Goal: Information Seeking & Learning: Learn about a topic

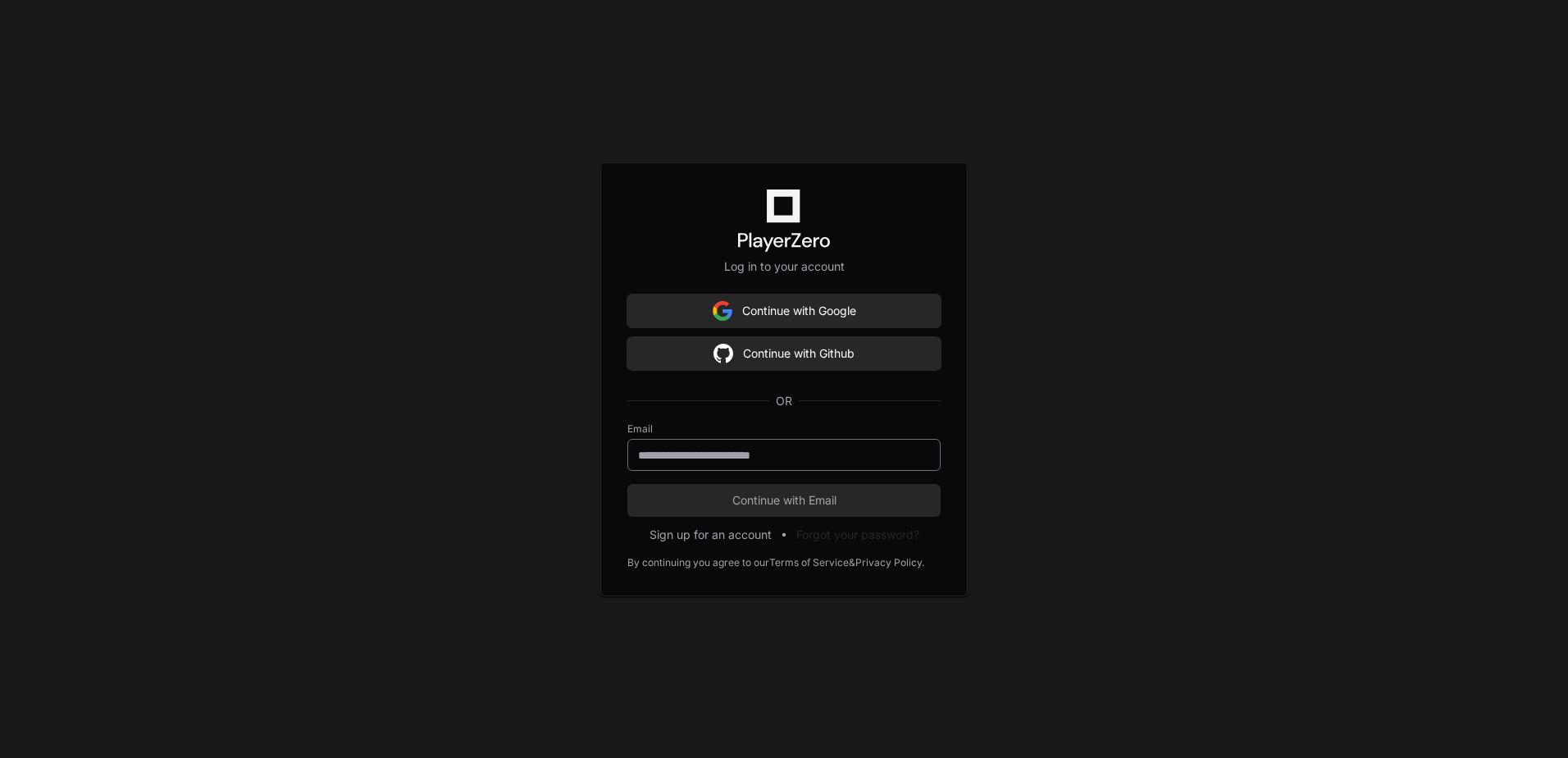
drag, startPoint x: 714, startPoint y: 468, endPoint x: 716, endPoint y: 457, distance: 11.2
click at [715, 466] on div at bounding box center [784, 455] width 313 height 32
click at [715, 456] on input "email" at bounding box center [784, 455] width 292 height 16
type input "**********"
click at [628, 484] on button "Continue with Email" at bounding box center [784, 500] width 313 height 33
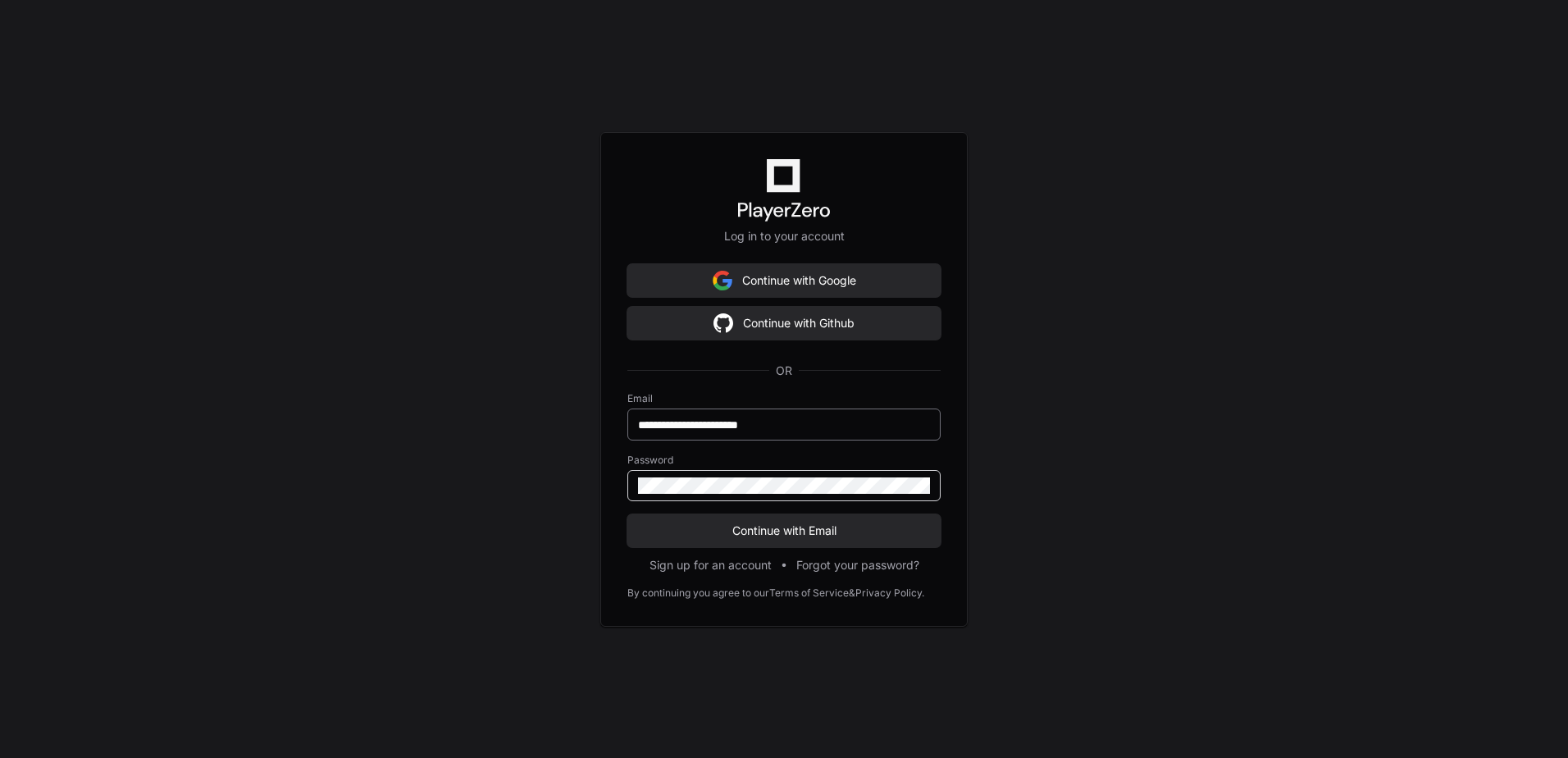
click at [628, 514] on button "Continue with Email" at bounding box center [784, 530] width 313 height 33
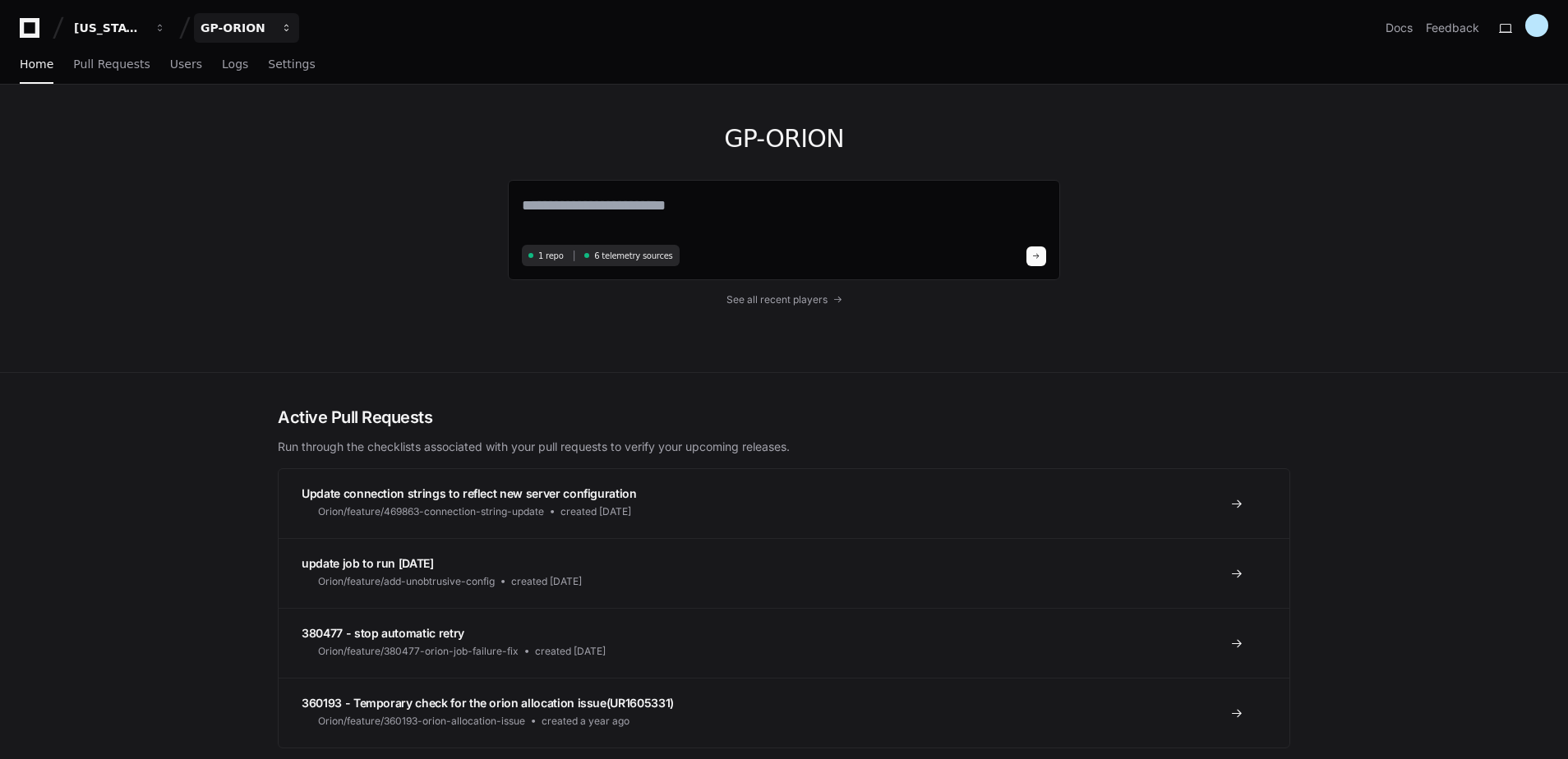
click at [269, 26] on div "GP-ORION" at bounding box center [236, 27] width 71 height 16
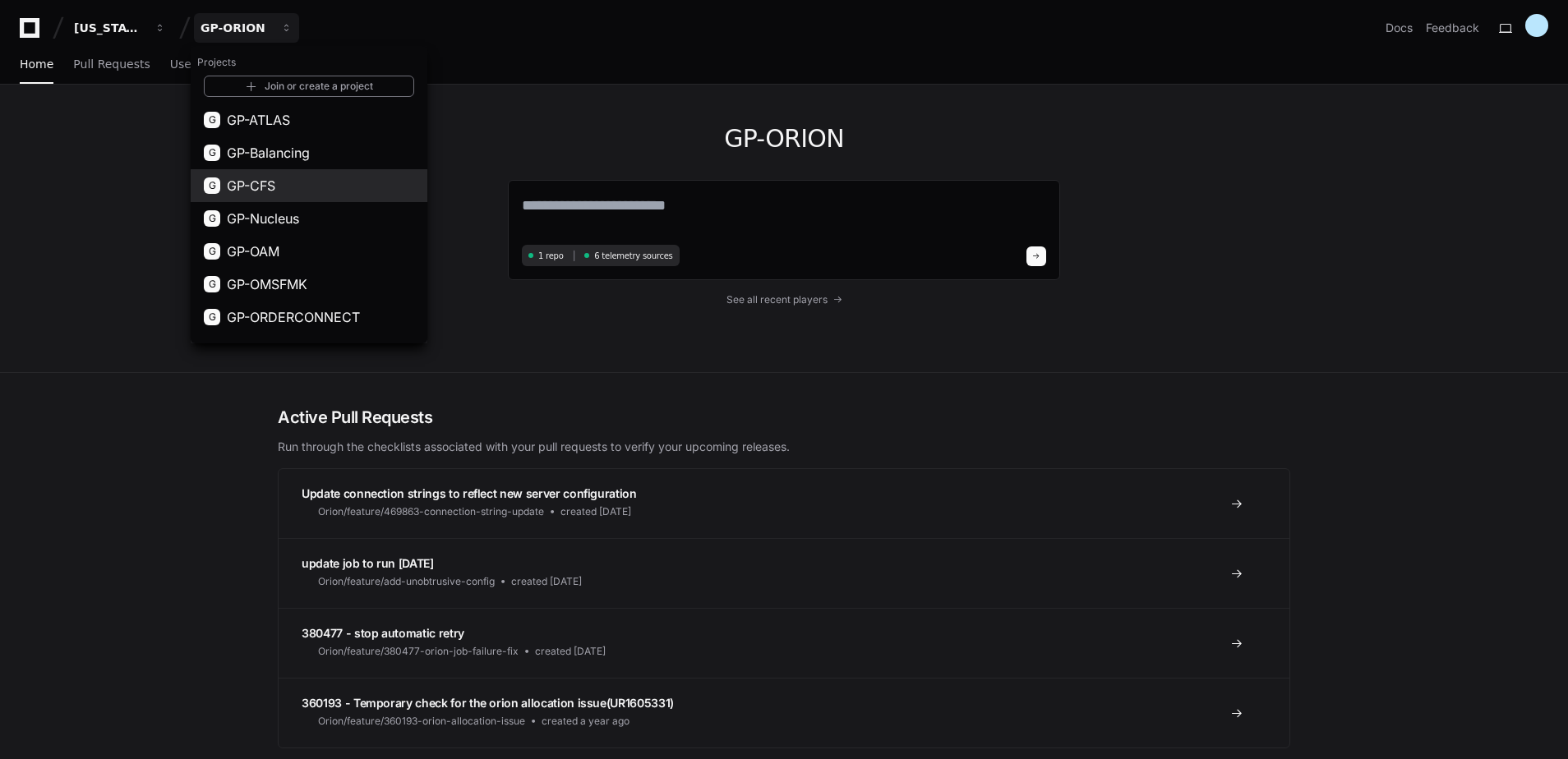
click at [284, 184] on button "G GP-CFS" at bounding box center [309, 185] width 237 height 33
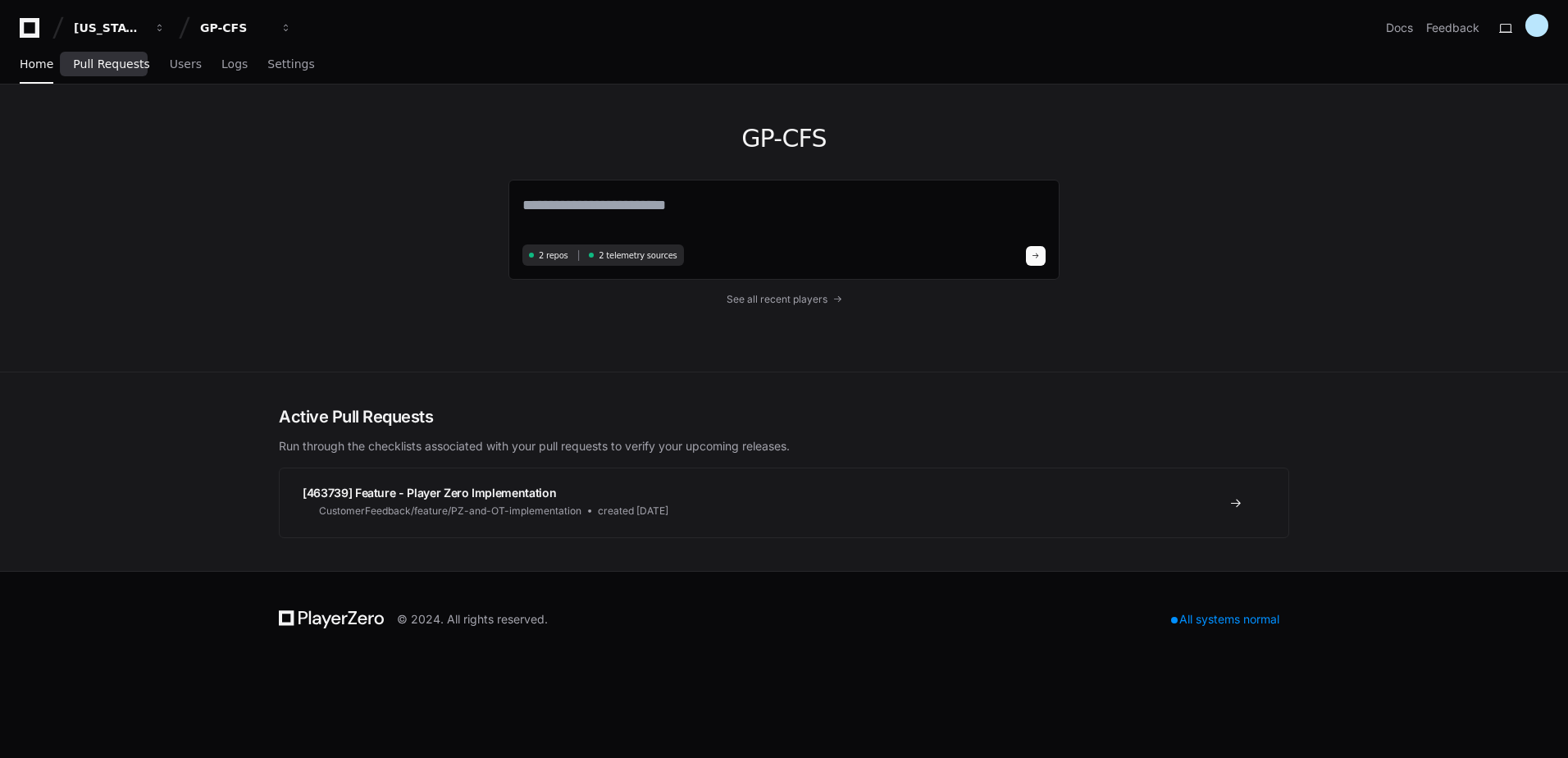
click at [112, 59] on span "Pull Requests" at bounding box center [111, 63] width 77 height 9
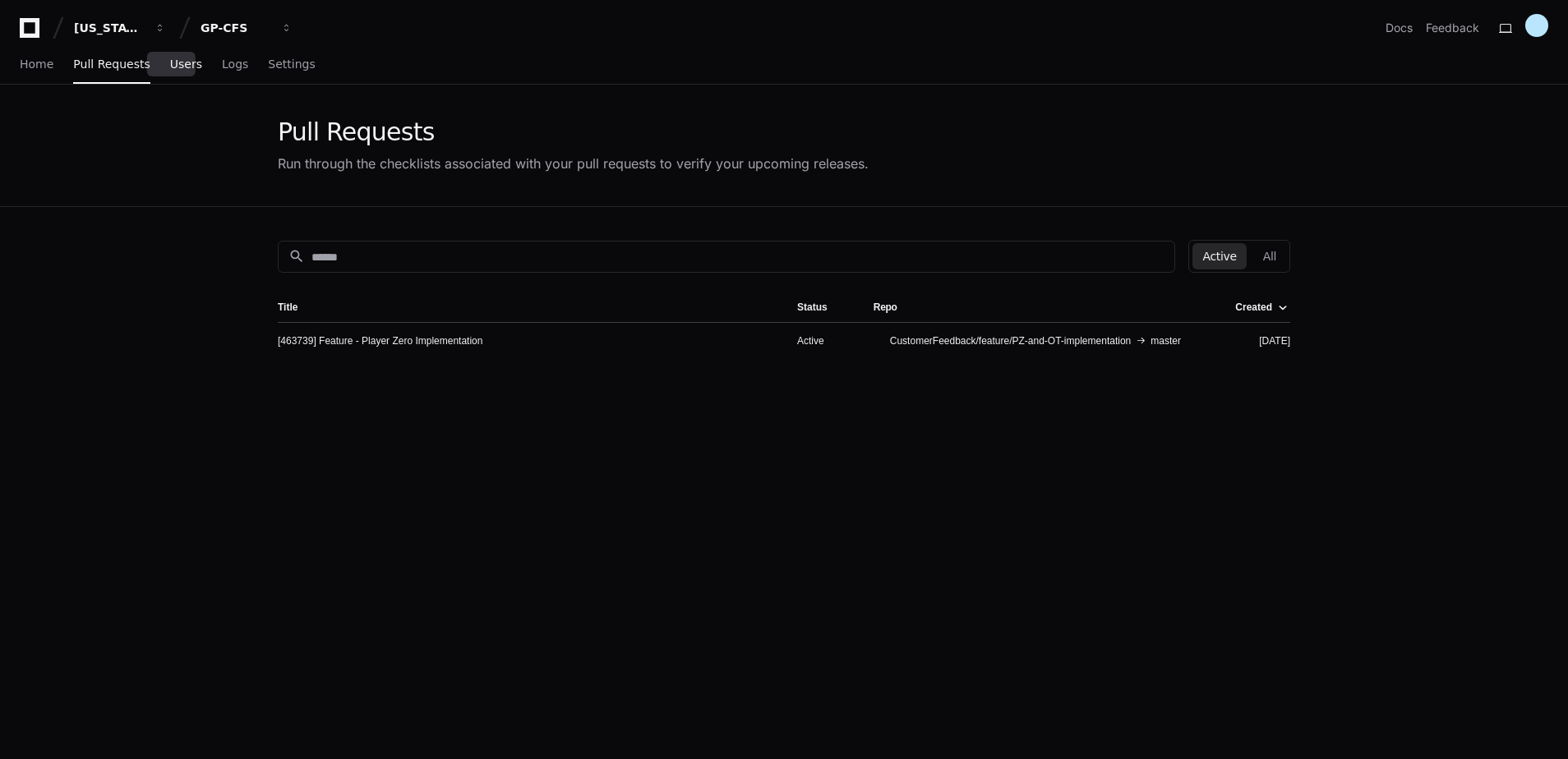
click at [178, 62] on span "Users" at bounding box center [187, 63] width 32 height 9
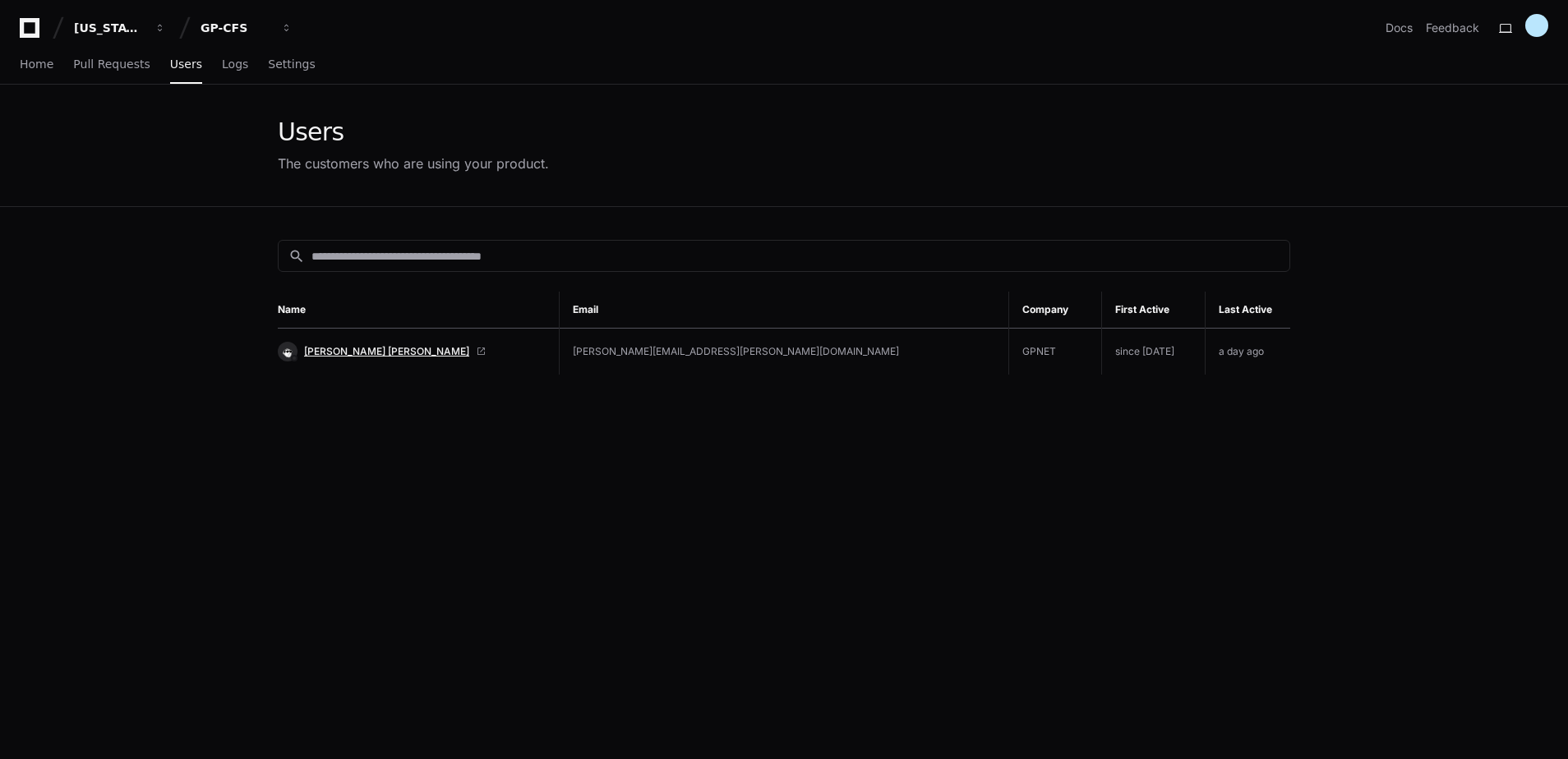
click at [371, 344] on span "Walter Yunnuen Garcia" at bounding box center [386, 351] width 165 height 13
click at [236, 29] on div "GP-CFS" at bounding box center [236, 27] width 71 height 16
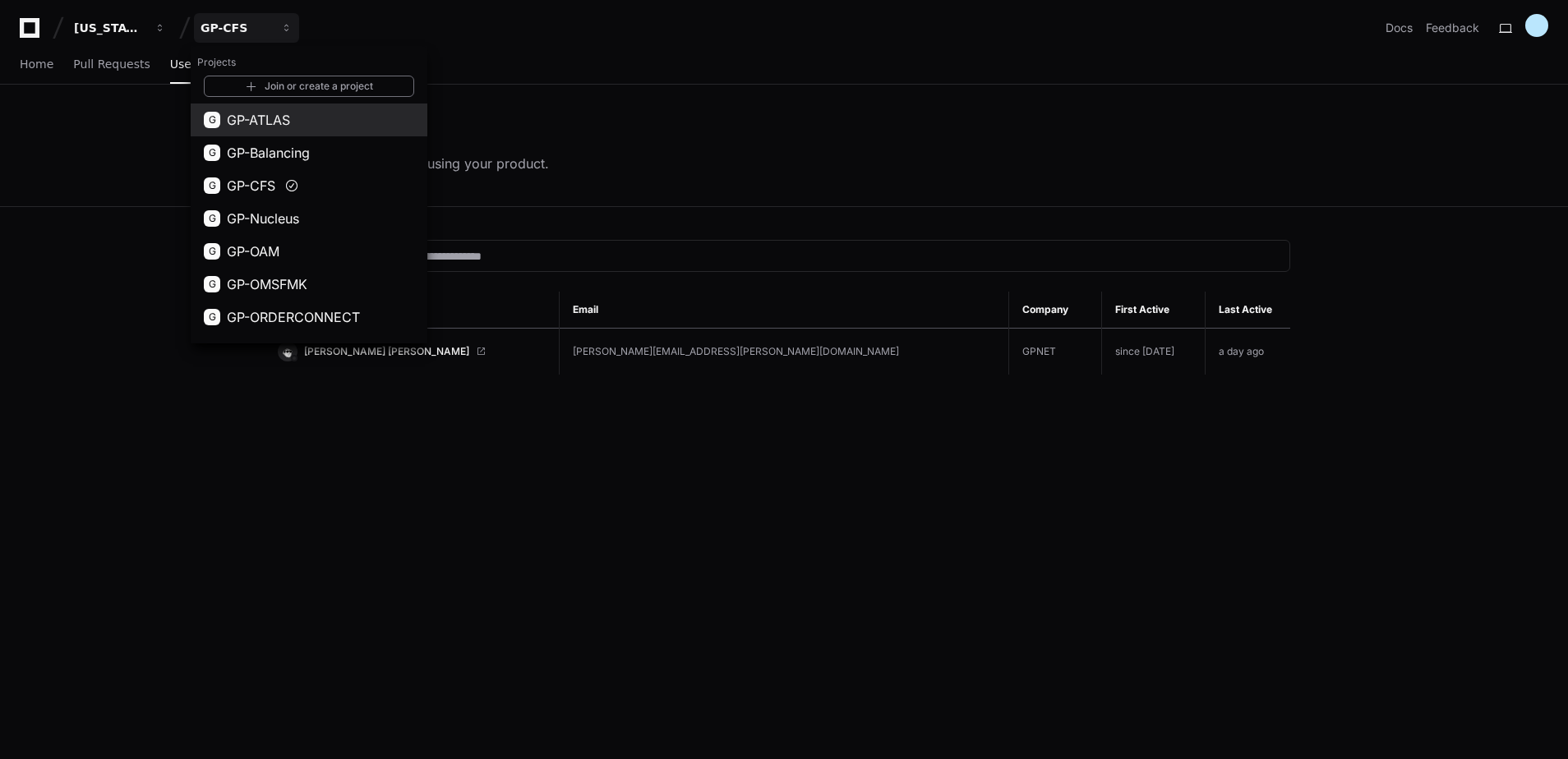
click at [295, 129] on button "G GP-ATLAS" at bounding box center [309, 119] width 237 height 33
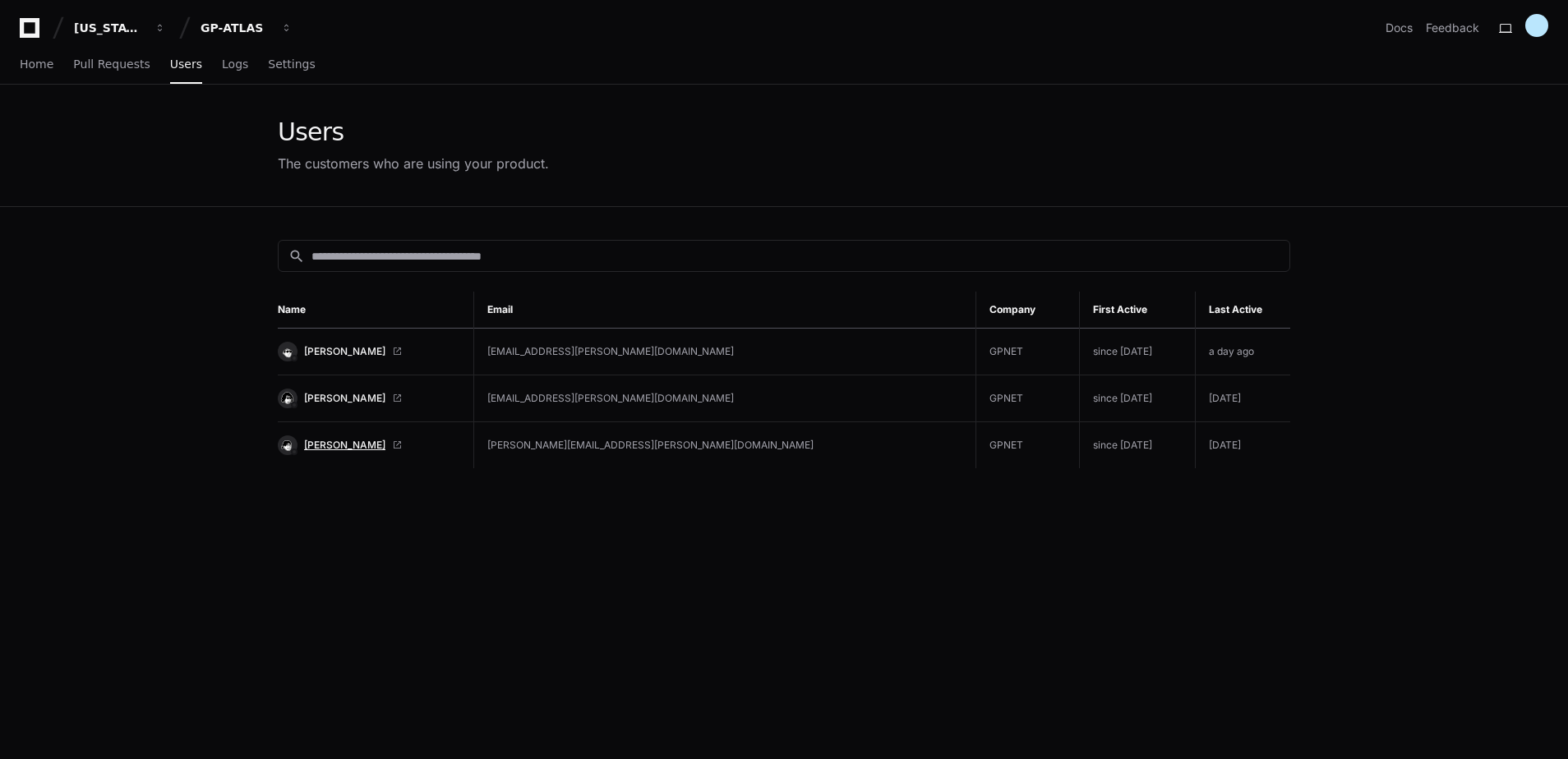
click at [347, 442] on span "Adrian Alejandro Landero" at bounding box center [345, 445] width 81 height 13
click at [385, 438] on span "Adrian Alejandro Landero" at bounding box center [345, 445] width 81 height 13
click at [245, 32] on div "GP-ATLAS" at bounding box center [236, 27] width 71 height 16
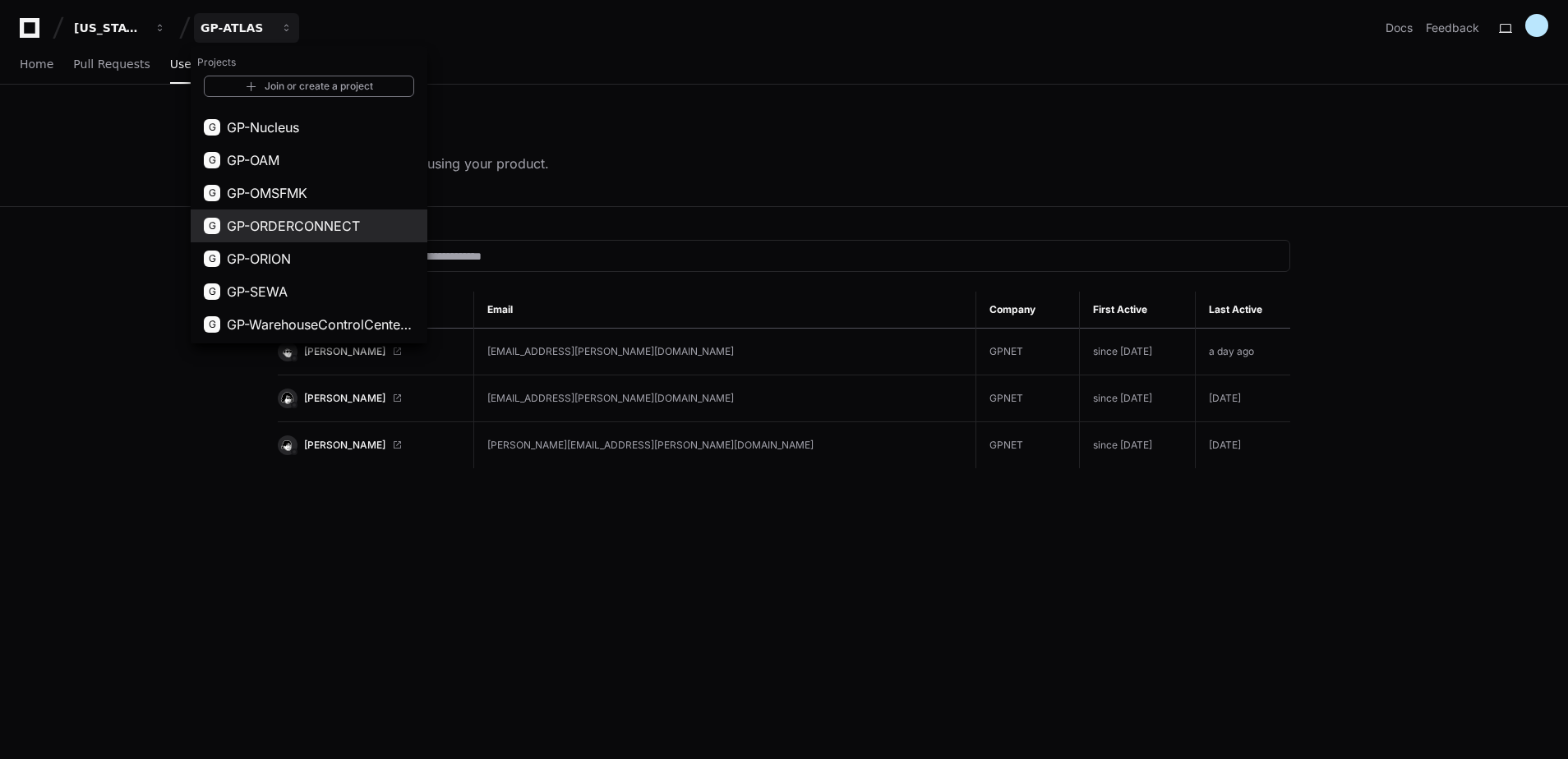
scroll to position [92, 0]
click at [296, 249] on button "G GP-ORION" at bounding box center [309, 257] width 237 height 33
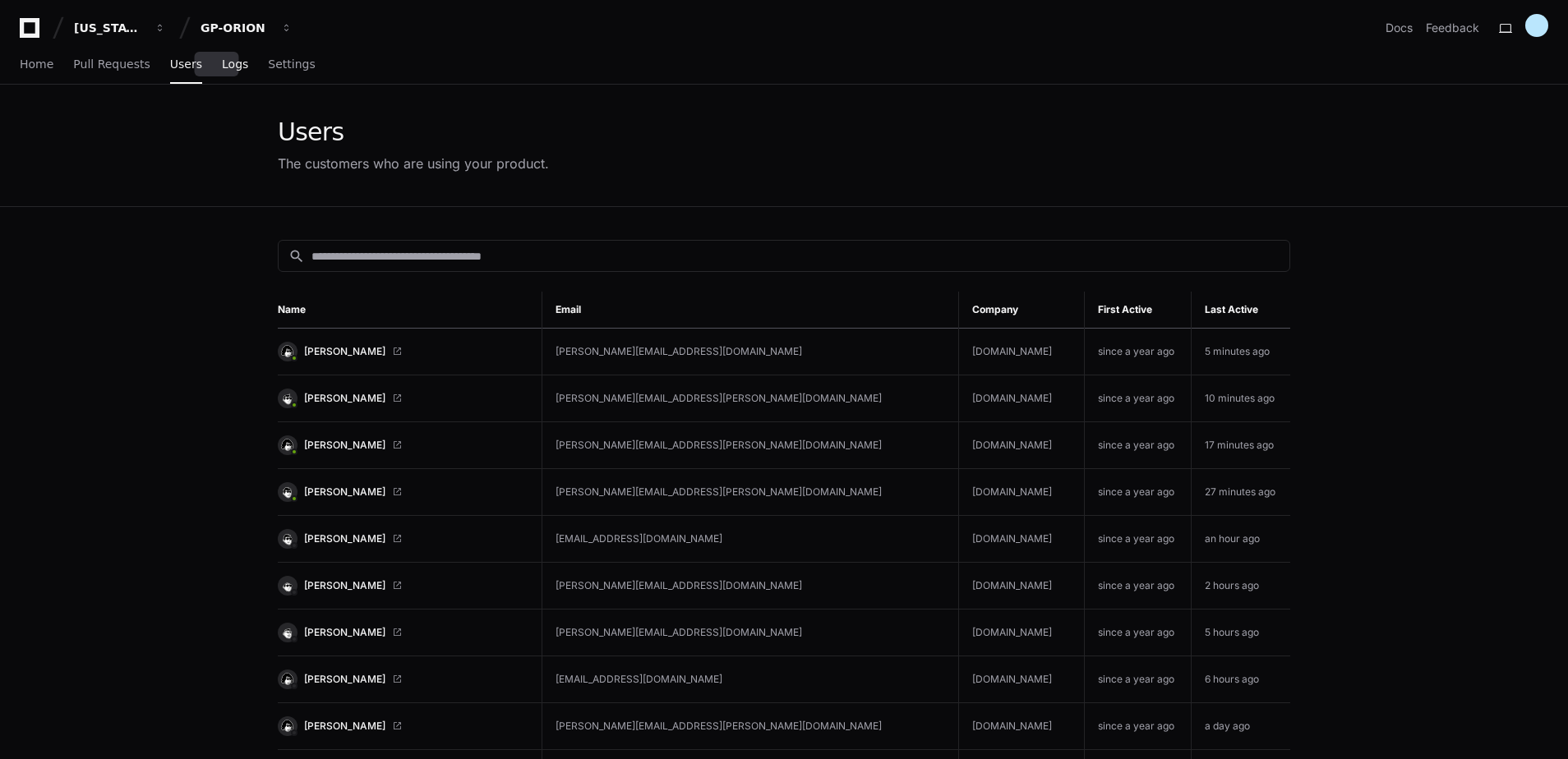
click at [222, 53] on link "Logs" at bounding box center [235, 65] width 27 height 38
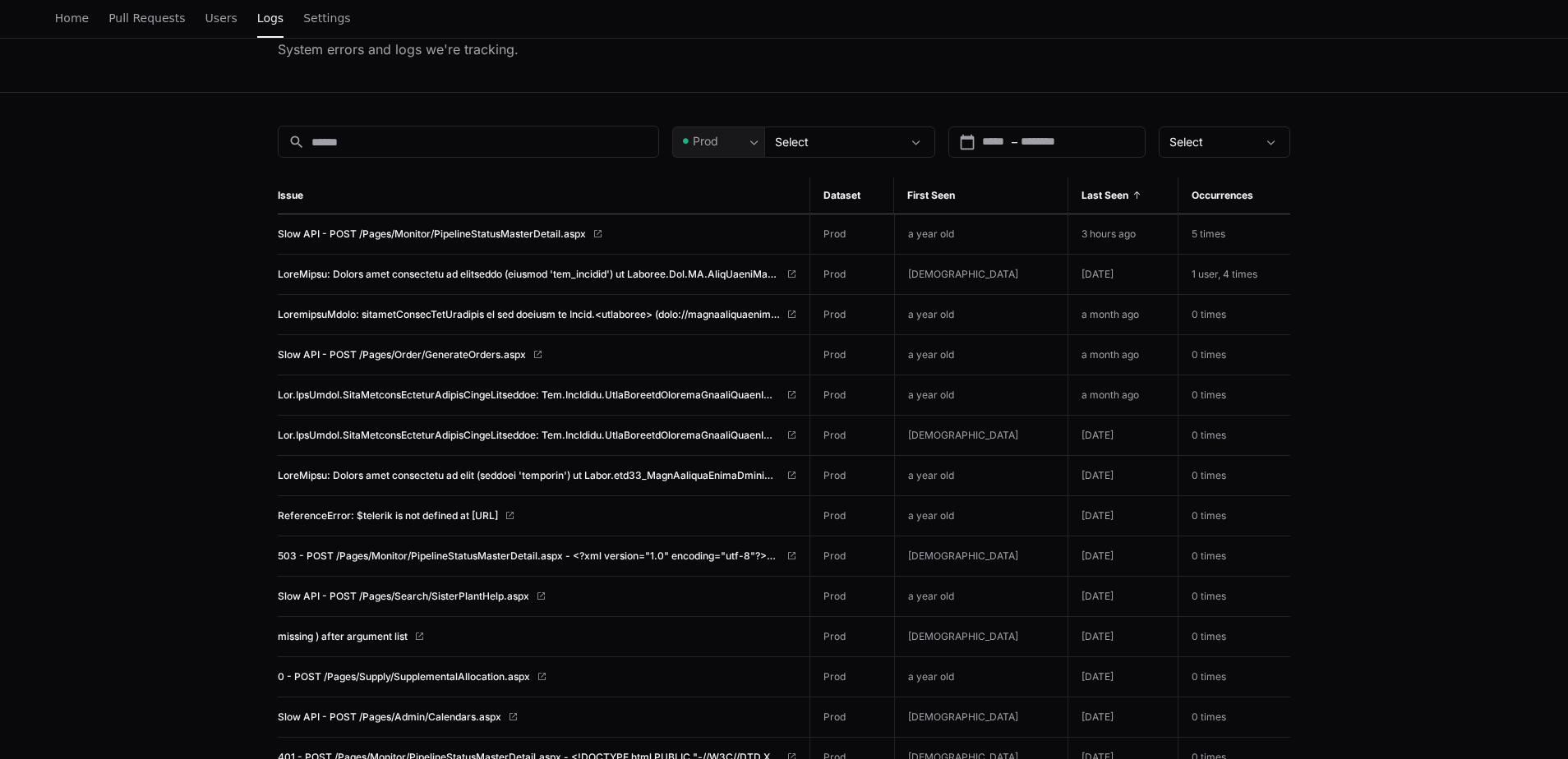
scroll to position [165, 0]
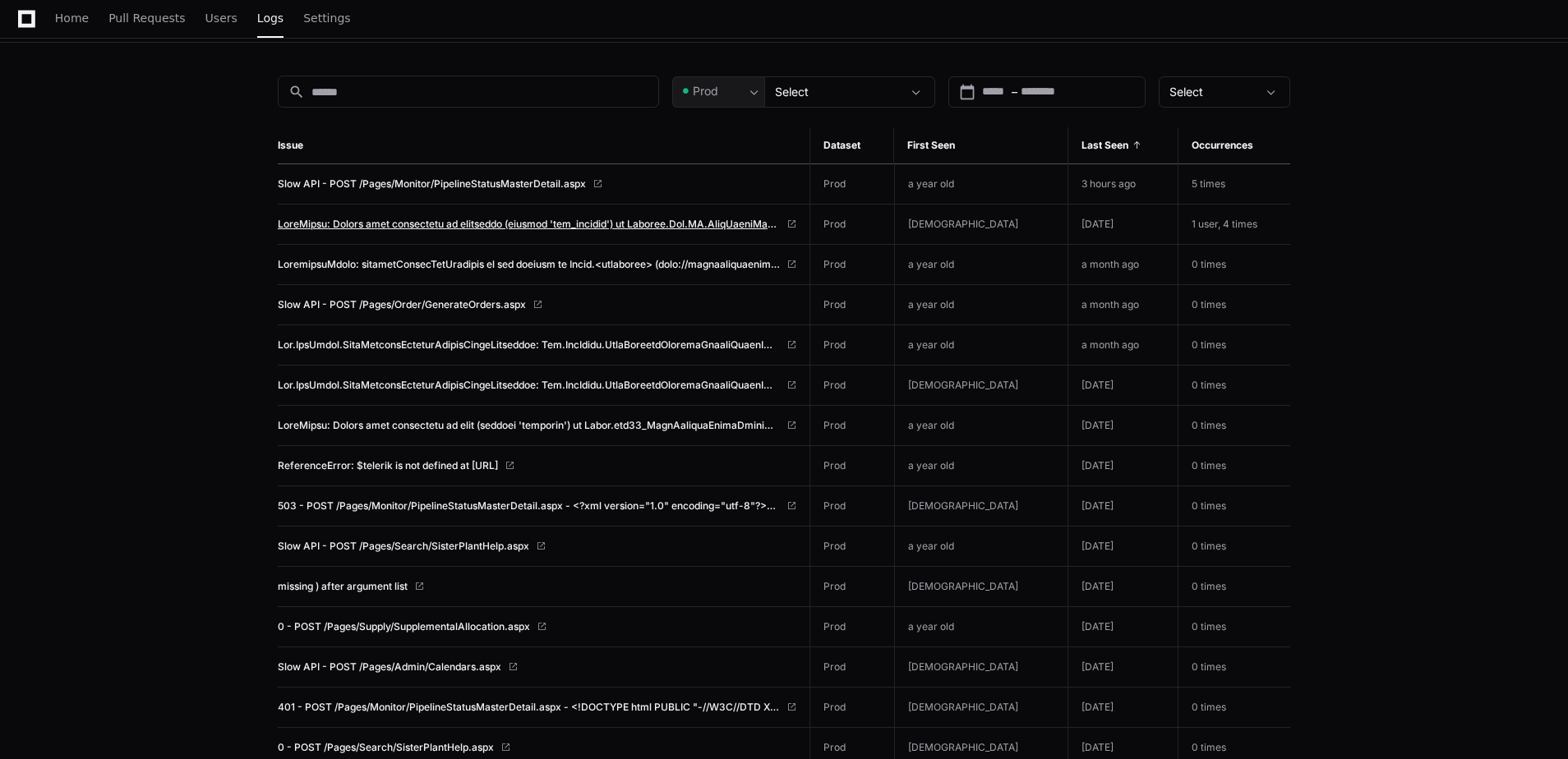
click at [493, 221] on span at bounding box center [528, 224] width 502 height 13
click at [1203, 187] on span "5 times" at bounding box center [1208, 183] width 34 height 12
click at [1202, 221] on span "1 user, 4 times" at bounding box center [1223, 223] width 65 height 12
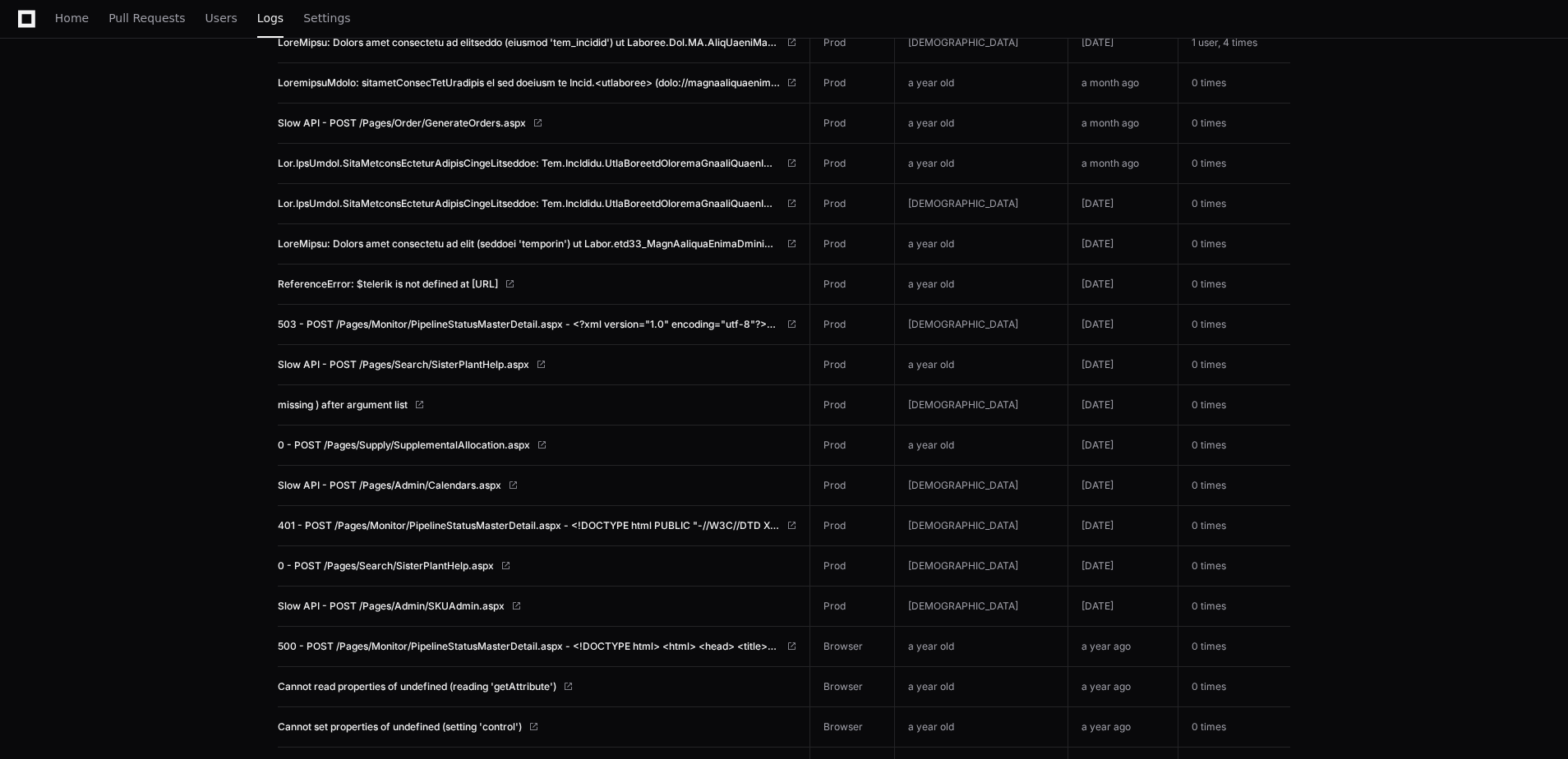
scroll to position [411, 0]
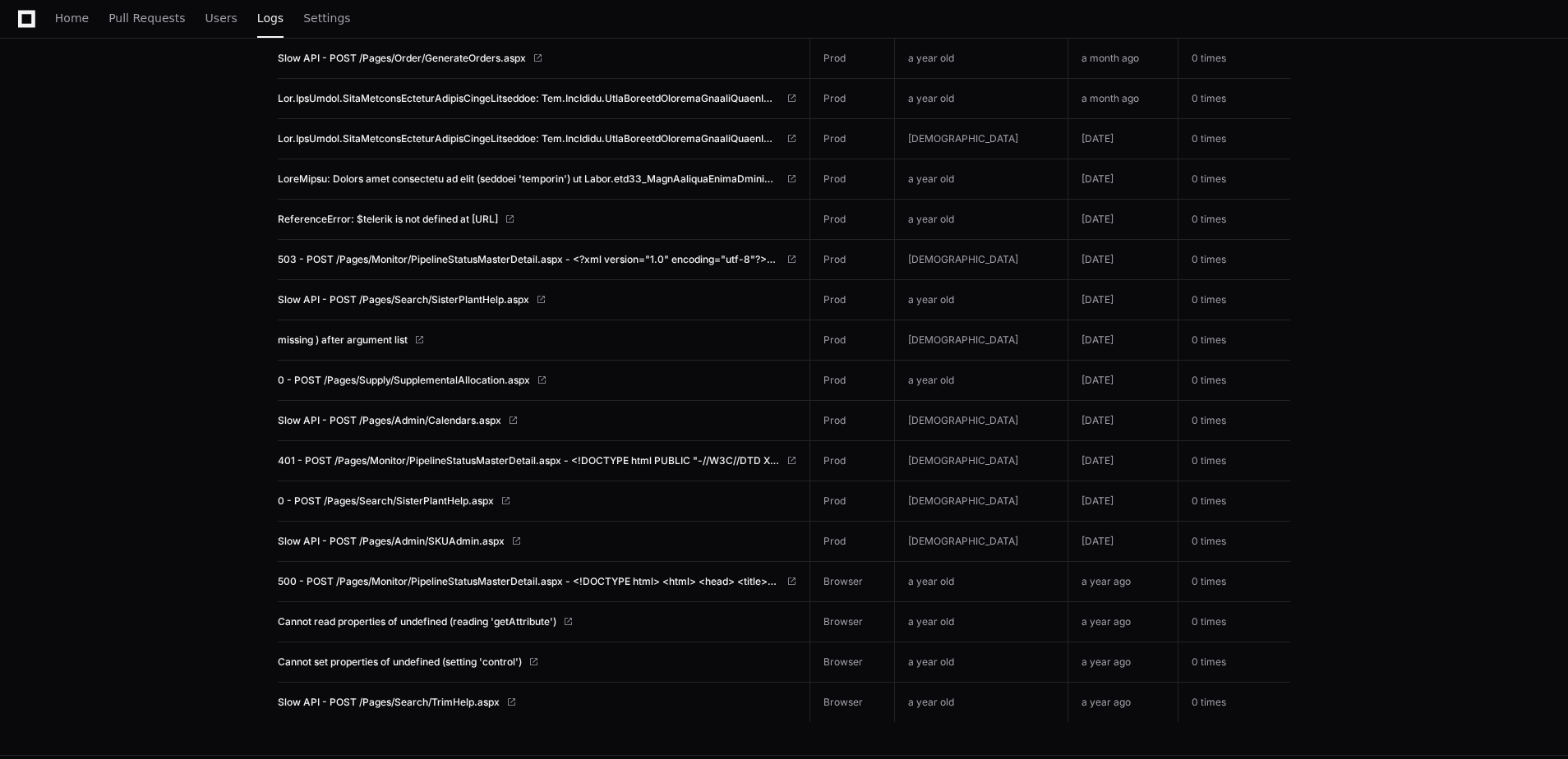
click at [223, 301] on app-issue-list-page "Logs System errors and logs we're tracking. search Prod Select calendar_today S…" at bounding box center [784, 215] width 1568 height 1081
click at [223, 287] on app-issue-list-page "Logs System errors and logs we're tracking. search Prod Select calendar_today S…" at bounding box center [784, 215] width 1568 height 1081
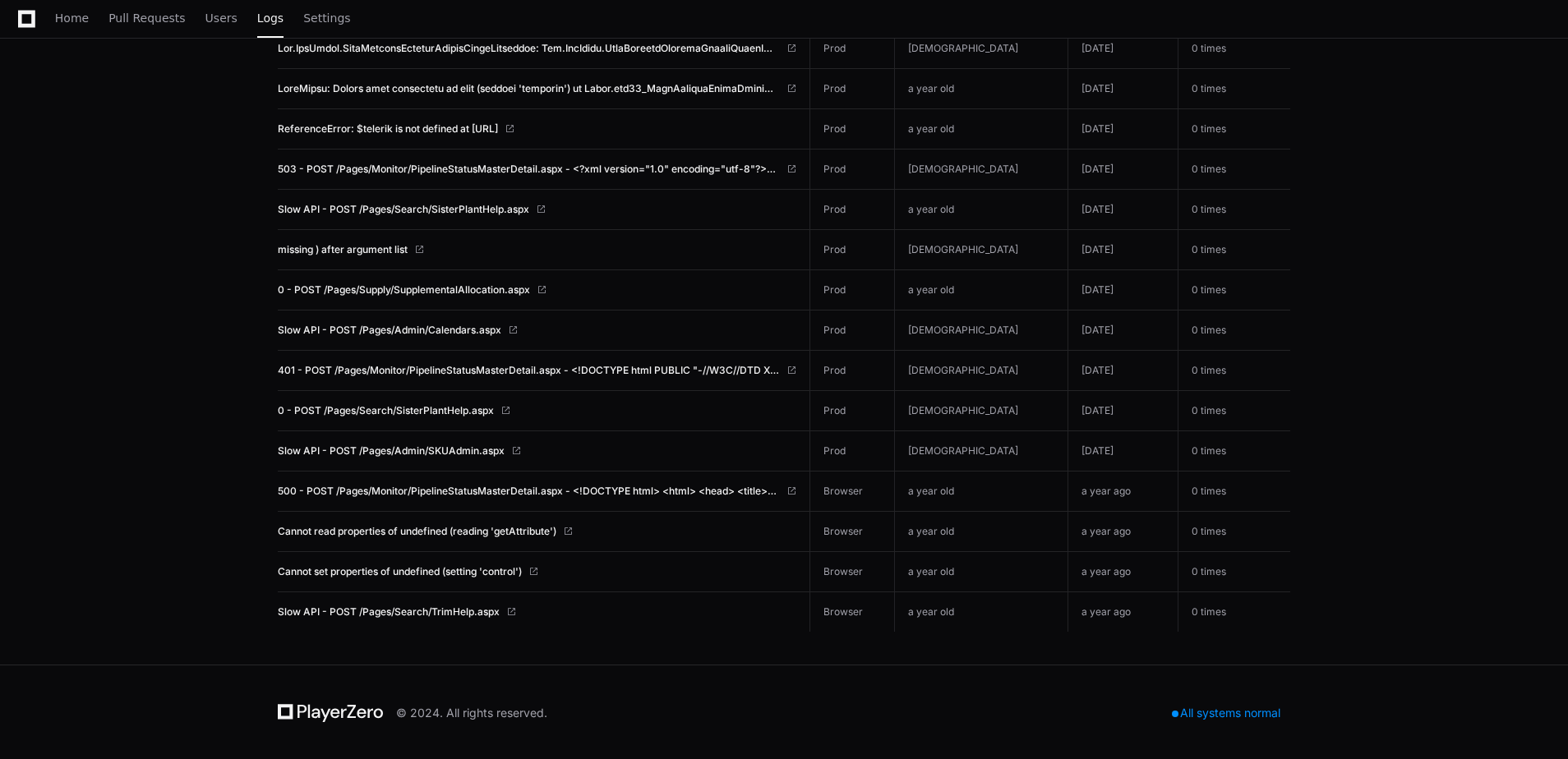
scroll to position [502, 0]
click at [223, 291] on app-issue-list-page "Logs System errors and logs we're tracking. search Prod Select calendar_today S…" at bounding box center [784, 123] width 1568 height 1081
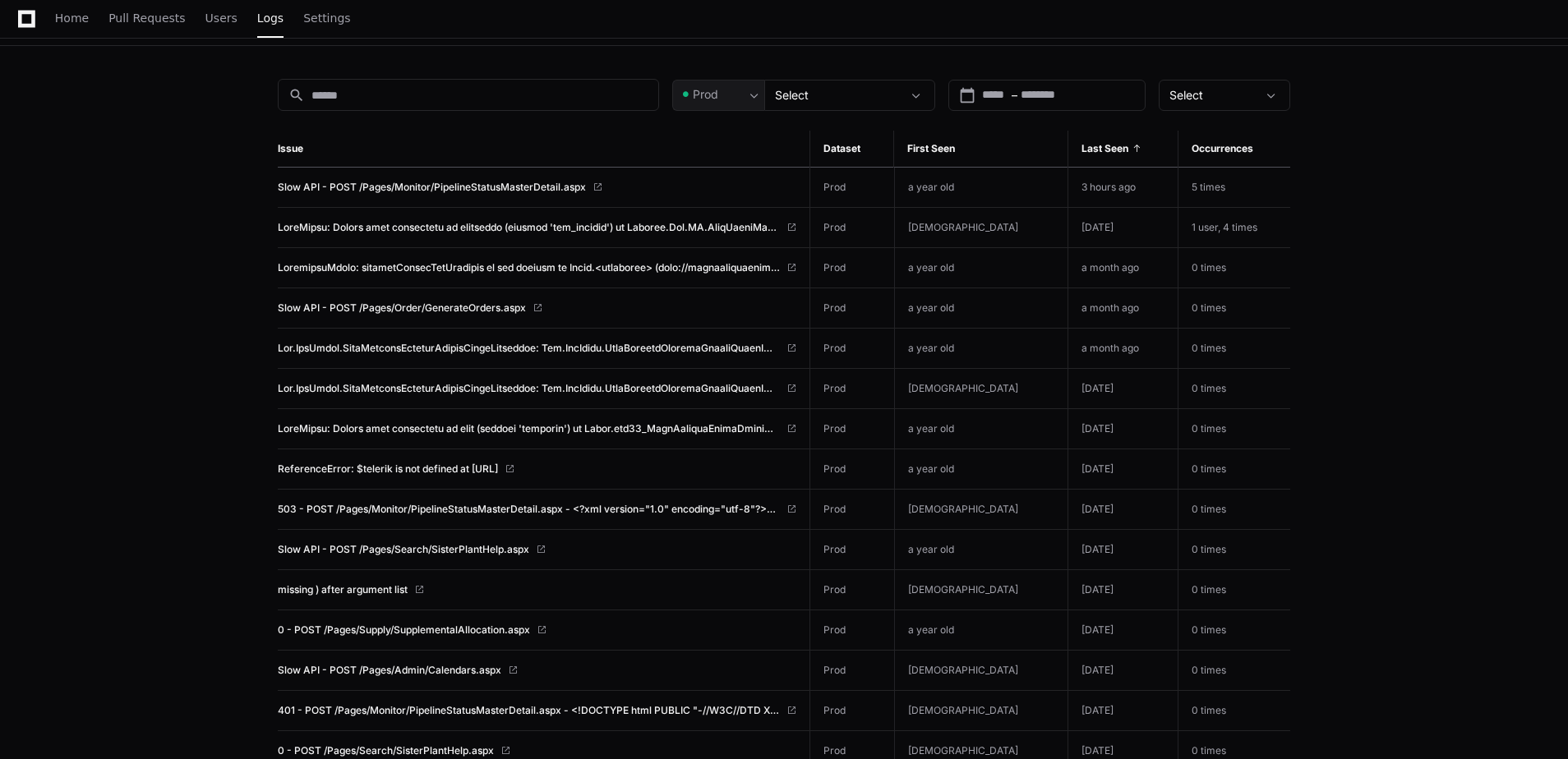
scroll to position [0, 0]
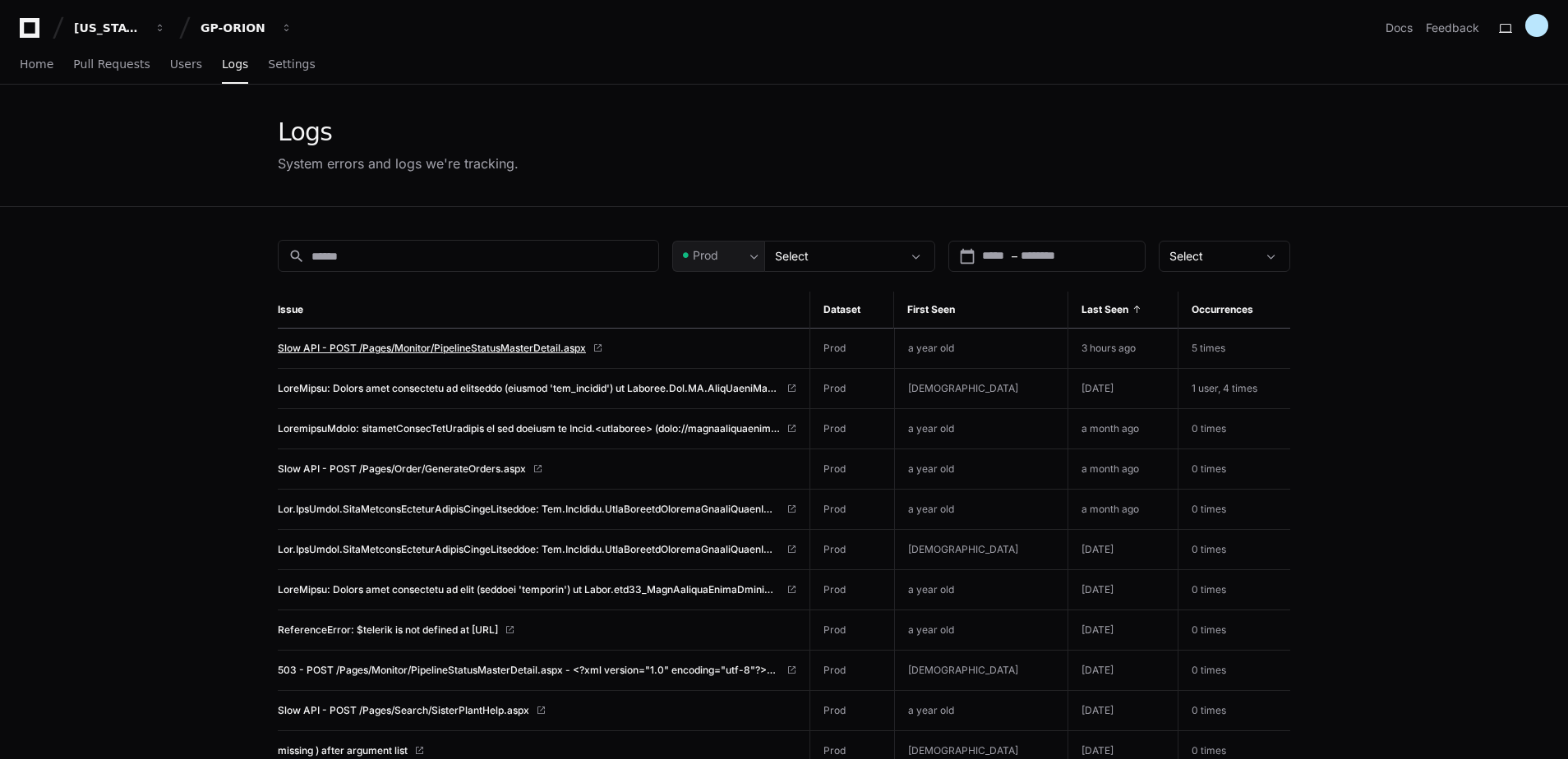
click at [441, 347] on span "Slow API - POST /Pages/Monitor/PipelineStatusMasterDetail.aspx" at bounding box center [431, 348] width 308 height 13
click at [34, 65] on span "Home" at bounding box center [37, 63] width 34 height 9
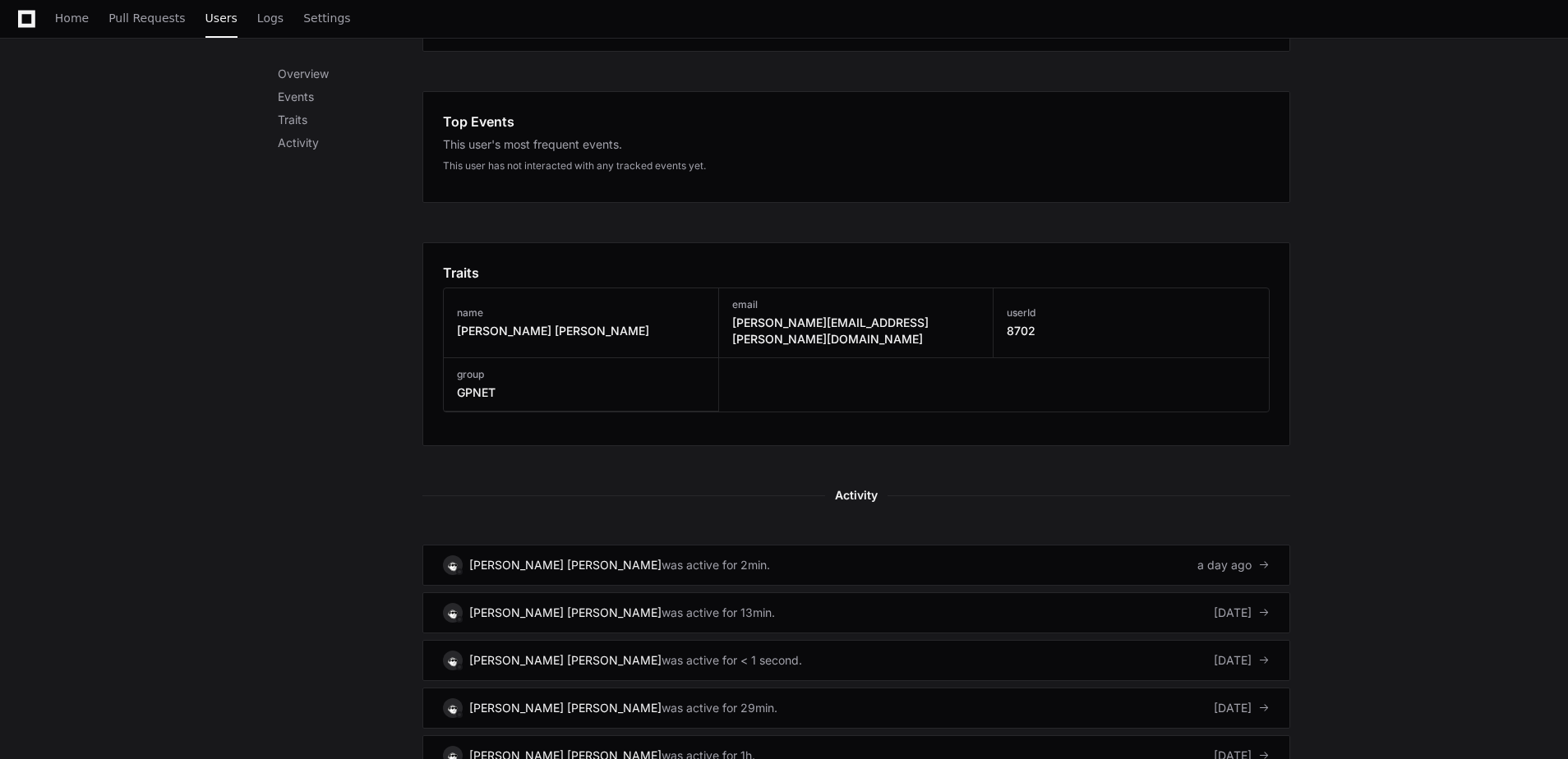
scroll to position [739, 0]
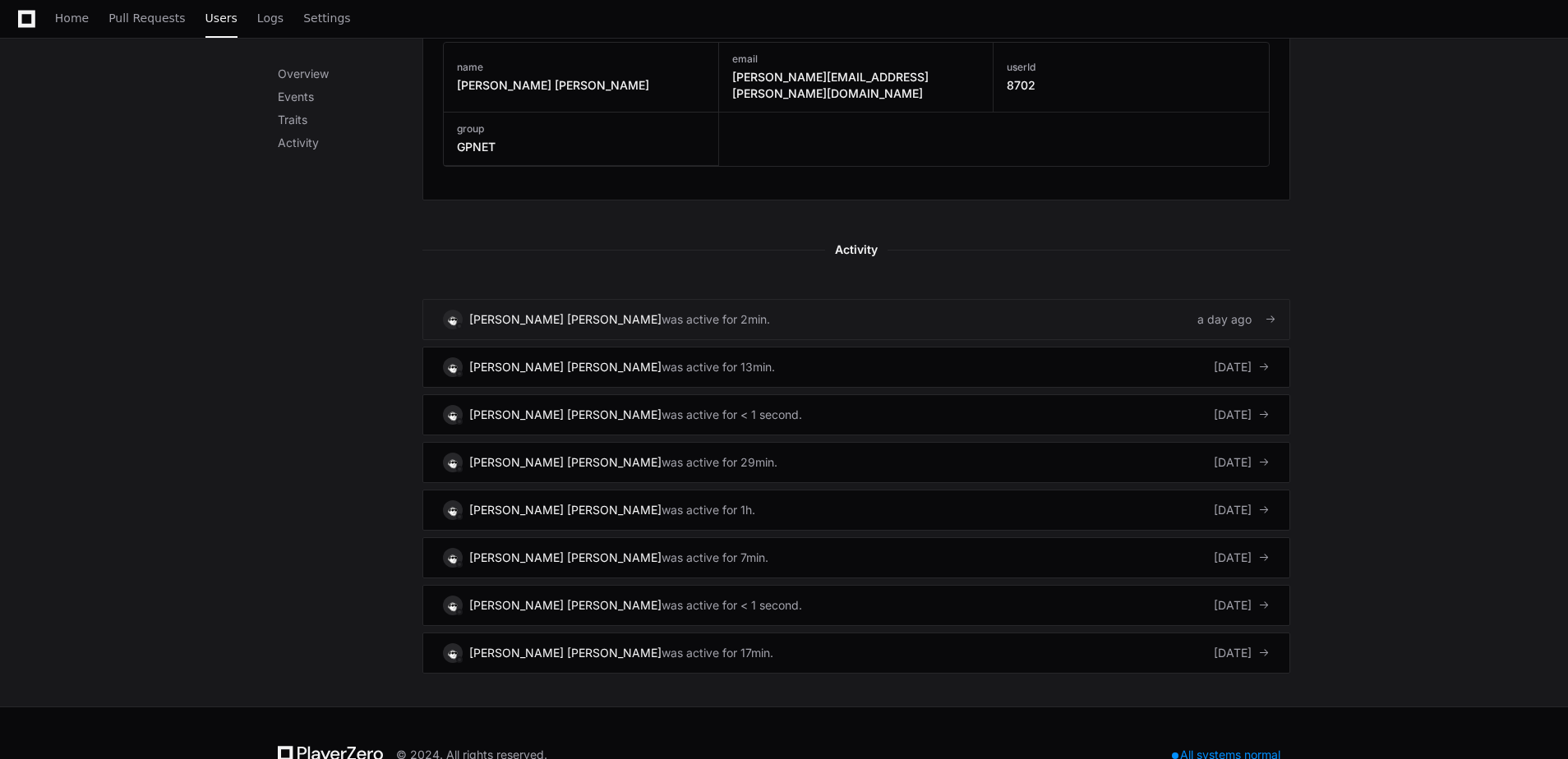
click at [748, 302] on link "Walter Yunnuen Garcia was active for 2min. a day ago" at bounding box center [856, 319] width 867 height 41
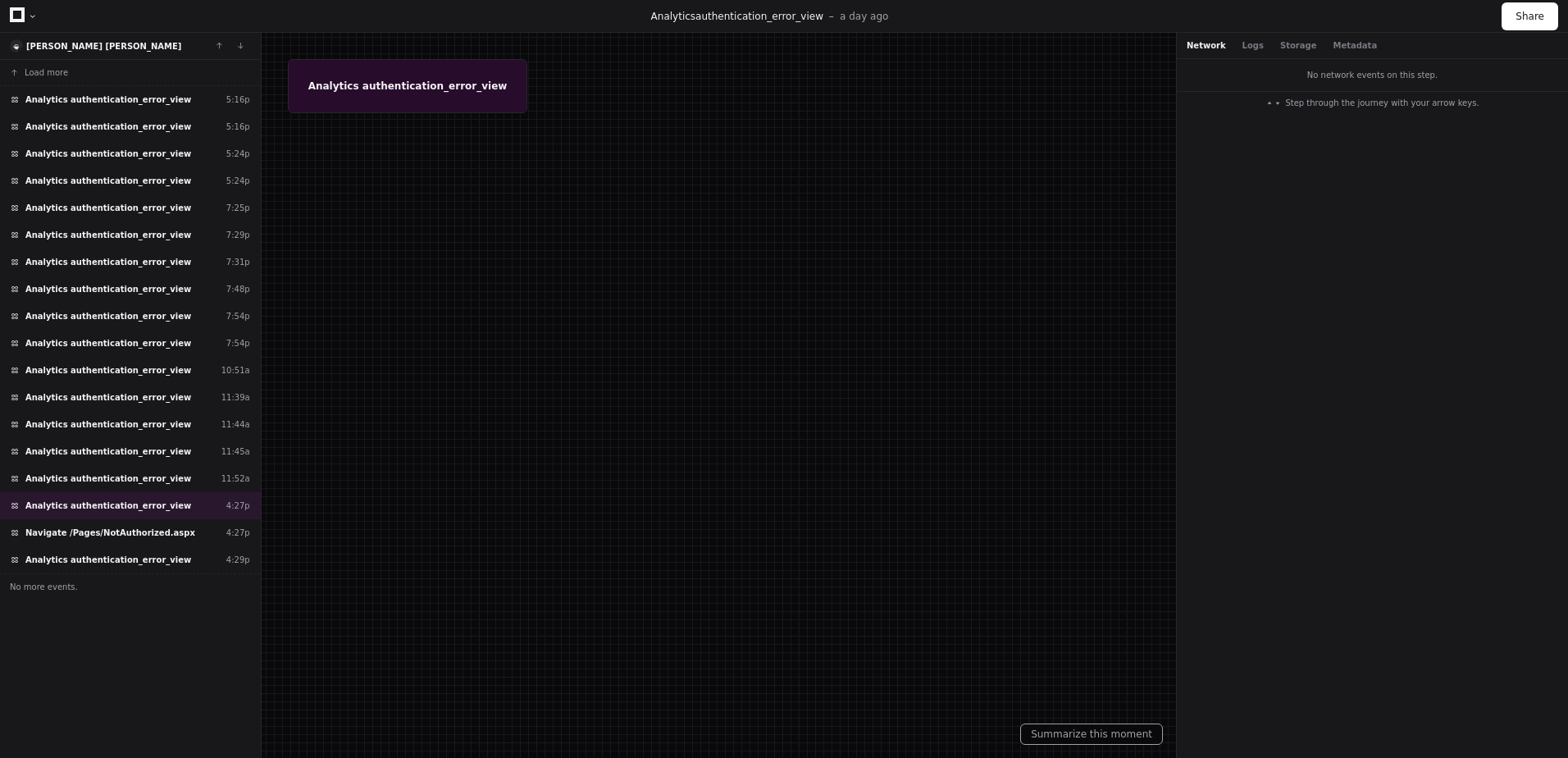
click at [412, 90] on div at bounding box center [784, 379] width 1568 height 758
click at [129, 284] on span "Analytics authentication_error_view" at bounding box center [108, 288] width 165 height 12
click at [120, 319] on span "Analytics authentication_error_view" at bounding box center [108, 316] width 165 height 12
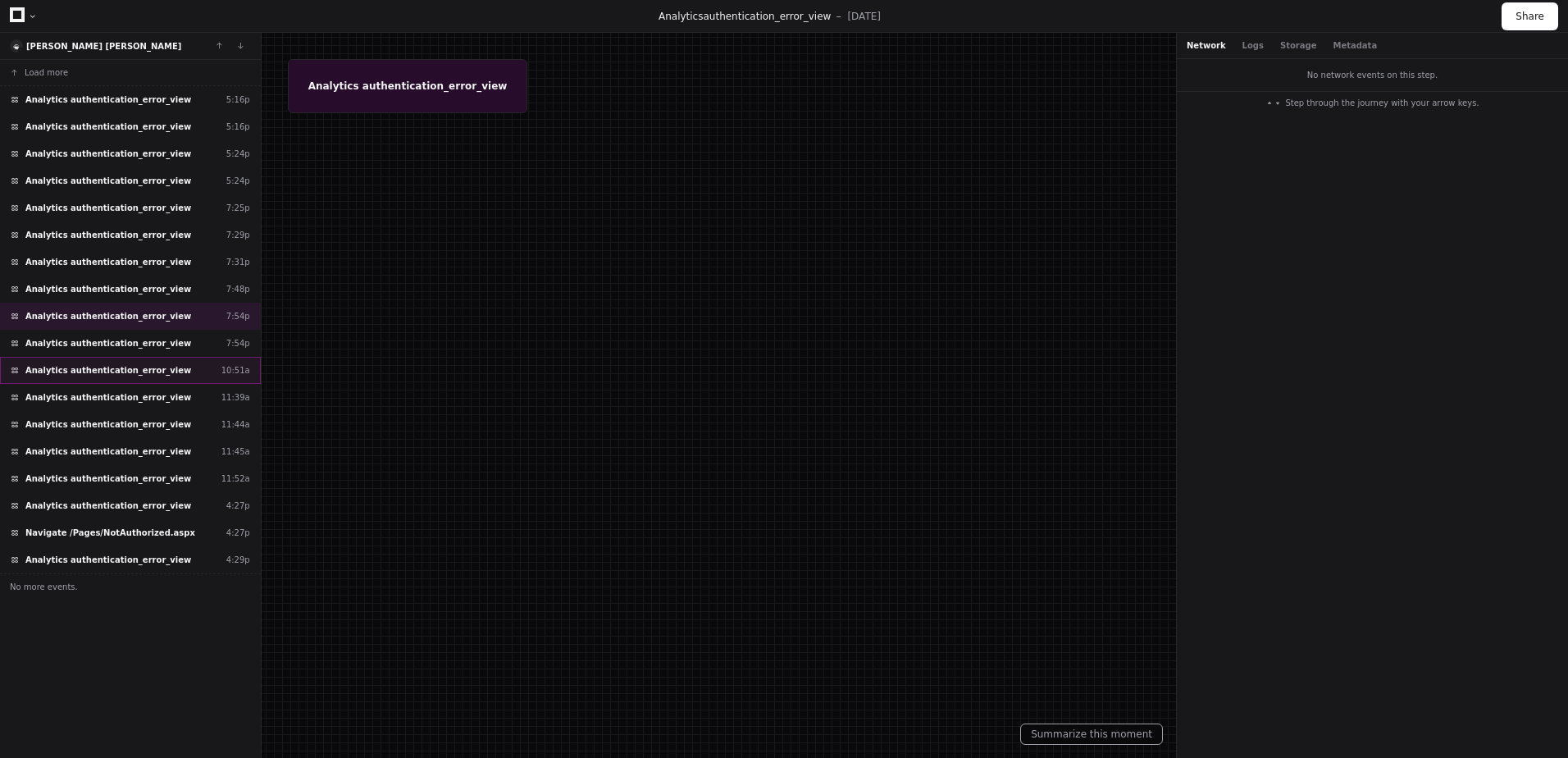
click at [98, 363] on div "Analytics authentication_error_view 10:51a" at bounding box center [130, 370] width 261 height 27
click at [93, 399] on span "Analytics authentication_error_view" at bounding box center [108, 397] width 165 height 12
click at [1244, 43] on button "Logs" at bounding box center [1253, 45] width 22 height 12
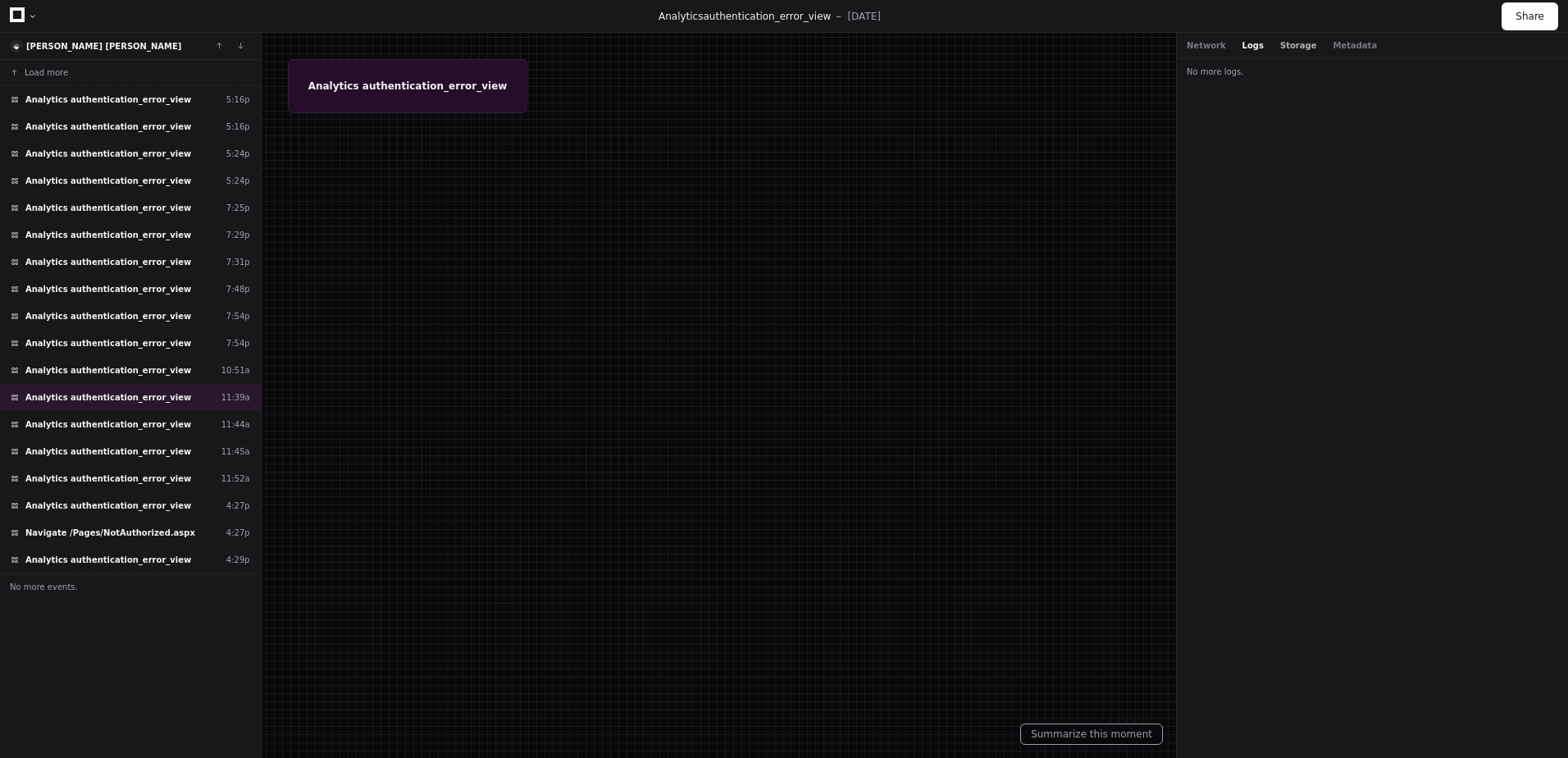
click at [1285, 45] on button "Storage" at bounding box center [1298, 45] width 36 height 12
click at [1333, 44] on button "Metadata" at bounding box center [1354, 45] width 44 height 12
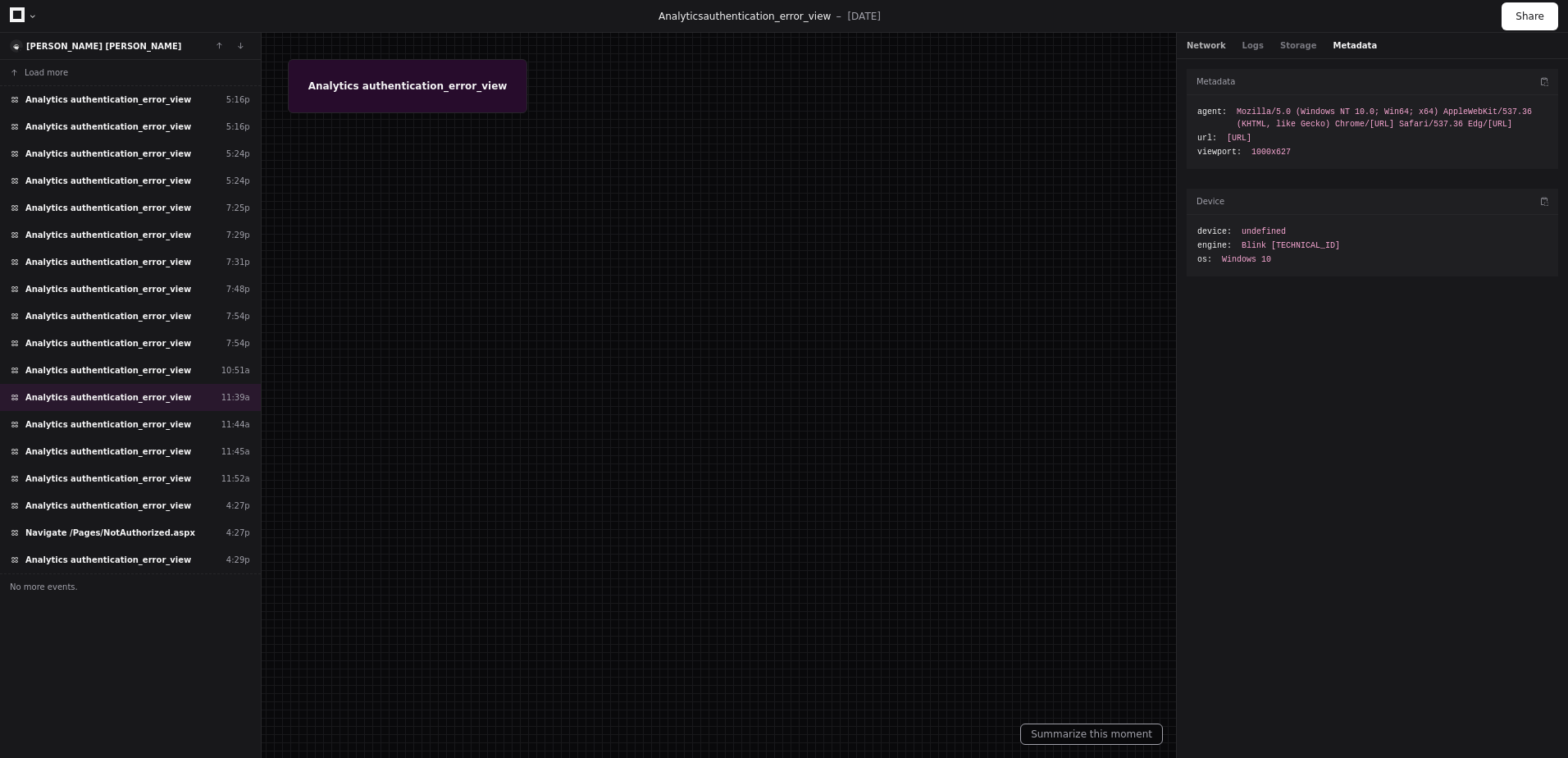
click at [1202, 51] on button "Network" at bounding box center [1207, 45] width 40 height 12
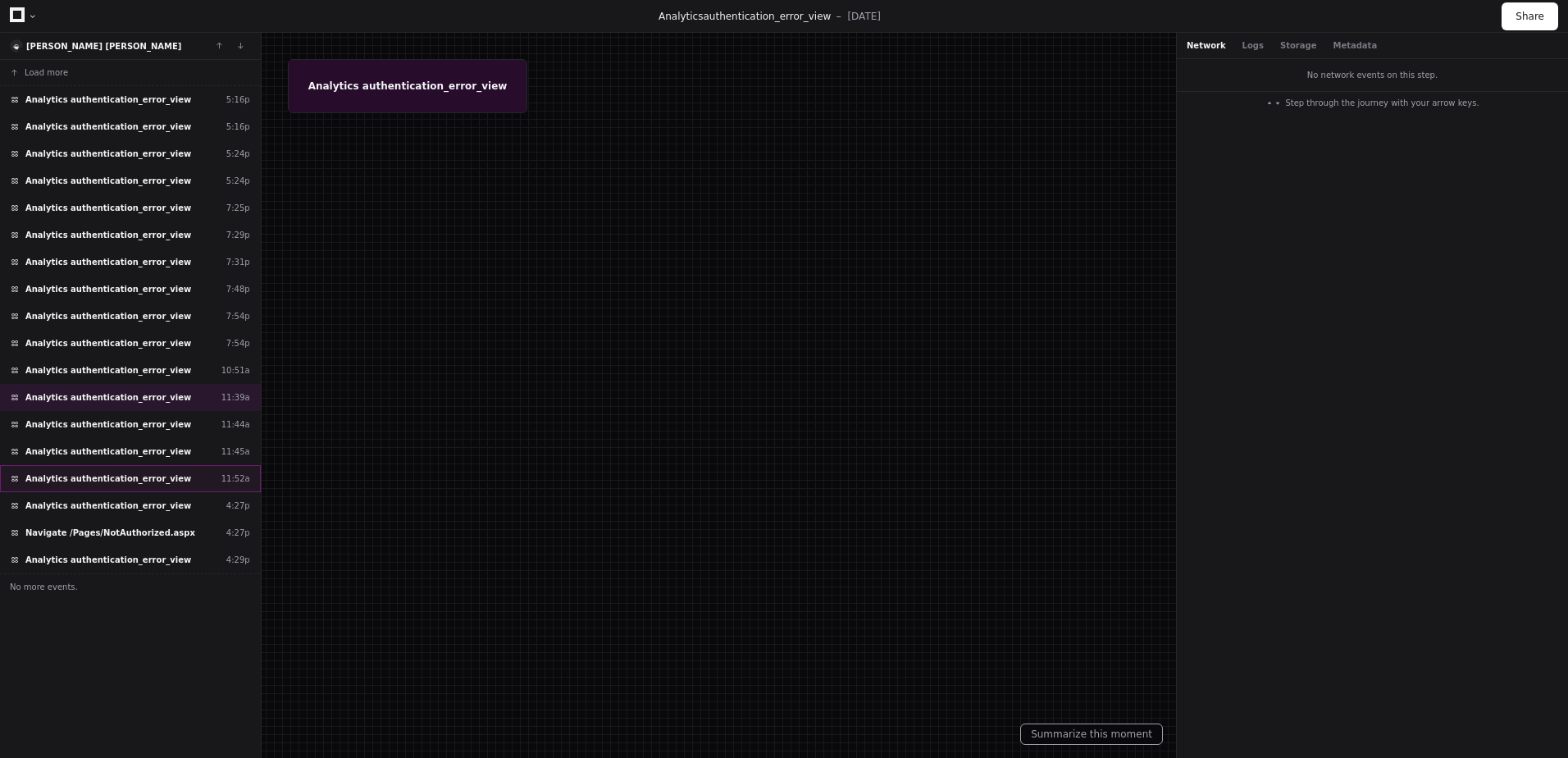
click at [78, 491] on div "Analytics authentication_error_view 11:52a" at bounding box center [130, 478] width 261 height 27
click at [71, 526] on span "Navigate /Pages/NotAuthorized.aspx" at bounding box center [111, 532] width 170 height 12
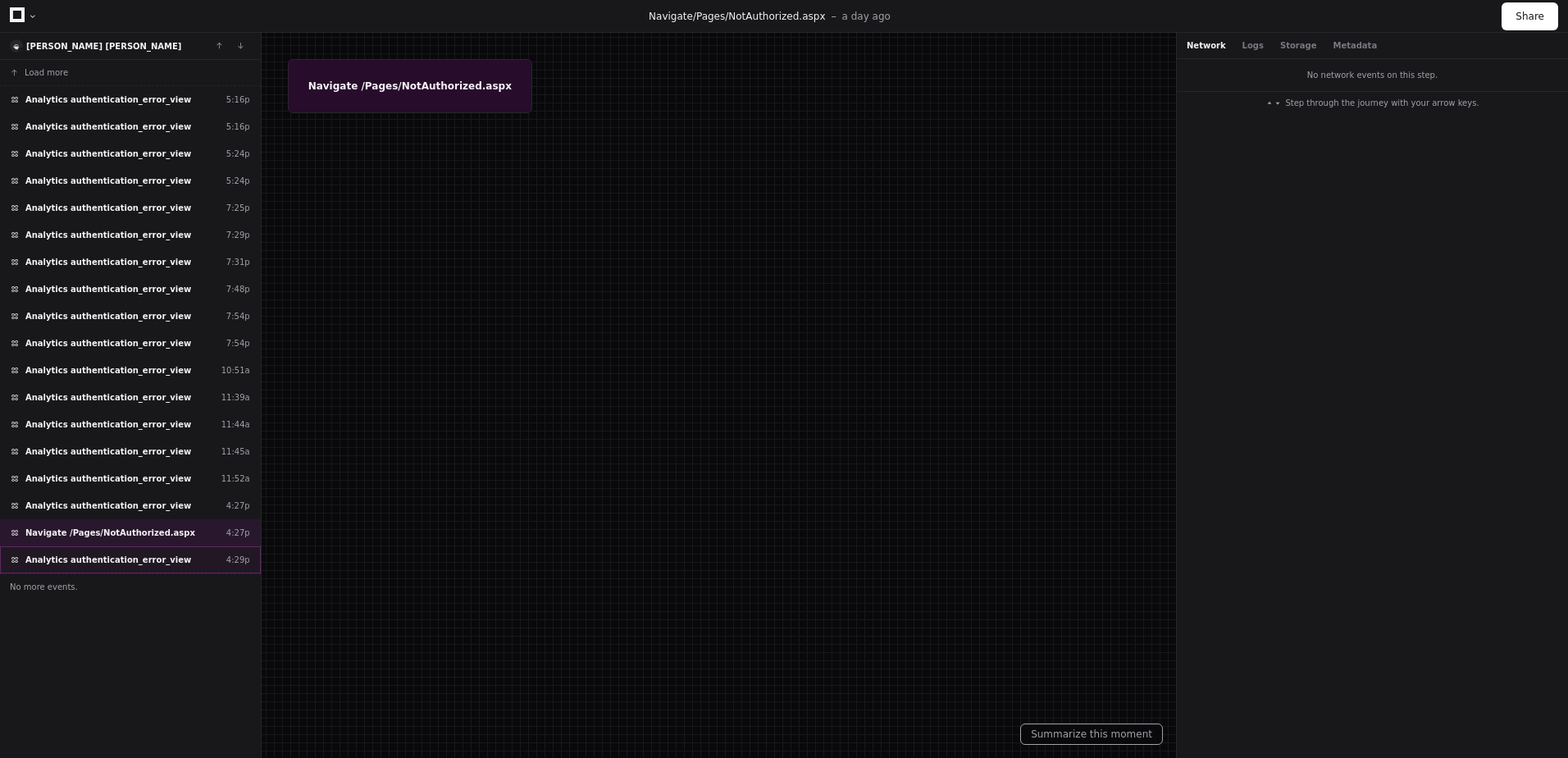
click at [75, 558] on span "Analytics authentication_error_view" at bounding box center [108, 560] width 165 height 12
click at [77, 536] on span "Navigate /Pages/NotAuthorized.aspx" at bounding box center [111, 532] width 170 height 12
click at [81, 514] on div "Analytics authentication_error_view 4:27p" at bounding box center [130, 506] width 261 height 27
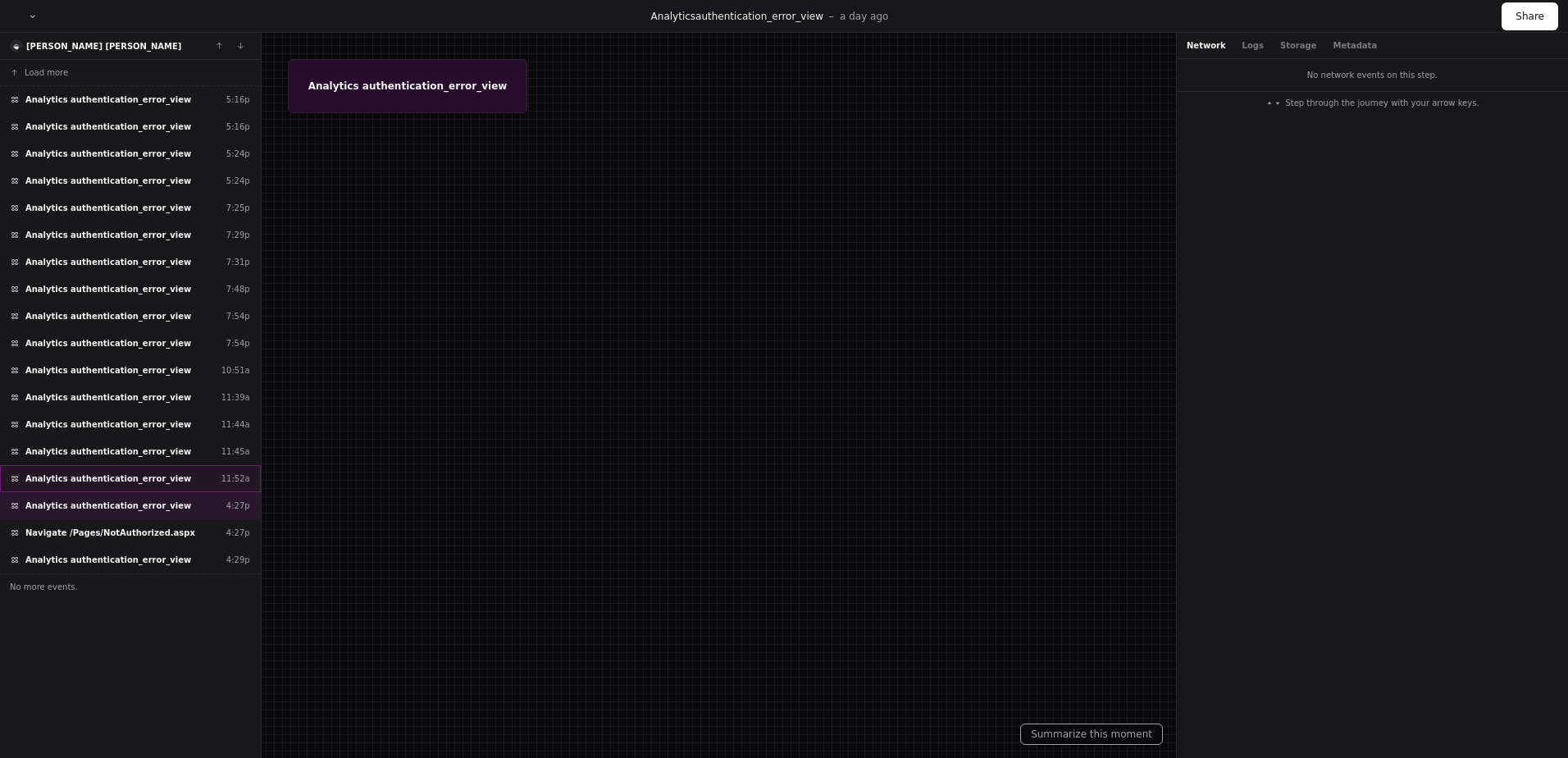
click at [95, 475] on span "Analytics authentication_error_view" at bounding box center [108, 478] width 165 height 12
click at [135, 404] on div "Analytics authentication_error_view 11:39a" at bounding box center [130, 397] width 261 height 27
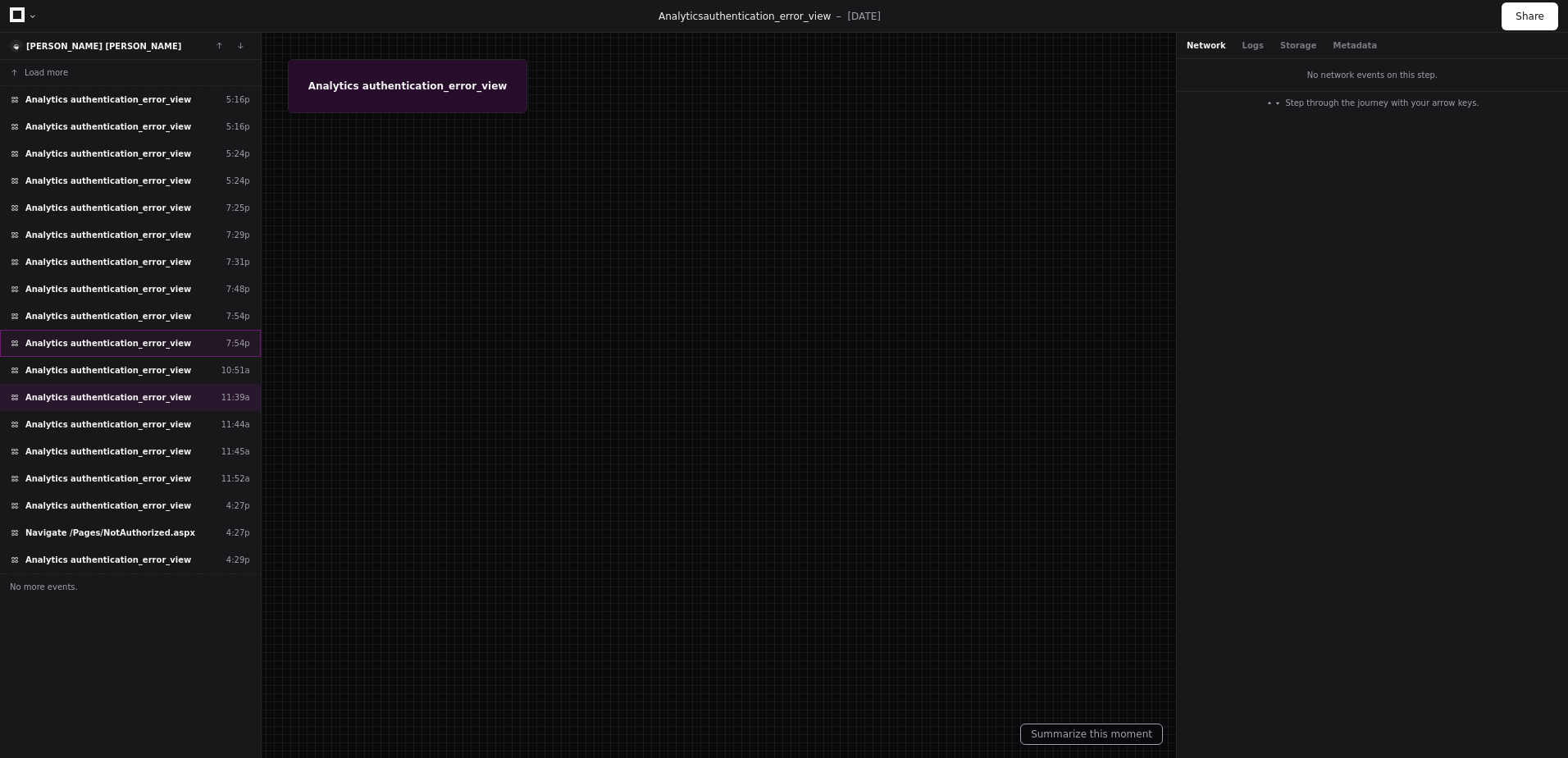
click at [146, 353] on div "Analytics authentication_error_view 7:54p" at bounding box center [130, 343] width 261 height 27
click at [1243, 46] on button "Logs" at bounding box center [1253, 45] width 22 height 12
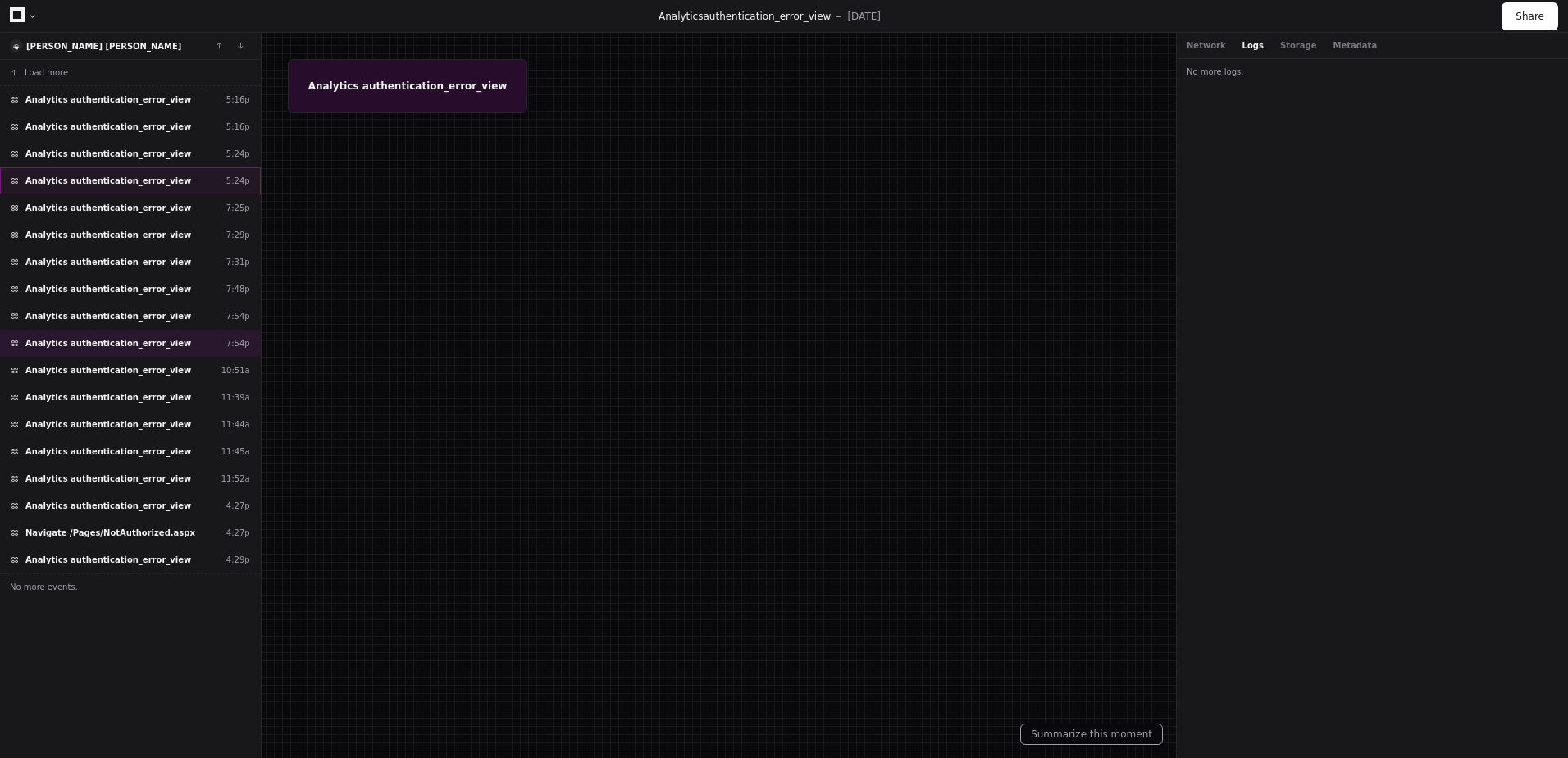
click at [135, 180] on span "Analytics authentication_error_view" at bounding box center [108, 181] width 165 height 12
click at [119, 225] on div "Analytics authentication_error_view 7:29p" at bounding box center [130, 234] width 261 height 27
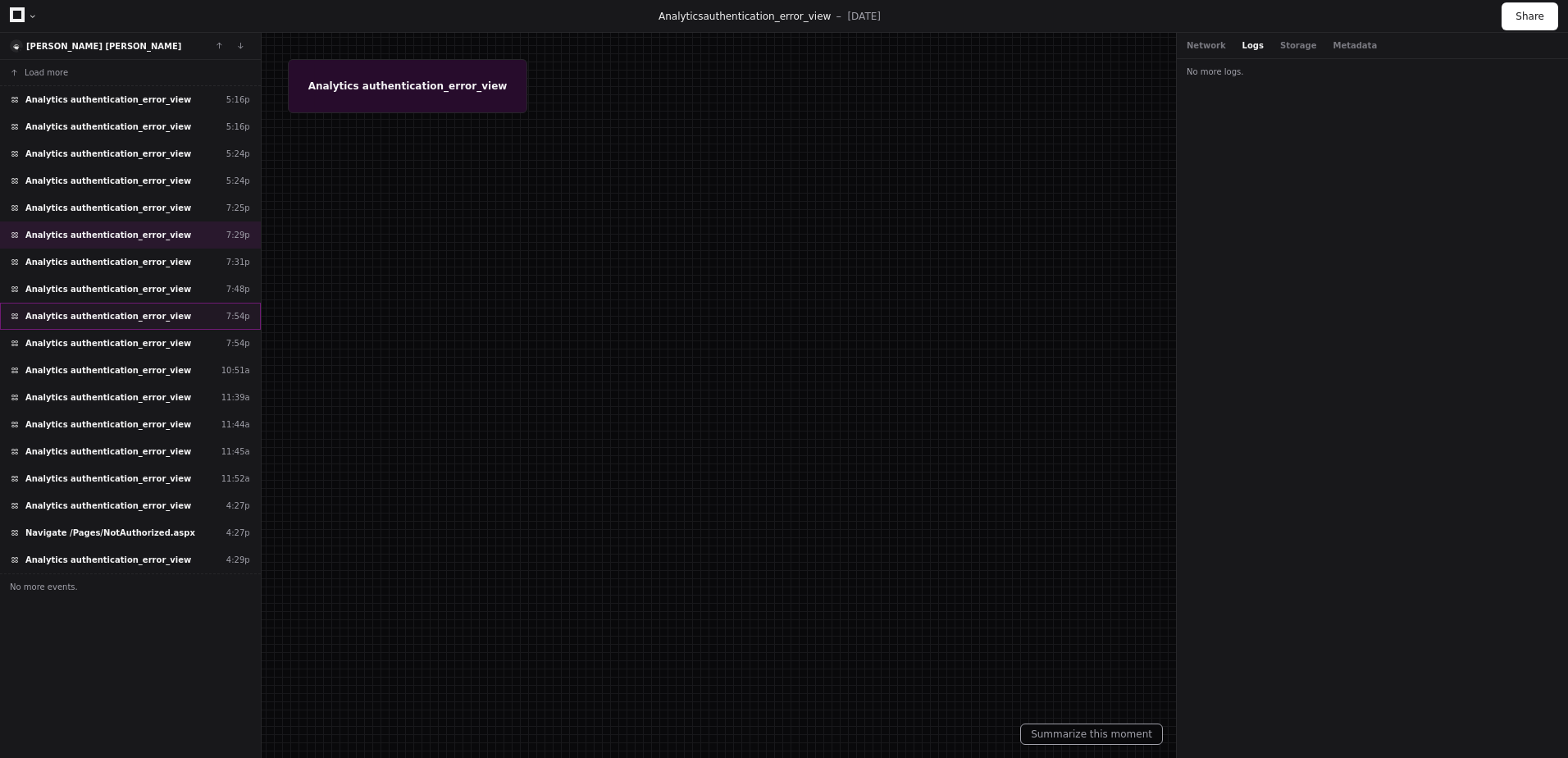
click at [109, 315] on span "Analytics authentication_error_view" at bounding box center [108, 316] width 165 height 12
click at [107, 366] on div "Analytics authentication_error_view 10:51a" at bounding box center [130, 370] width 261 height 27
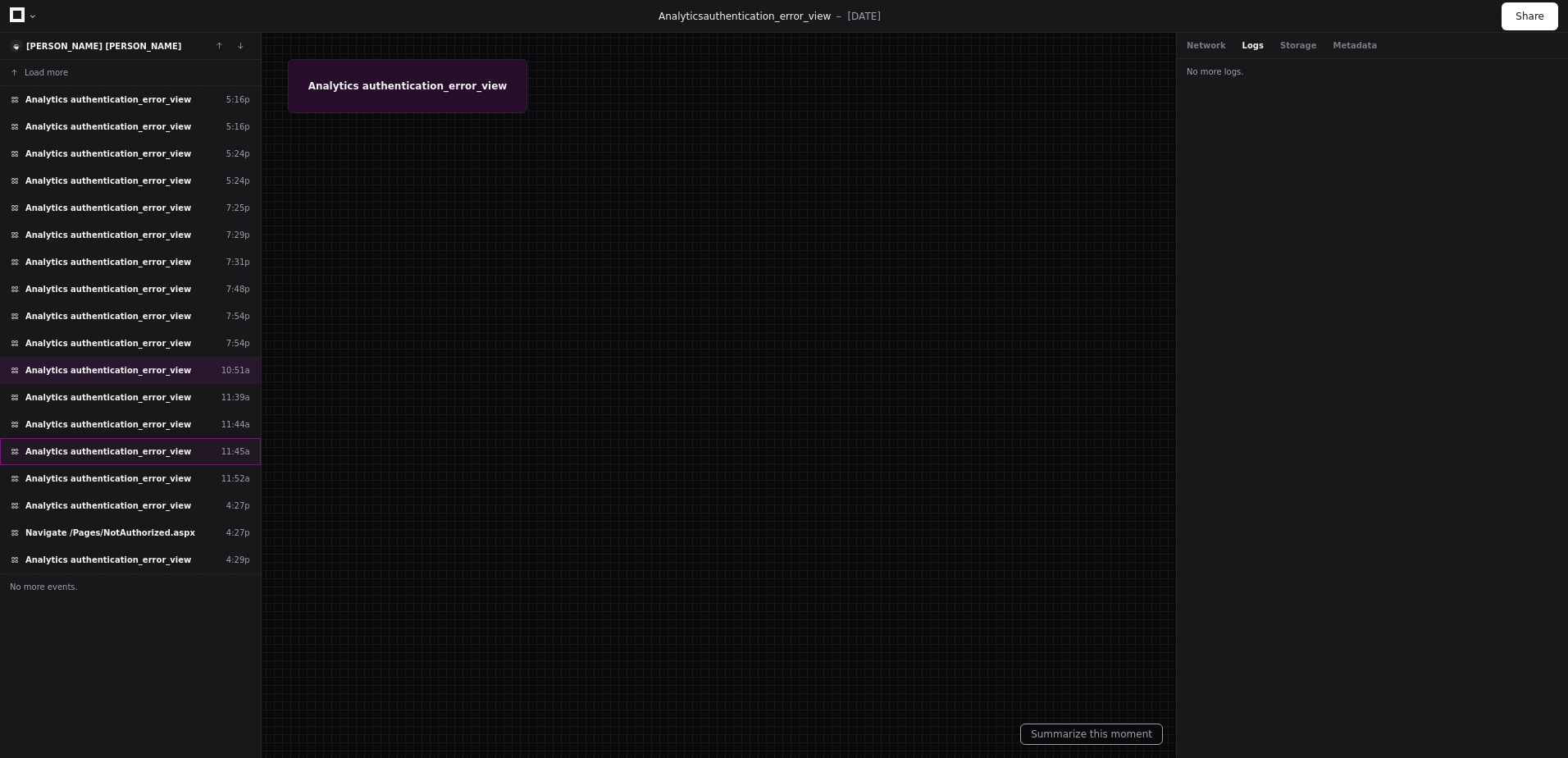
click at [65, 469] on div "Analytics authentication_error_view 11:52a" at bounding box center [130, 478] width 261 height 27
click at [60, 511] on div "Analytics authentication_error_view 4:27p" at bounding box center [130, 506] width 261 height 27
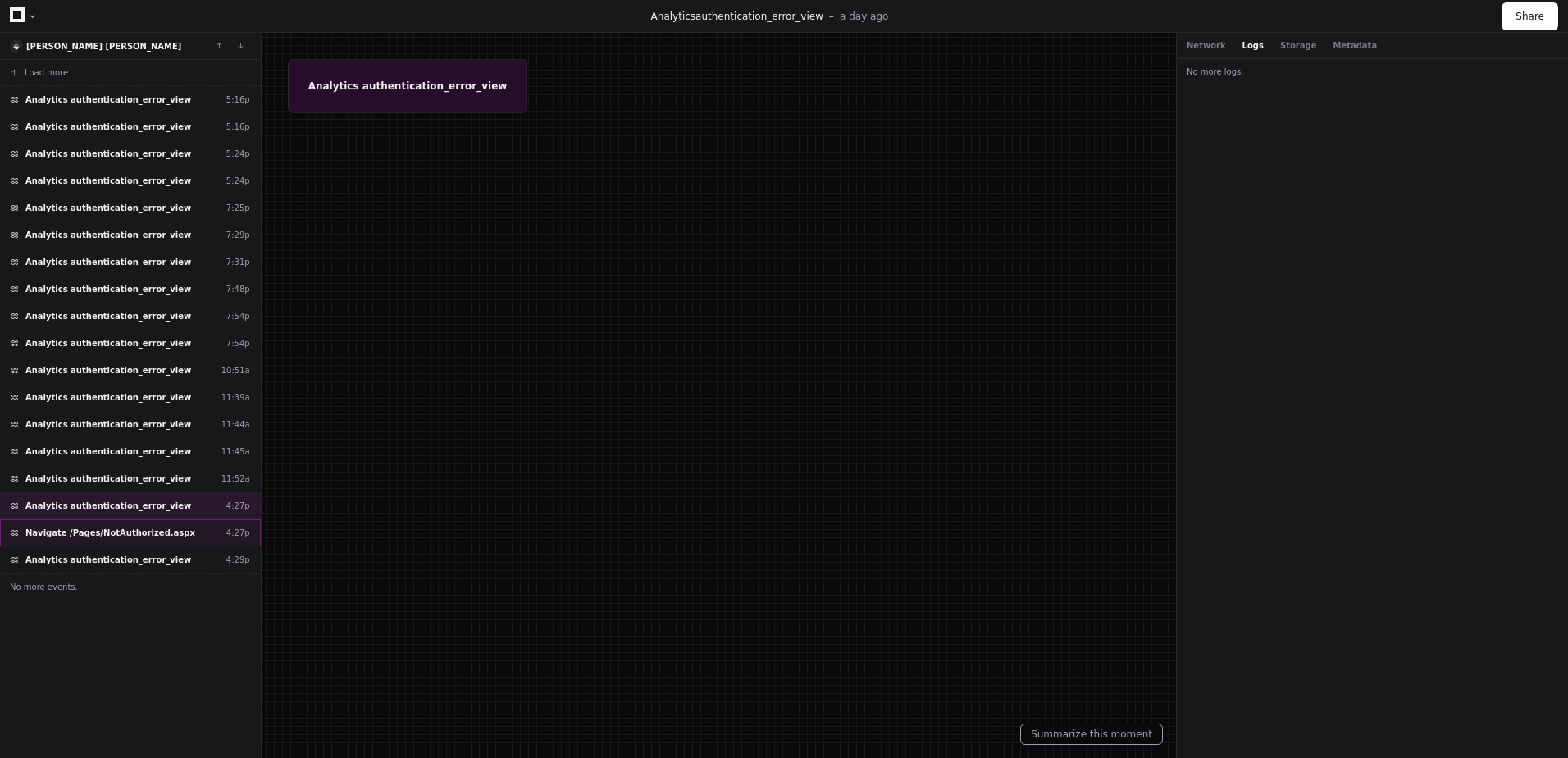
click at [74, 536] on span "Navigate /Pages/NotAuthorized.aspx" at bounding box center [111, 532] width 170 height 12
click at [94, 533] on span "Navigate /Pages/NotAuthorized.aspx" at bounding box center [111, 532] width 170 height 12
click at [84, 560] on span "Analytics authentication_error_view" at bounding box center [108, 560] width 165 height 12
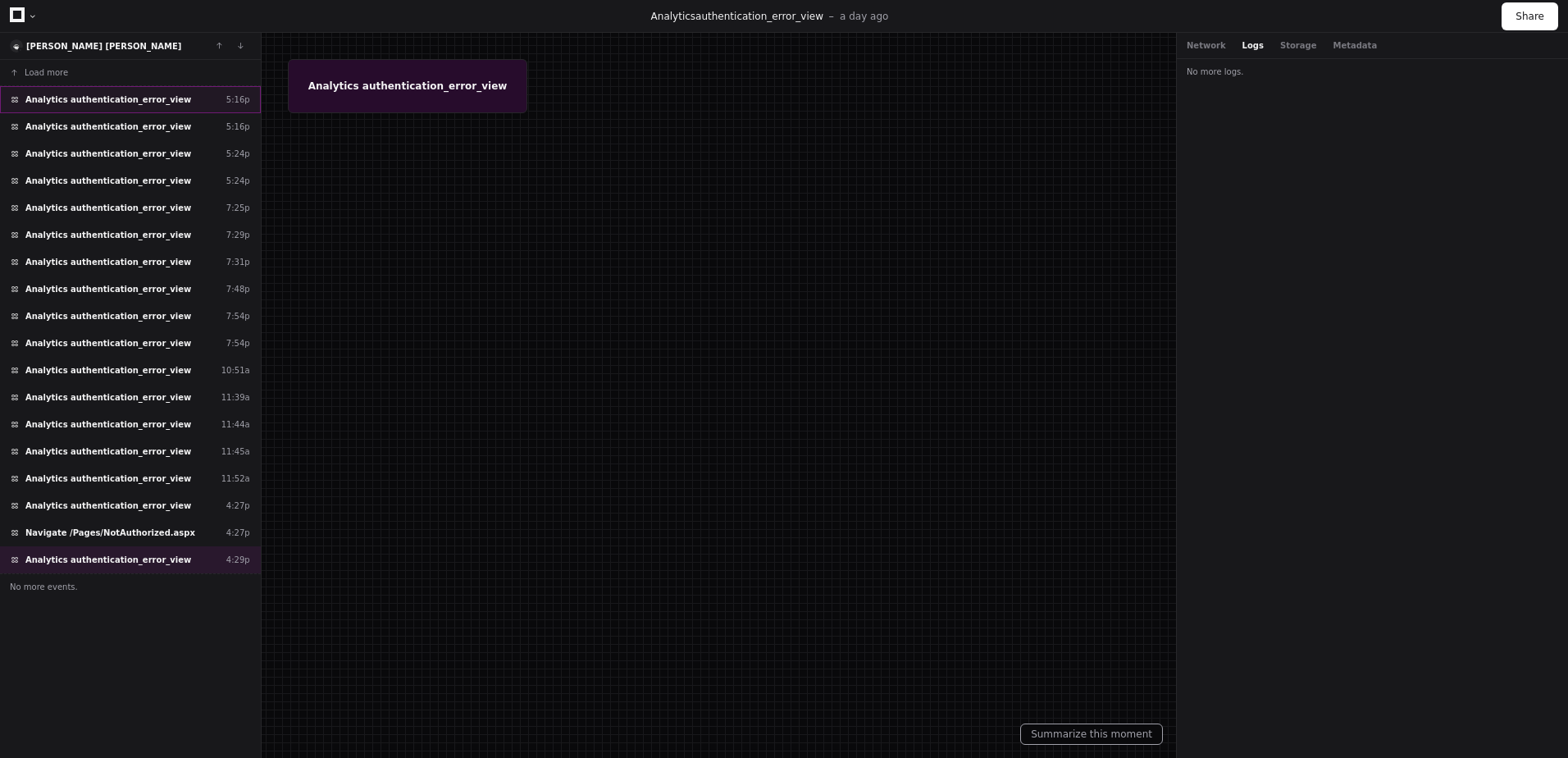
click at [110, 96] on span "Analytics authentication_error_view" at bounding box center [108, 99] width 165 height 12
click at [112, 123] on span "Analytics authentication_error_view" at bounding box center [108, 127] width 165 height 12
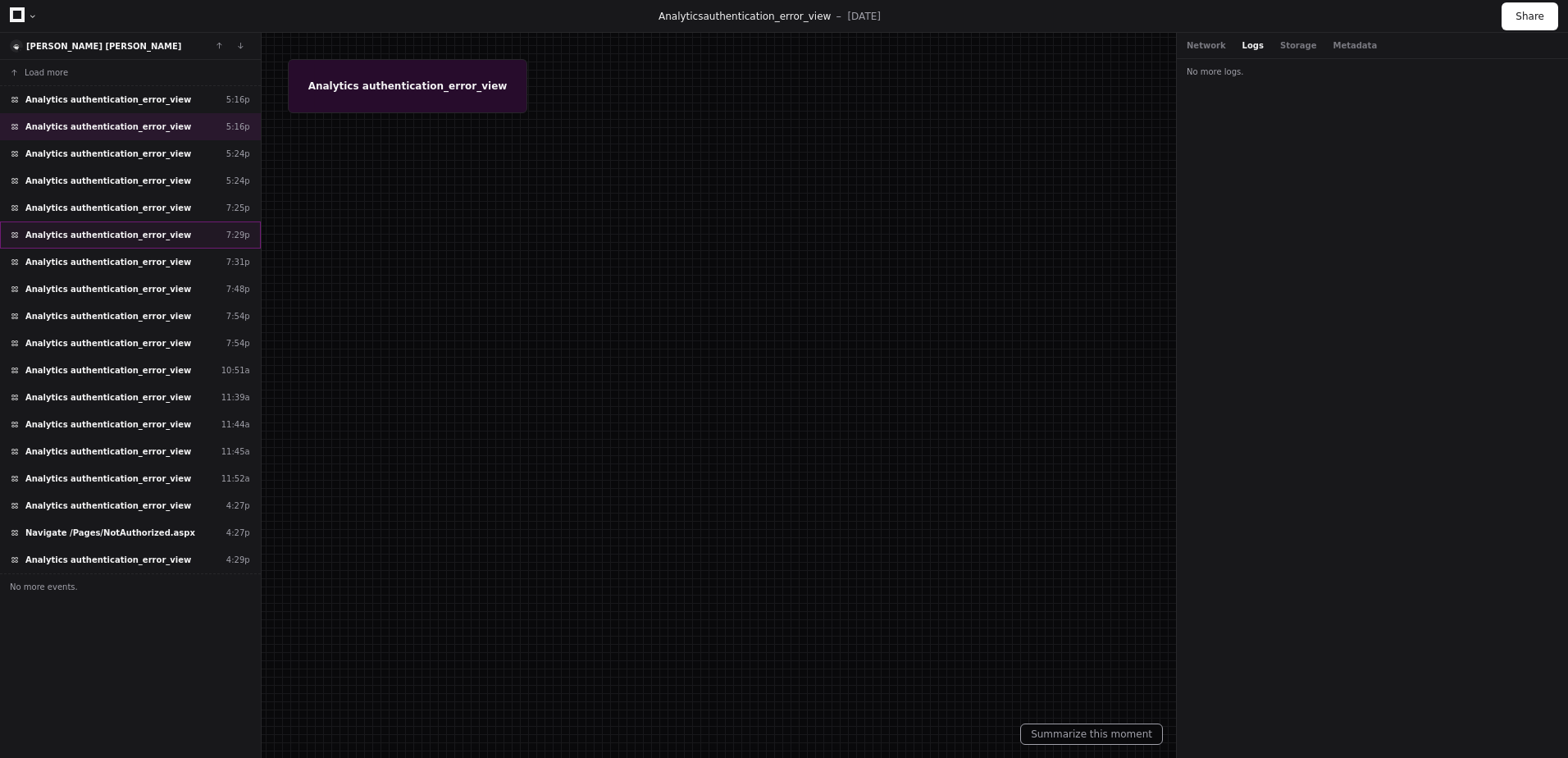
click at [89, 233] on span "Analytics authentication_error_view" at bounding box center [108, 234] width 165 height 12
drag, startPoint x: 87, startPoint y: 228, endPoint x: 78, endPoint y: 282, distance: 54.7
click at [87, 233] on div "Analytics authentication_error_view 7:29p" at bounding box center [130, 234] width 261 height 27
click at [65, 314] on span "Analytics authentication_error_view" at bounding box center [108, 316] width 165 height 12
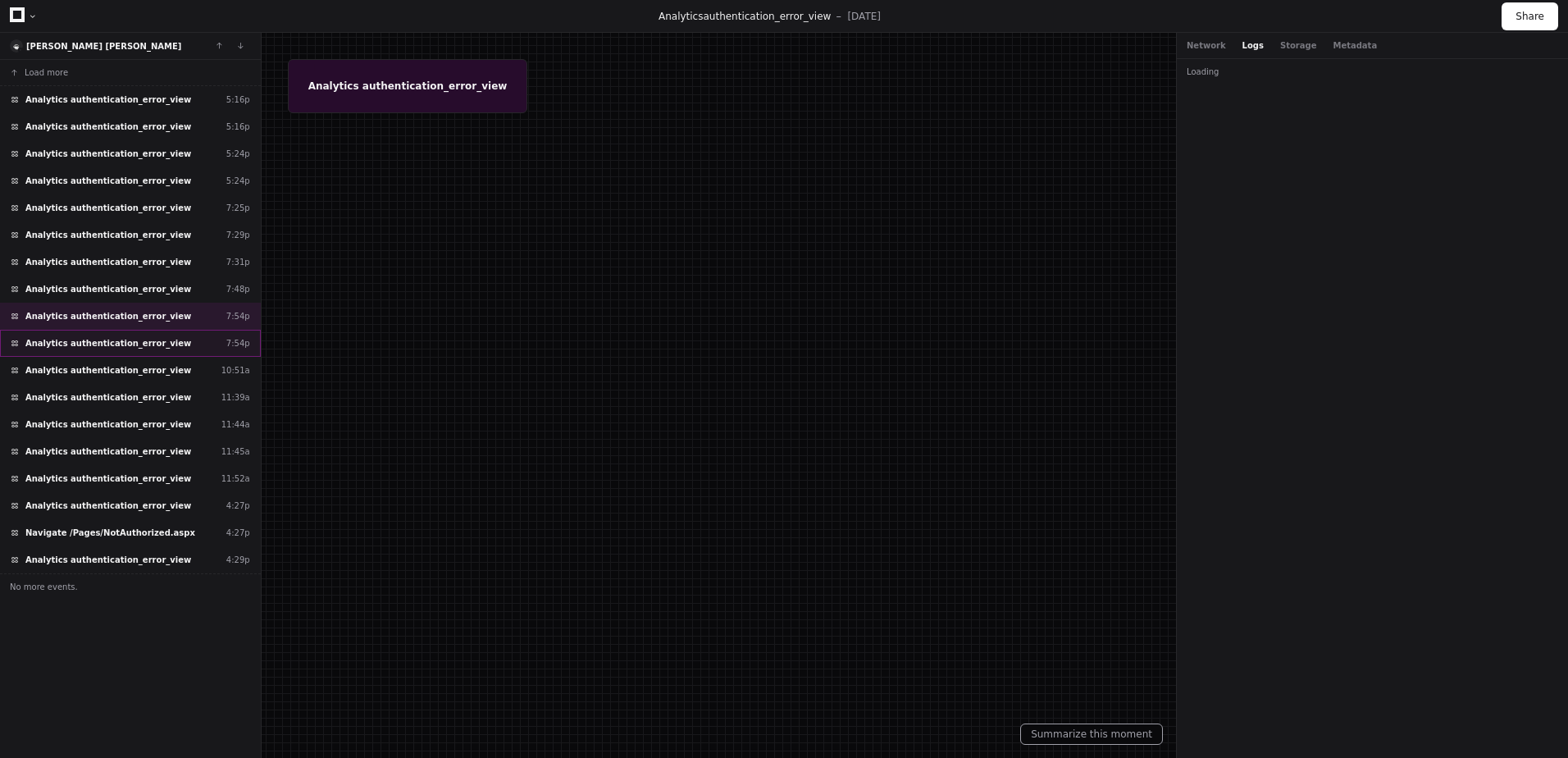
click at [67, 331] on div "Analytics authentication_error_view 7:54p" at bounding box center [130, 343] width 261 height 27
click at [69, 360] on div "Load more Analytics authentication_error_view 5:16p Analytics authentication_er…" at bounding box center [130, 408] width 261 height 698
click at [74, 436] on div "Analytics authentication_error_view 11:44a" at bounding box center [130, 424] width 261 height 27
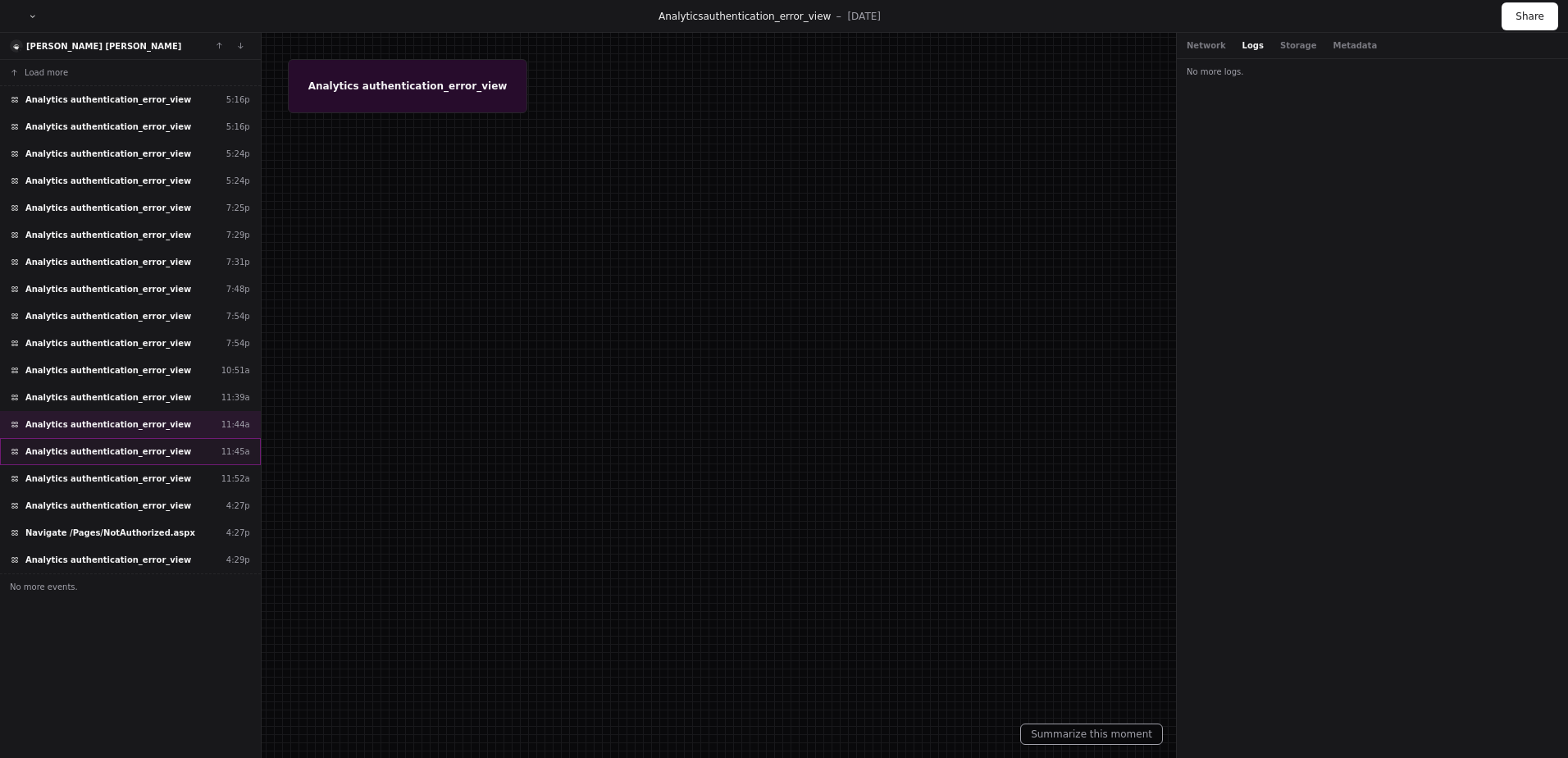
click at [71, 446] on span "Analytics authentication_error_view" at bounding box center [108, 451] width 165 height 12
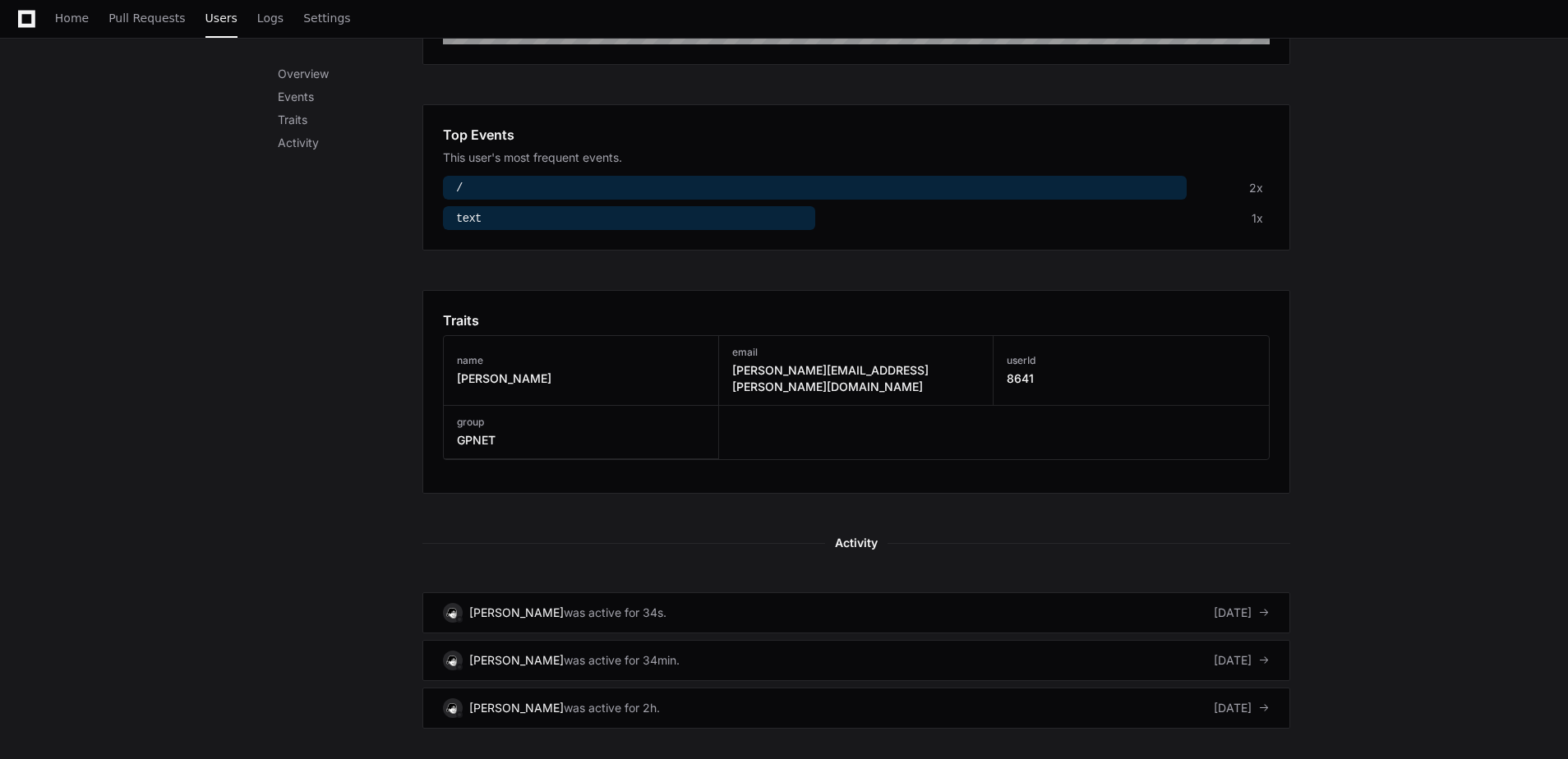
scroll to position [493, 0]
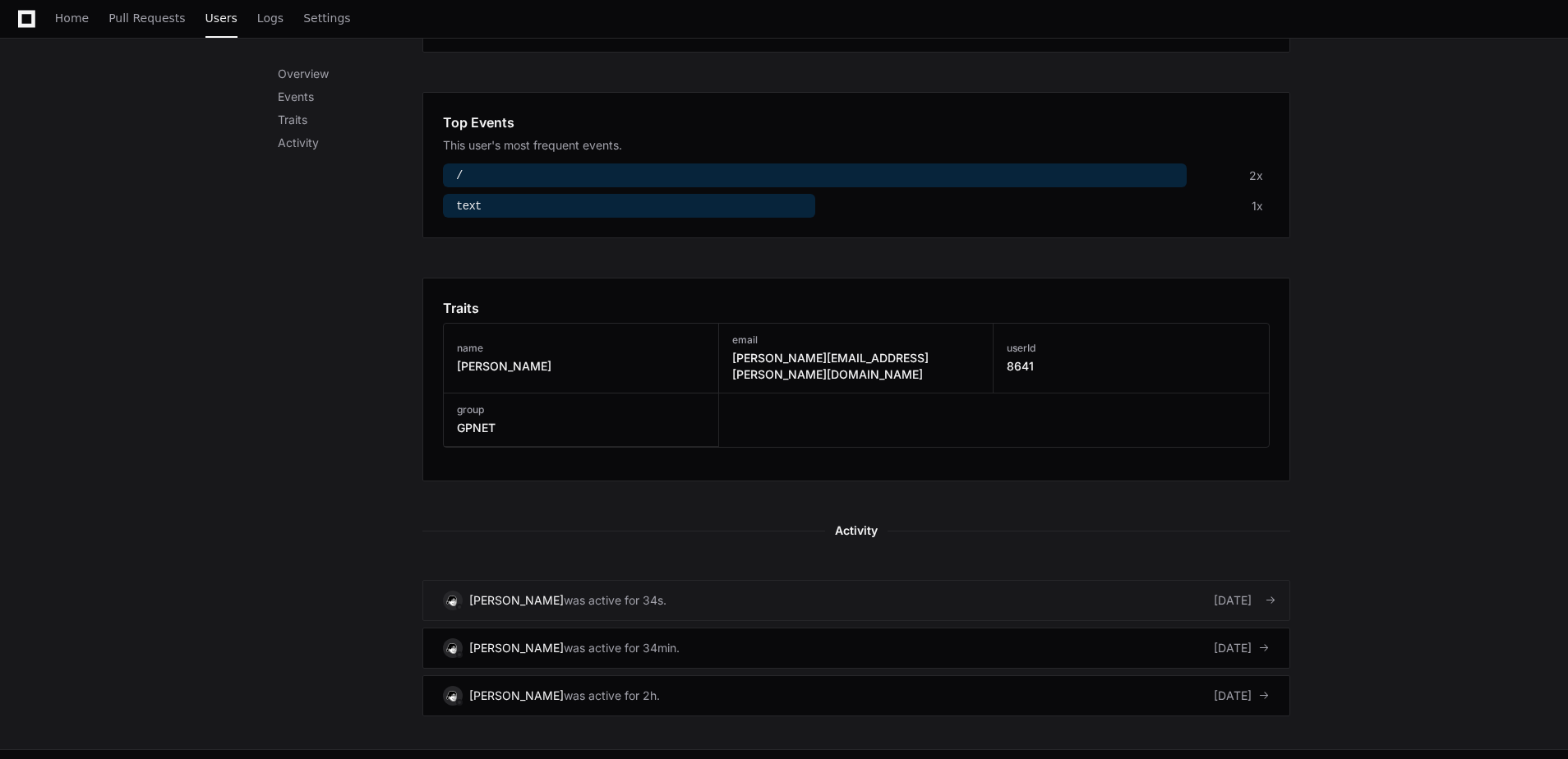
click at [535, 592] on div "Adrian Alejandro Landero" at bounding box center [516, 600] width 95 height 16
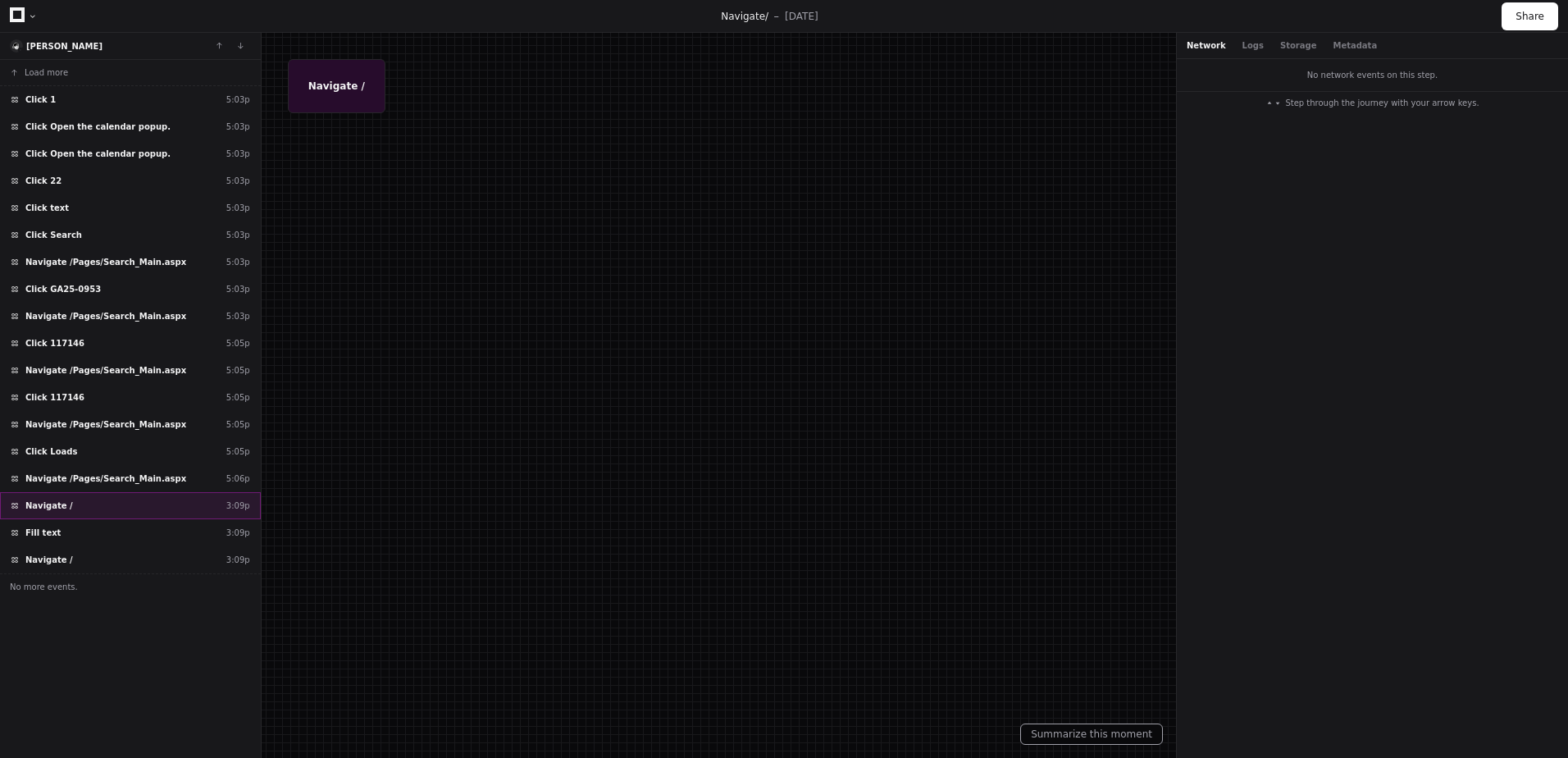
click at [60, 499] on span "Navigate /" at bounding box center [49, 505] width 47 height 12
click at [71, 479] on span "Navigate /Pages/Search_Main.aspx" at bounding box center [106, 478] width 161 height 12
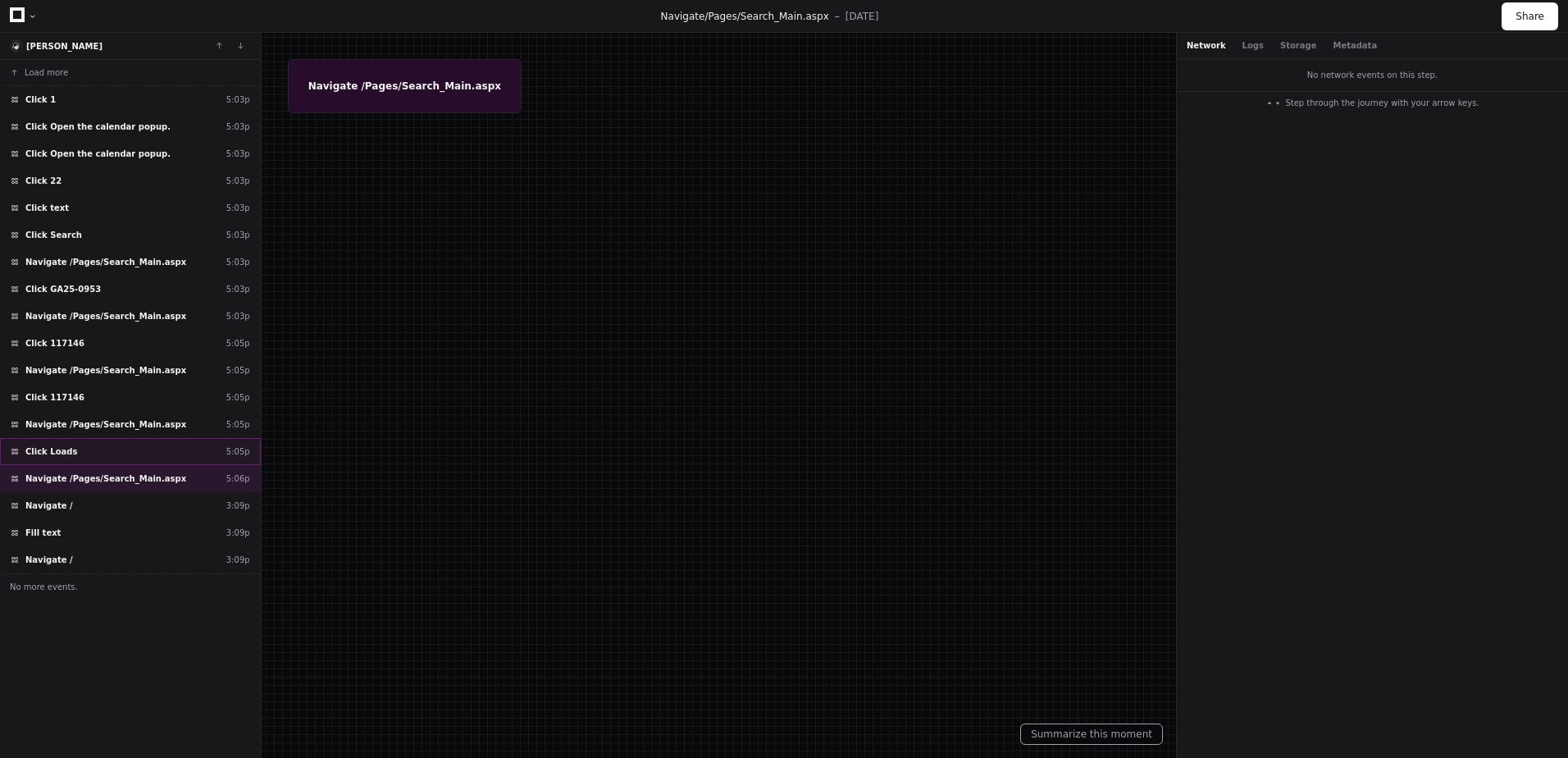
click at [75, 456] on div "Click Loads 5:05p" at bounding box center [130, 451] width 261 height 27
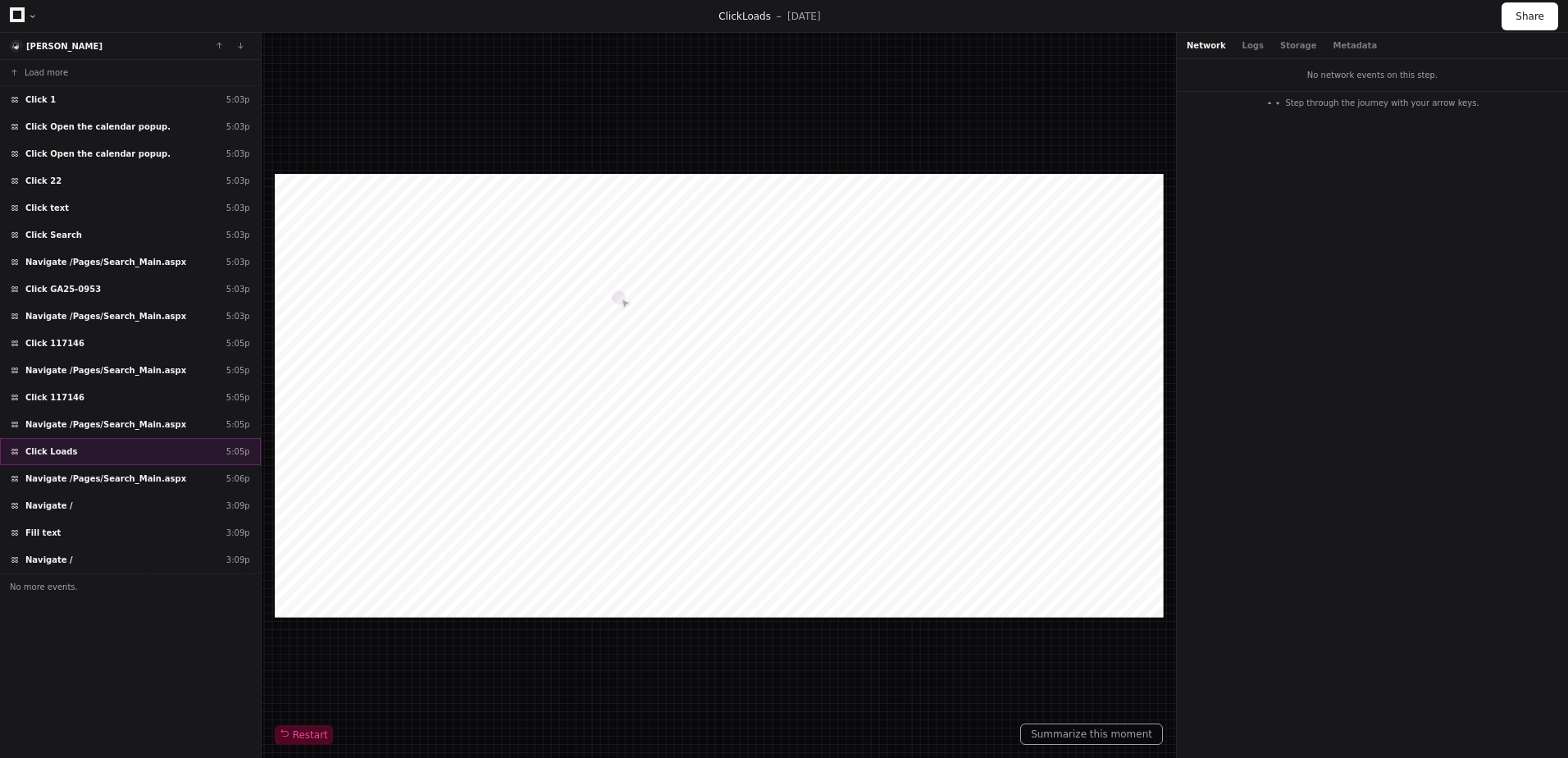
click at [121, 449] on div "Click Loads 5:05p" at bounding box center [130, 451] width 261 height 27
click at [129, 424] on span "Navigate /Pages/Search_Main.aspx" at bounding box center [106, 424] width 161 height 12
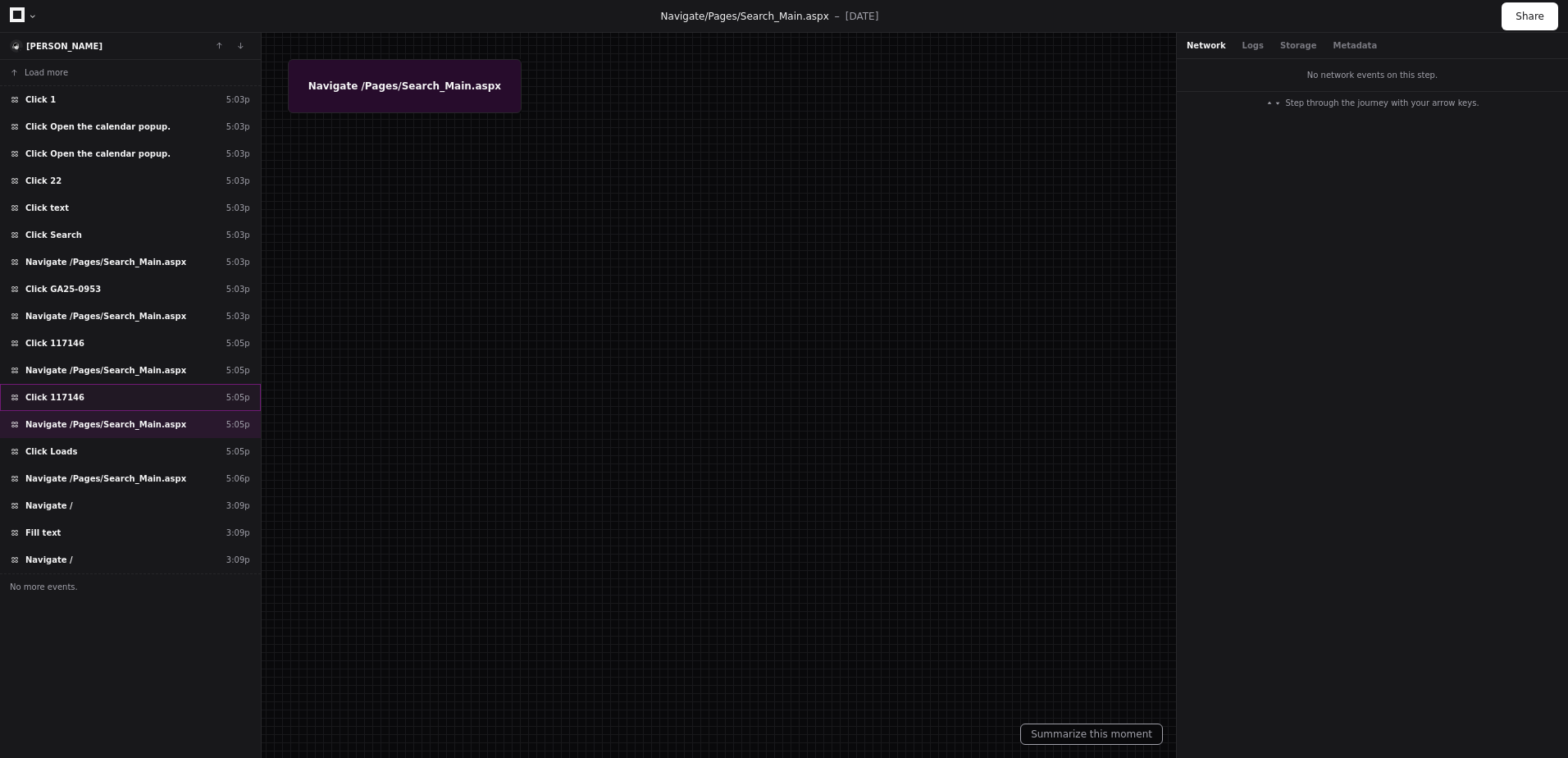
click at [112, 402] on div "Click 117146 5:05p" at bounding box center [130, 397] width 261 height 27
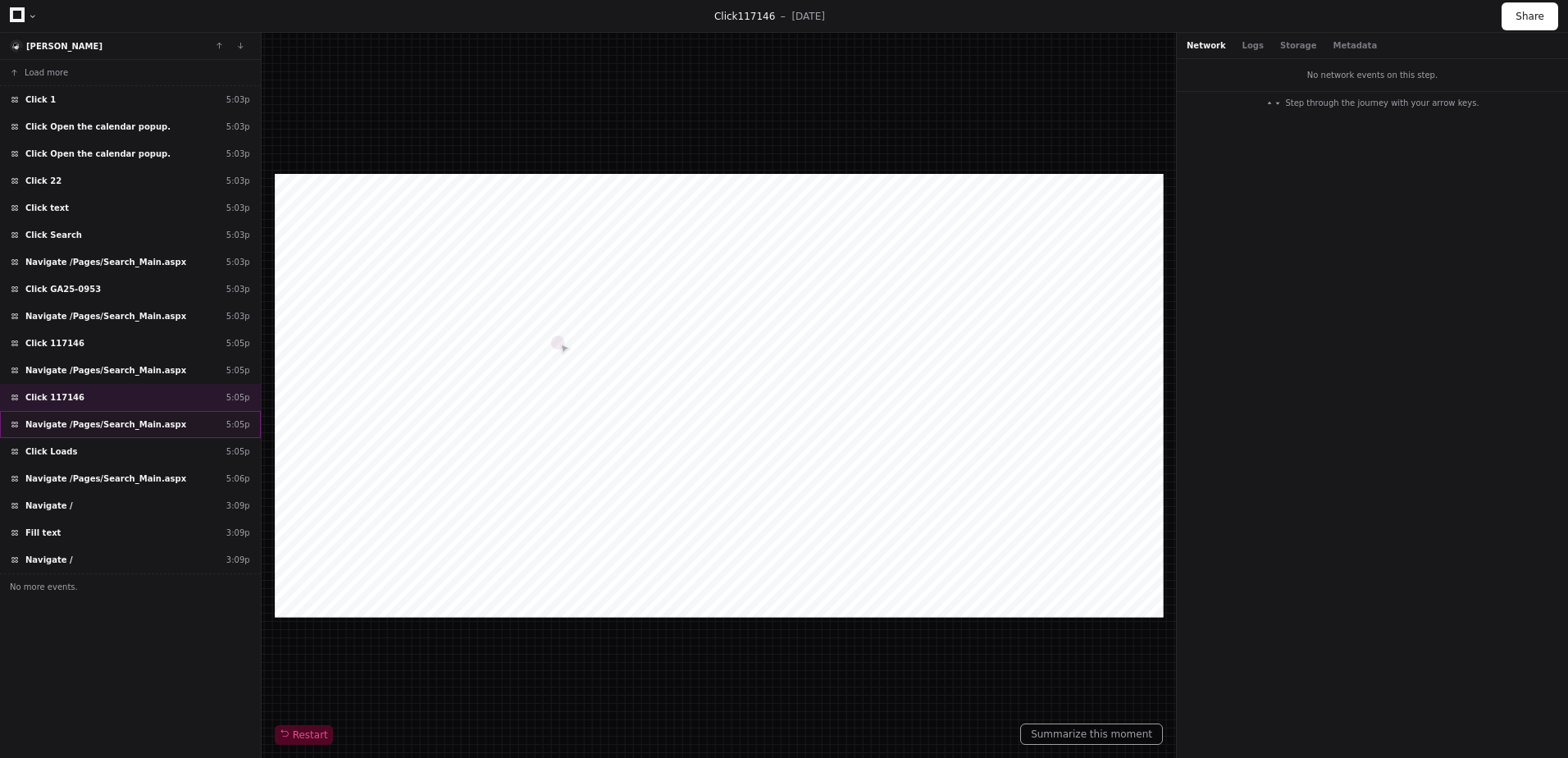
click at [112, 426] on span "Navigate /Pages/Search_Main.aspx" at bounding box center [106, 424] width 161 height 12
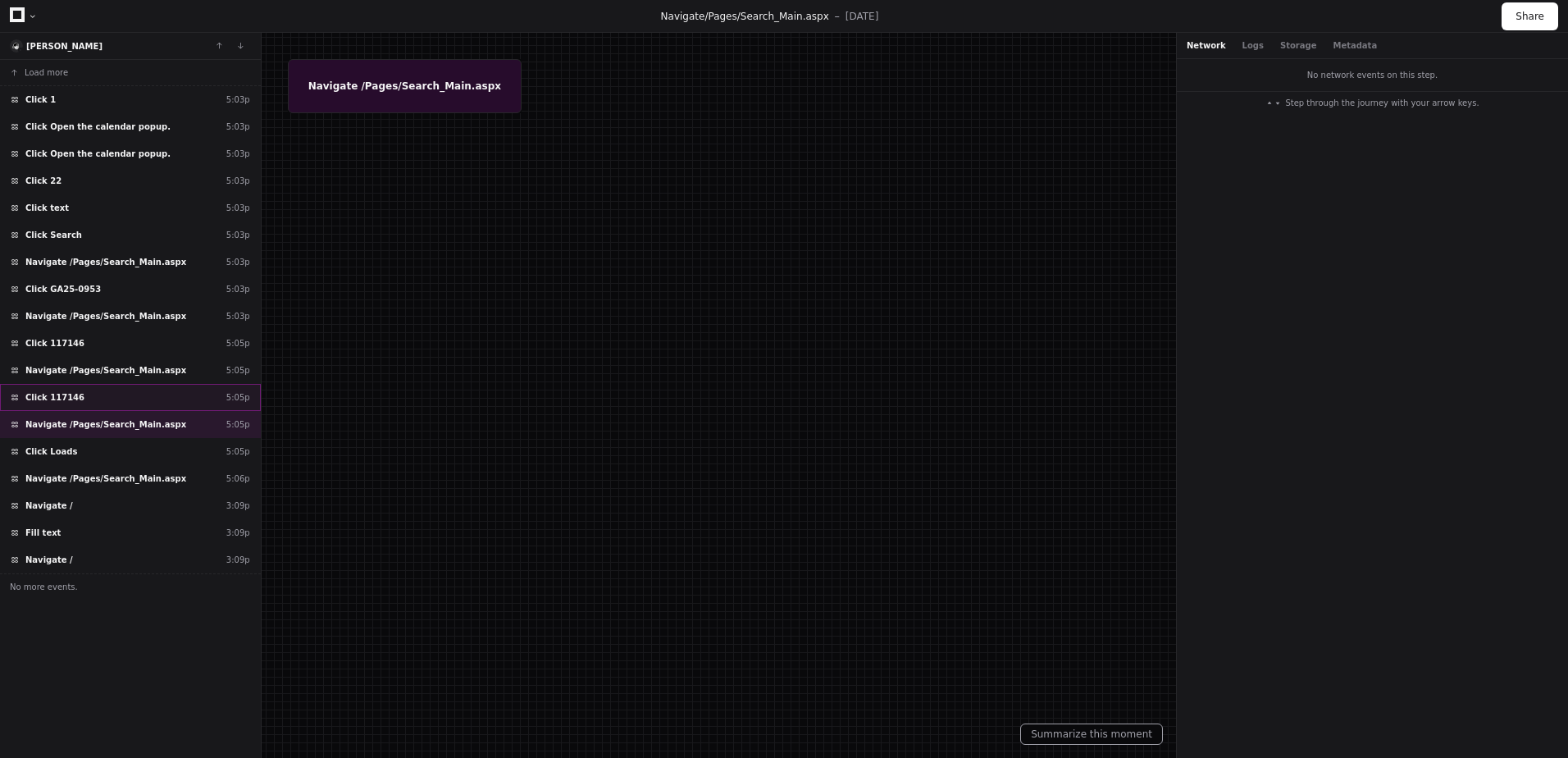
click at [109, 401] on div "Click 117146 5:05p" at bounding box center [130, 397] width 261 height 27
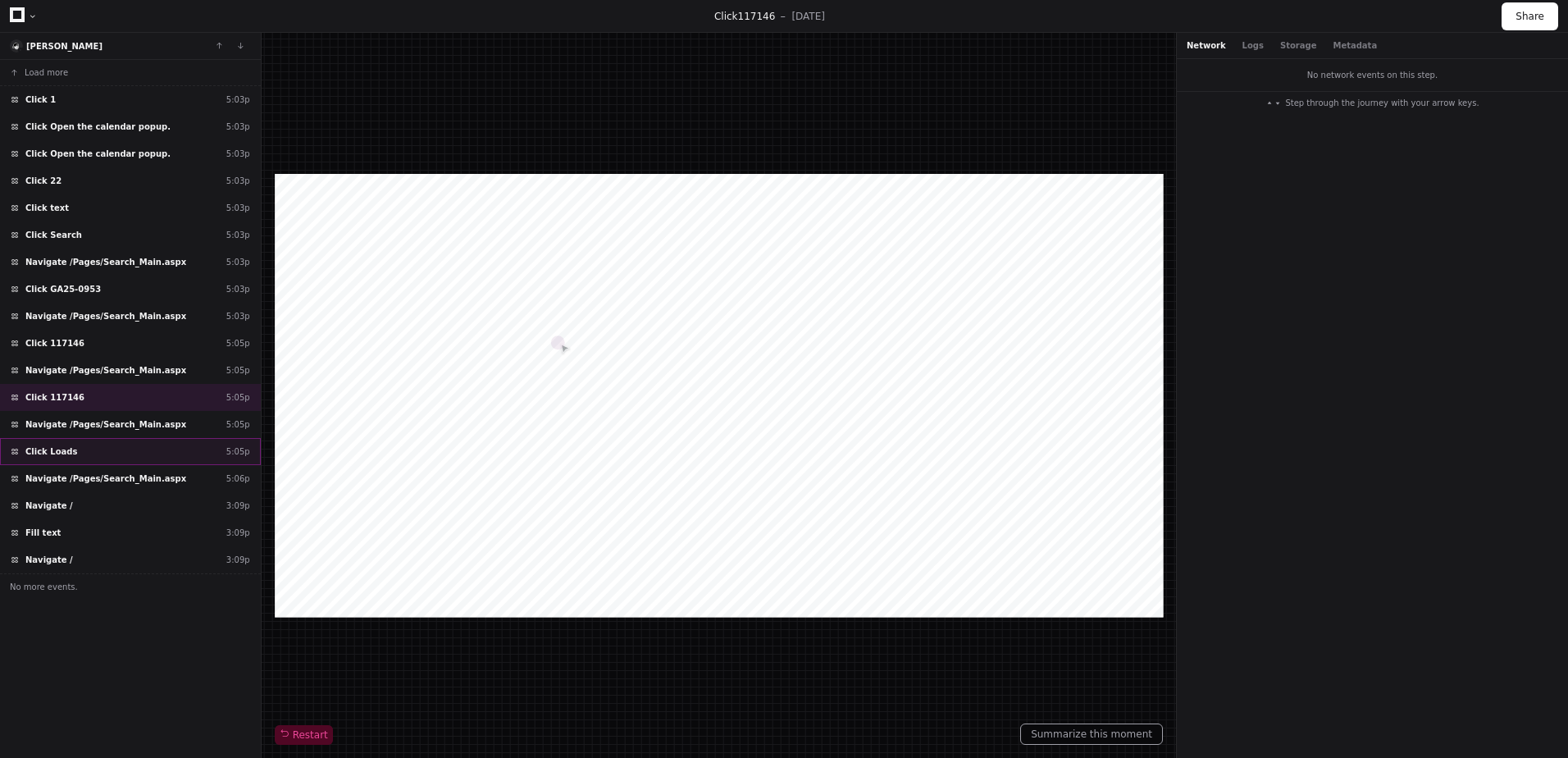
click at [90, 448] on div "Click Loads 5:05p" at bounding box center [130, 451] width 261 height 27
click at [84, 508] on div "Navigate / 3:09p" at bounding box center [130, 506] width 261 height 27
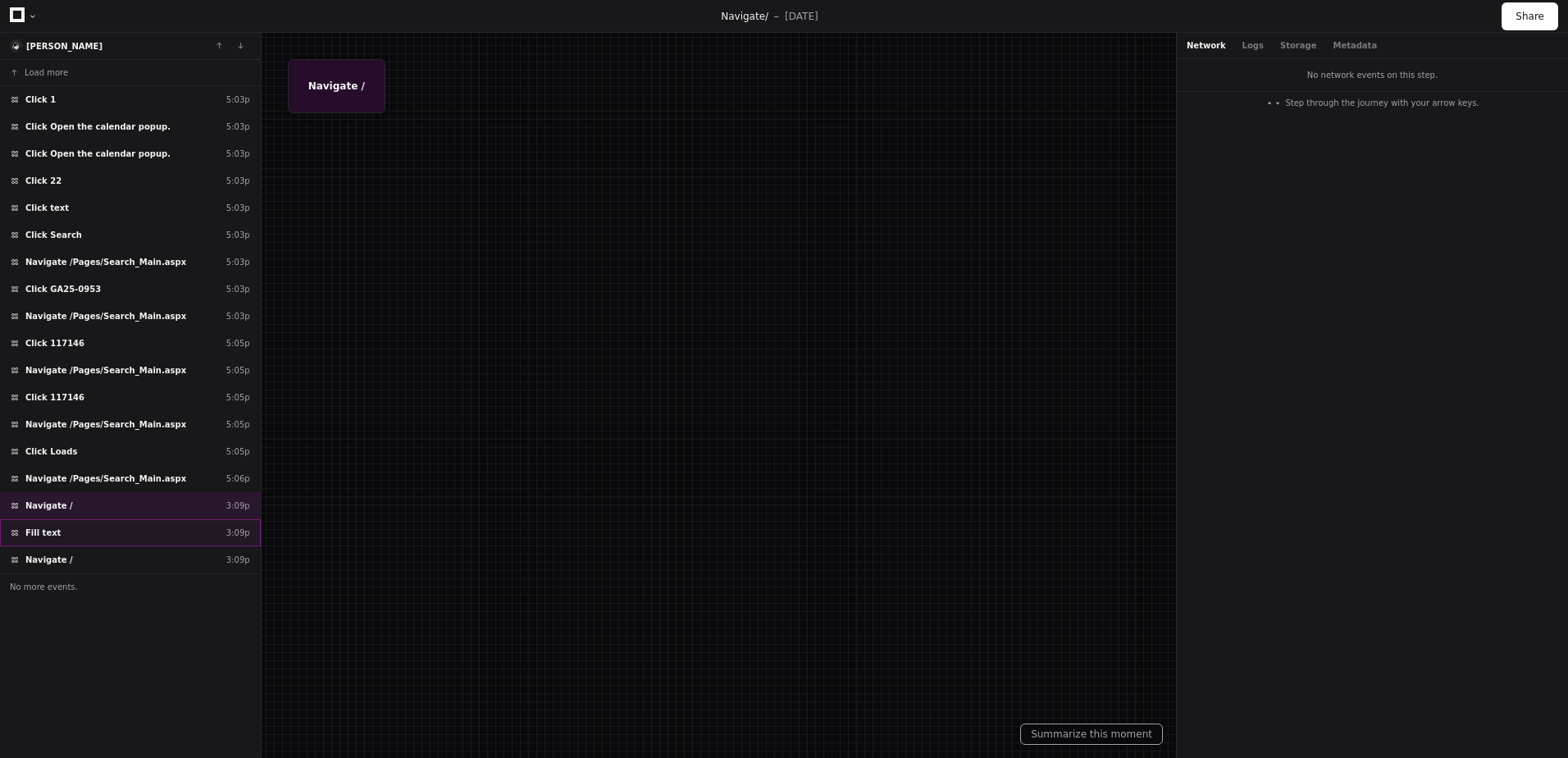
click at [75, 530] on div "Fill text 3:09p" at bounding box center [130, 532] width 261 height 27
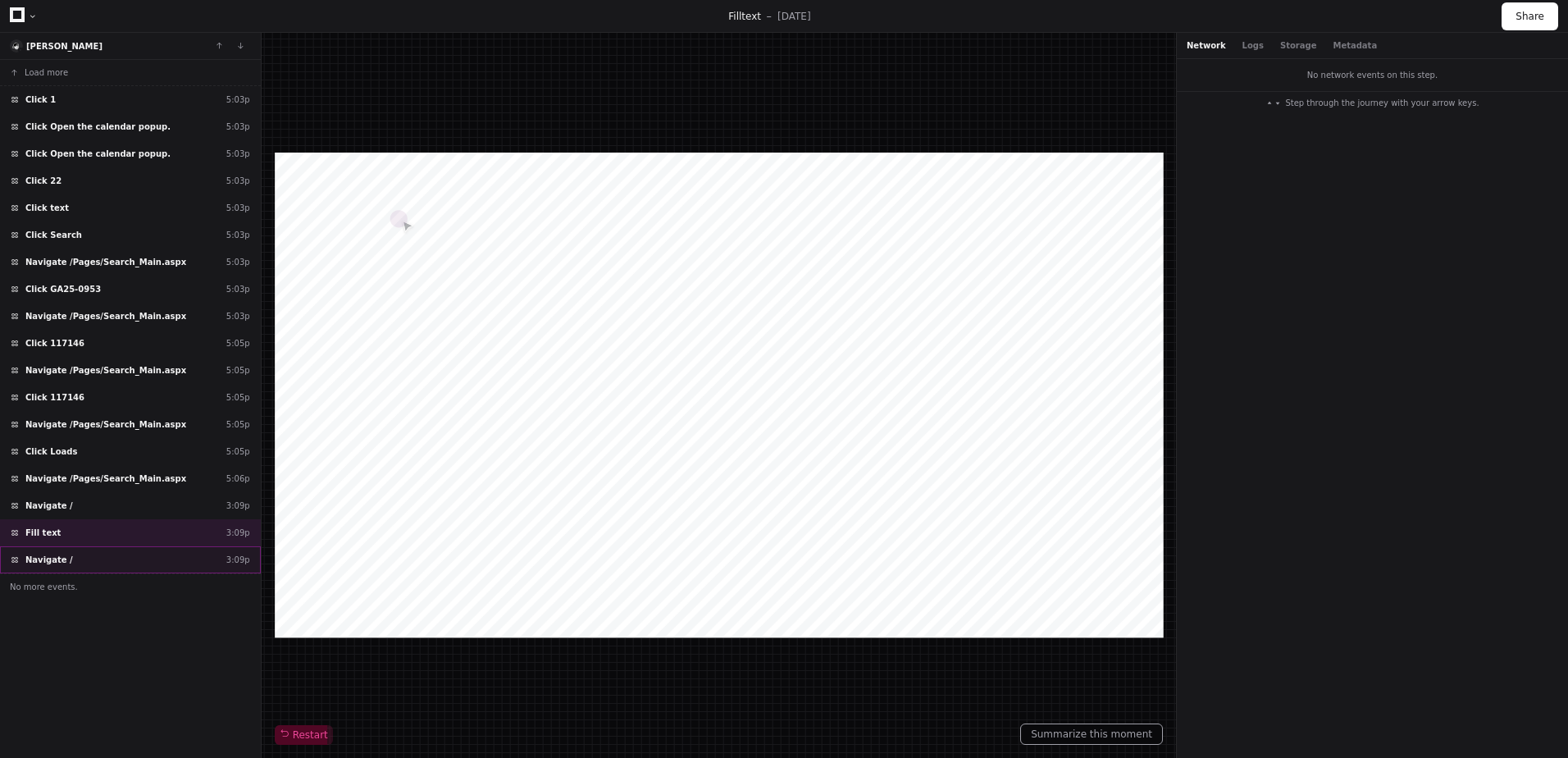
click at [62, 558] on span "Navigate /" at bounding box center [49, 560] width 47 height 12
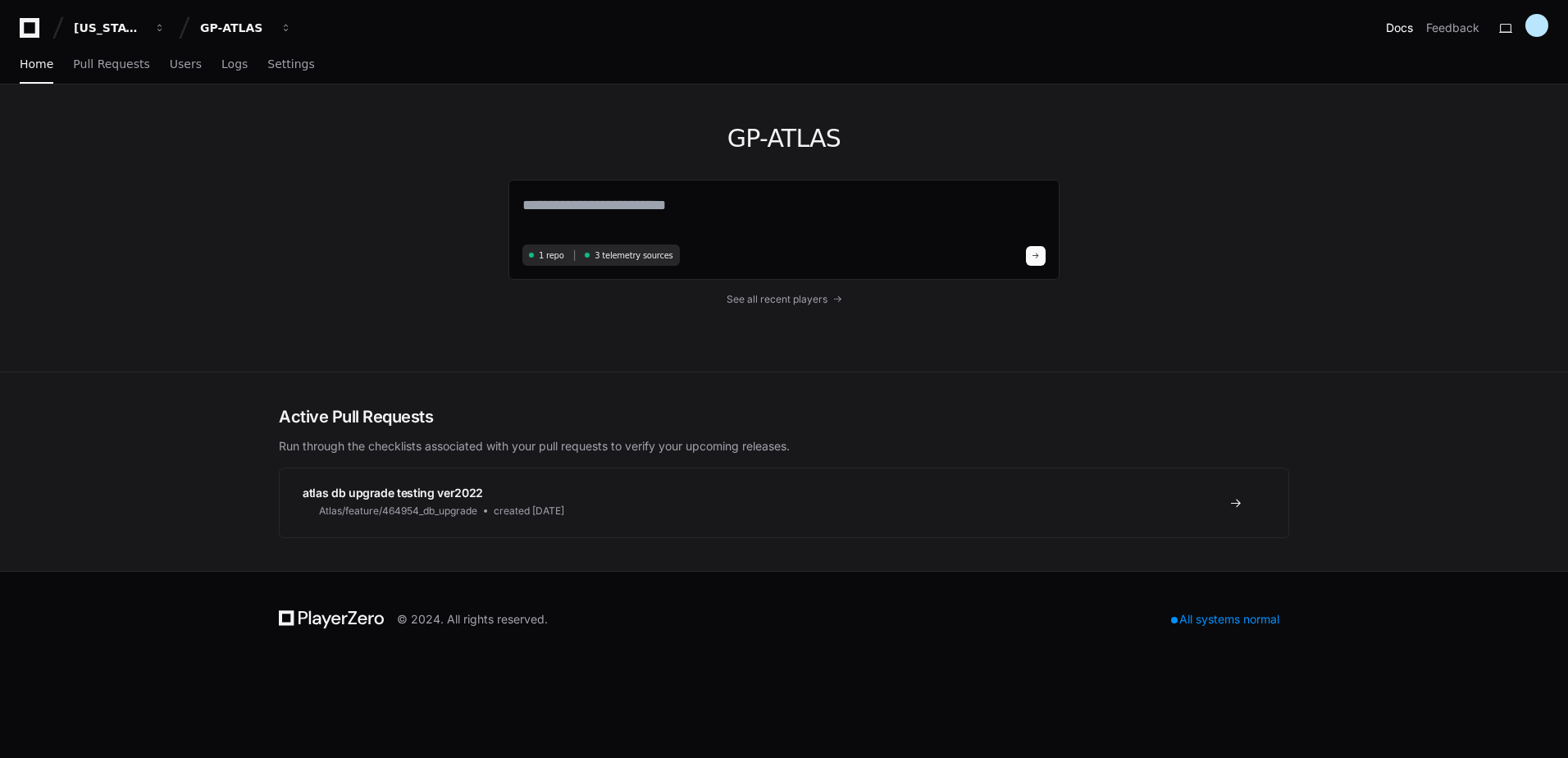
click at [1400, 34] on link "Docs" at bounding box center [1399, 27] width 27 height 16
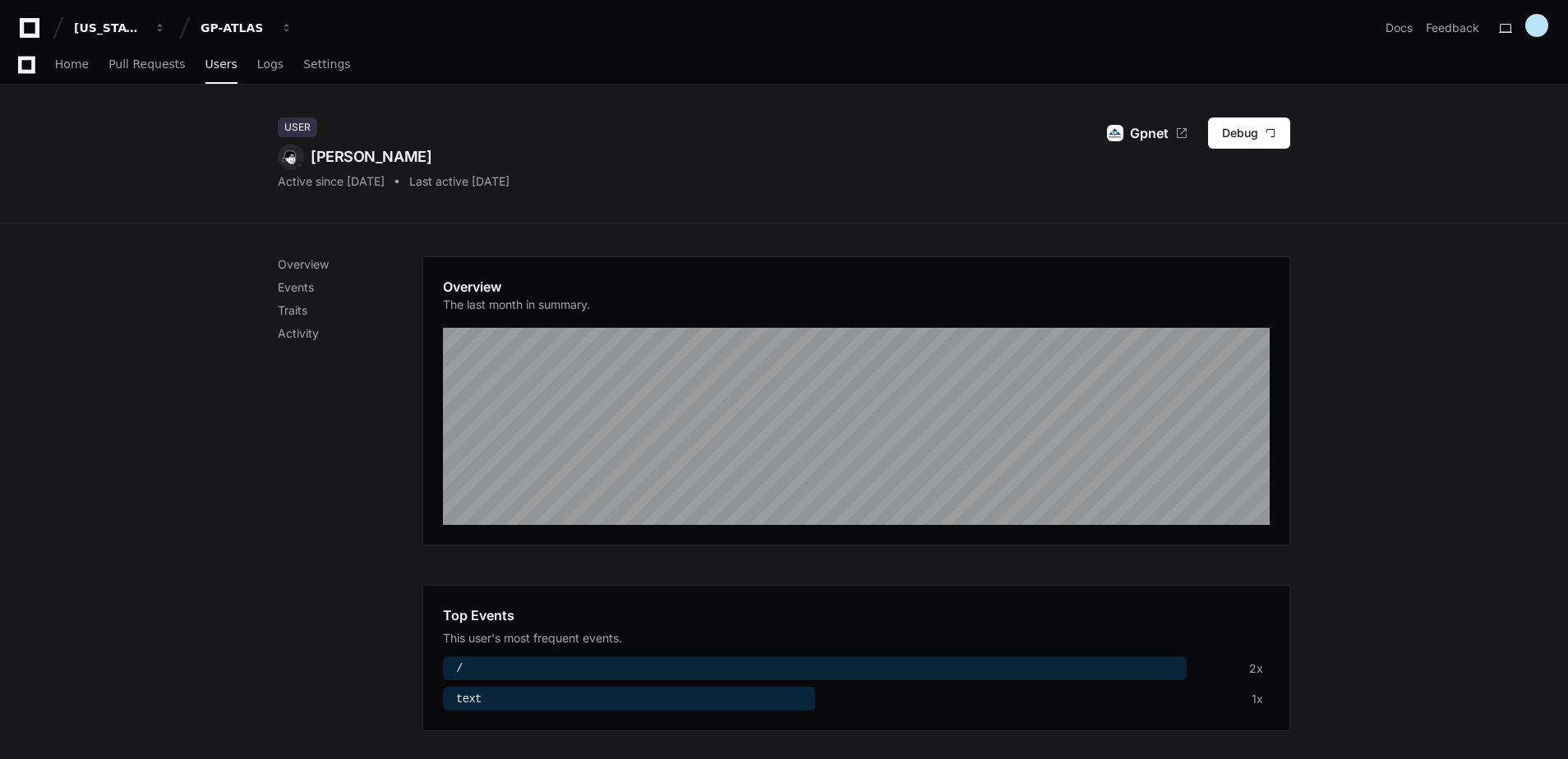
scroll to position [562, 0]
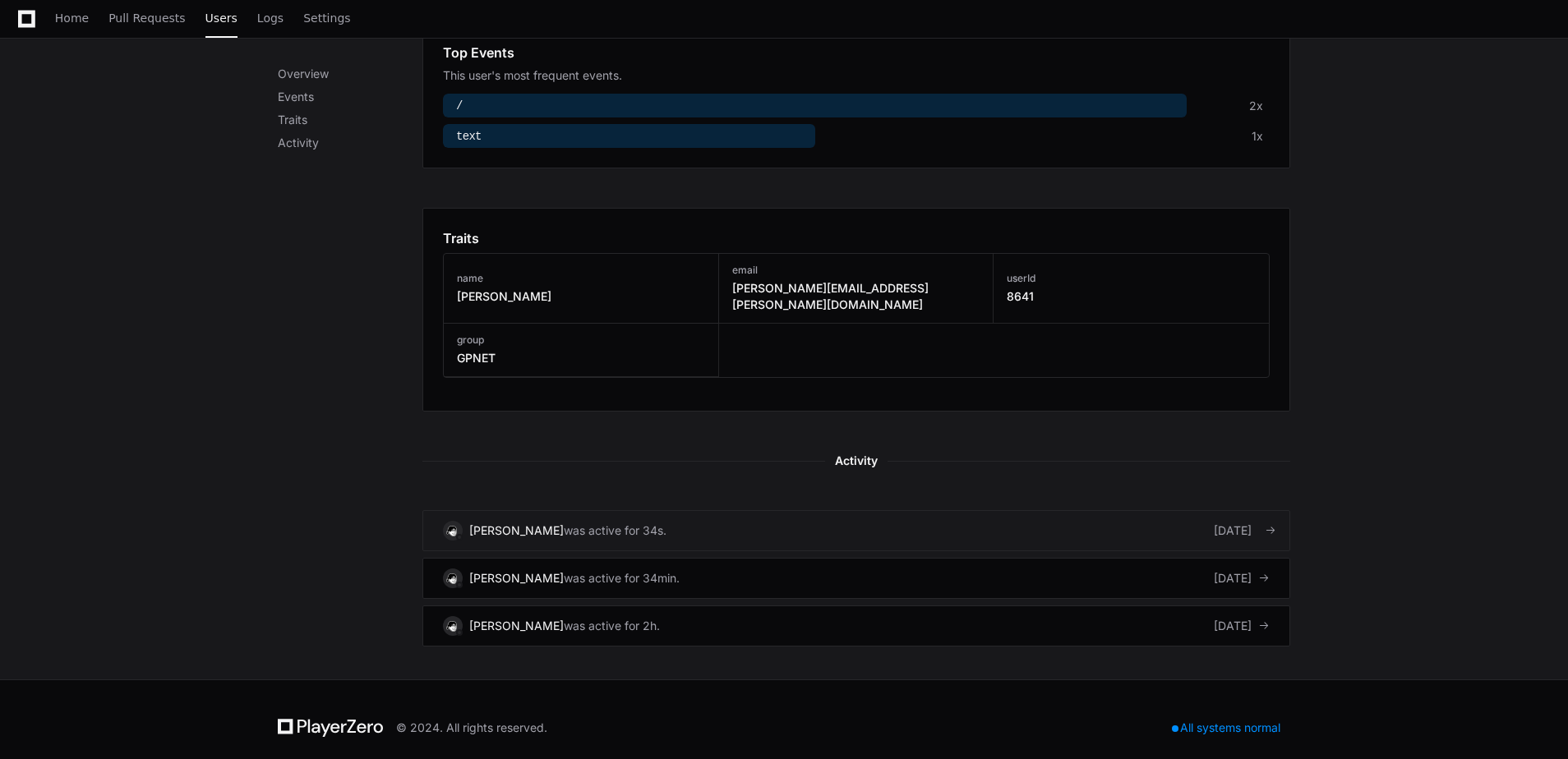
click at [563, 522] on div "[PERSON_NAME]" at bounding box center [516, 530] width 95 height 16
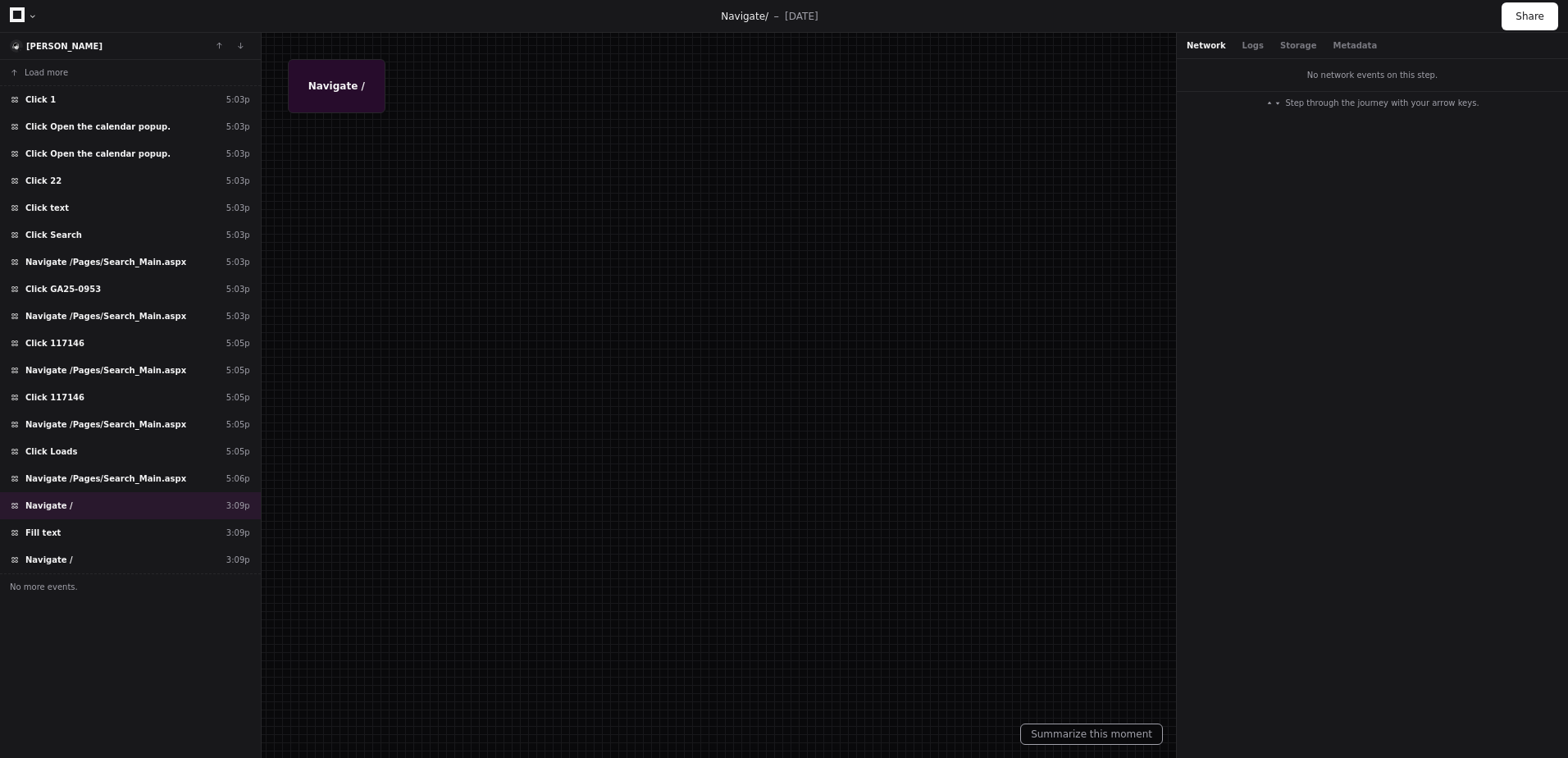
click at [1240, 39] on div "Network Logs Storage Metadata" at bounding box center [1372, 46] width 391 height 26
click at [1246, 43] on button "Logs" at bounding box center [1253, 45] width 22 height 12
click at [1284, 48] on button "Storage" at bounding box center [1298, 45] width 36 height 12
click at [1333, 46] on button "Metadata" at bounding box center [1354, 45] width 44 height 12
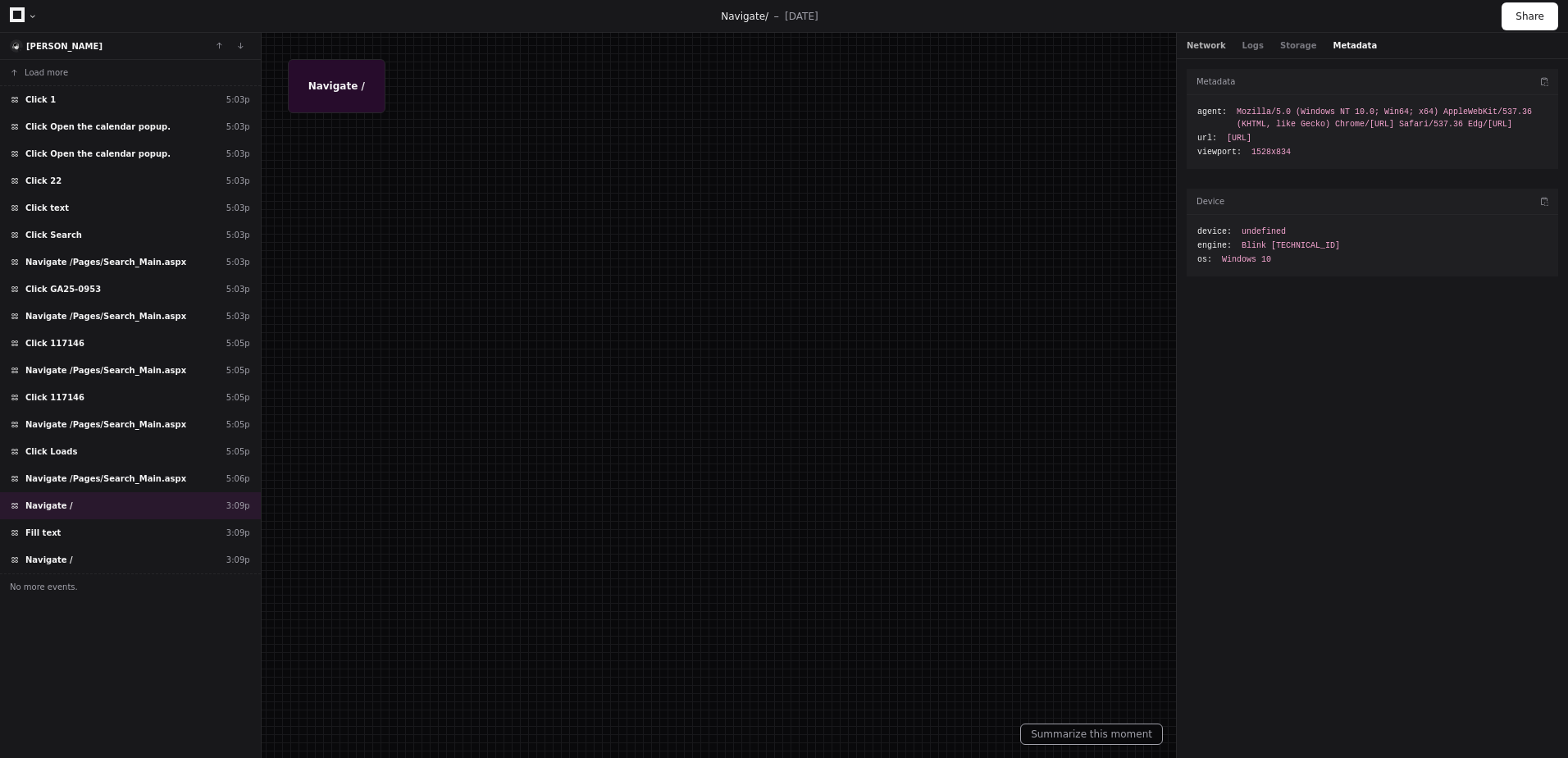
click at [1211, 48] on button "Network" at bounding box center [1207, 45] width 40 height 12
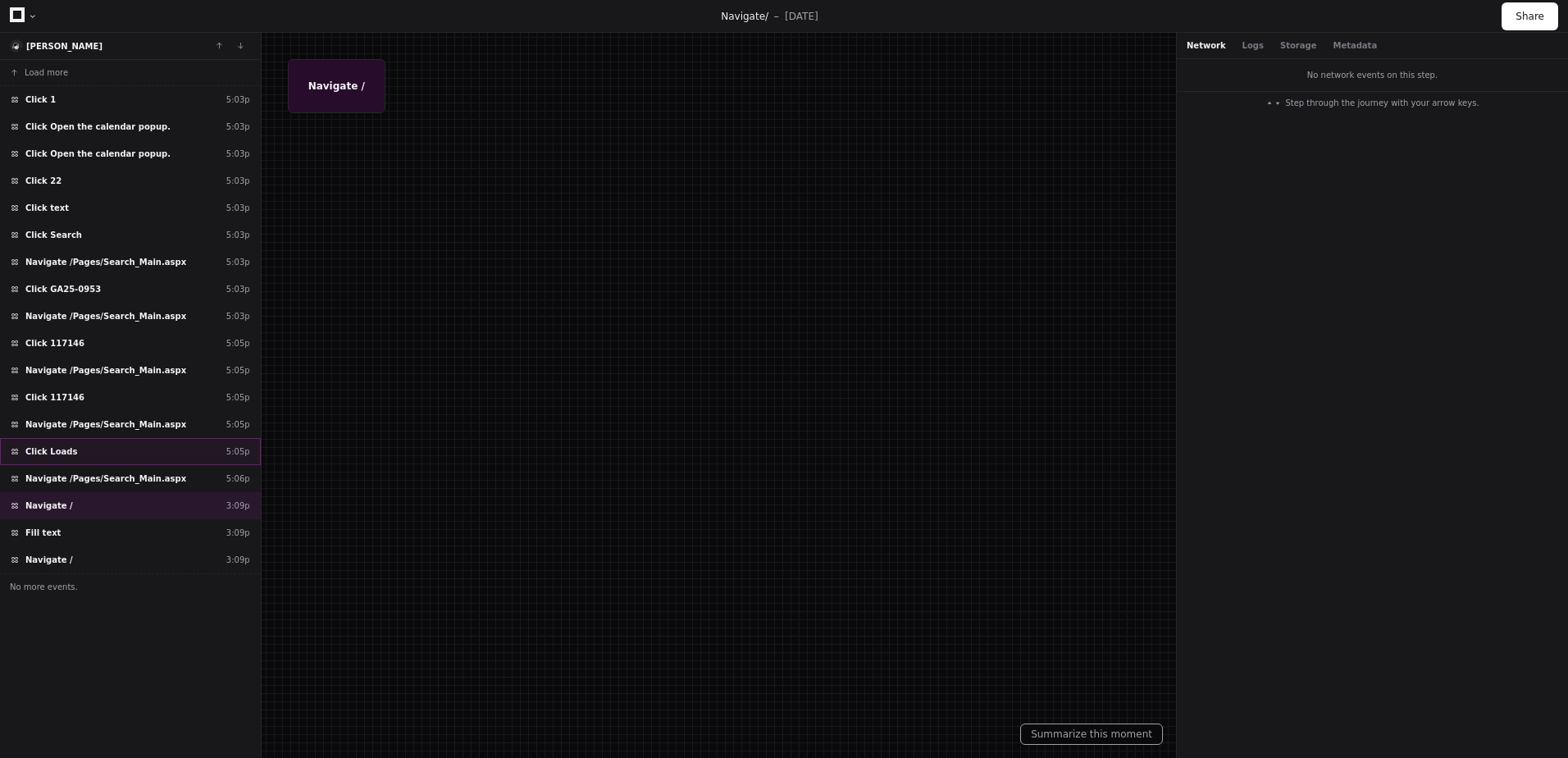
click at [65, 454] on span "Click Loads" at bounding box center [51, 451] width 52 height 12
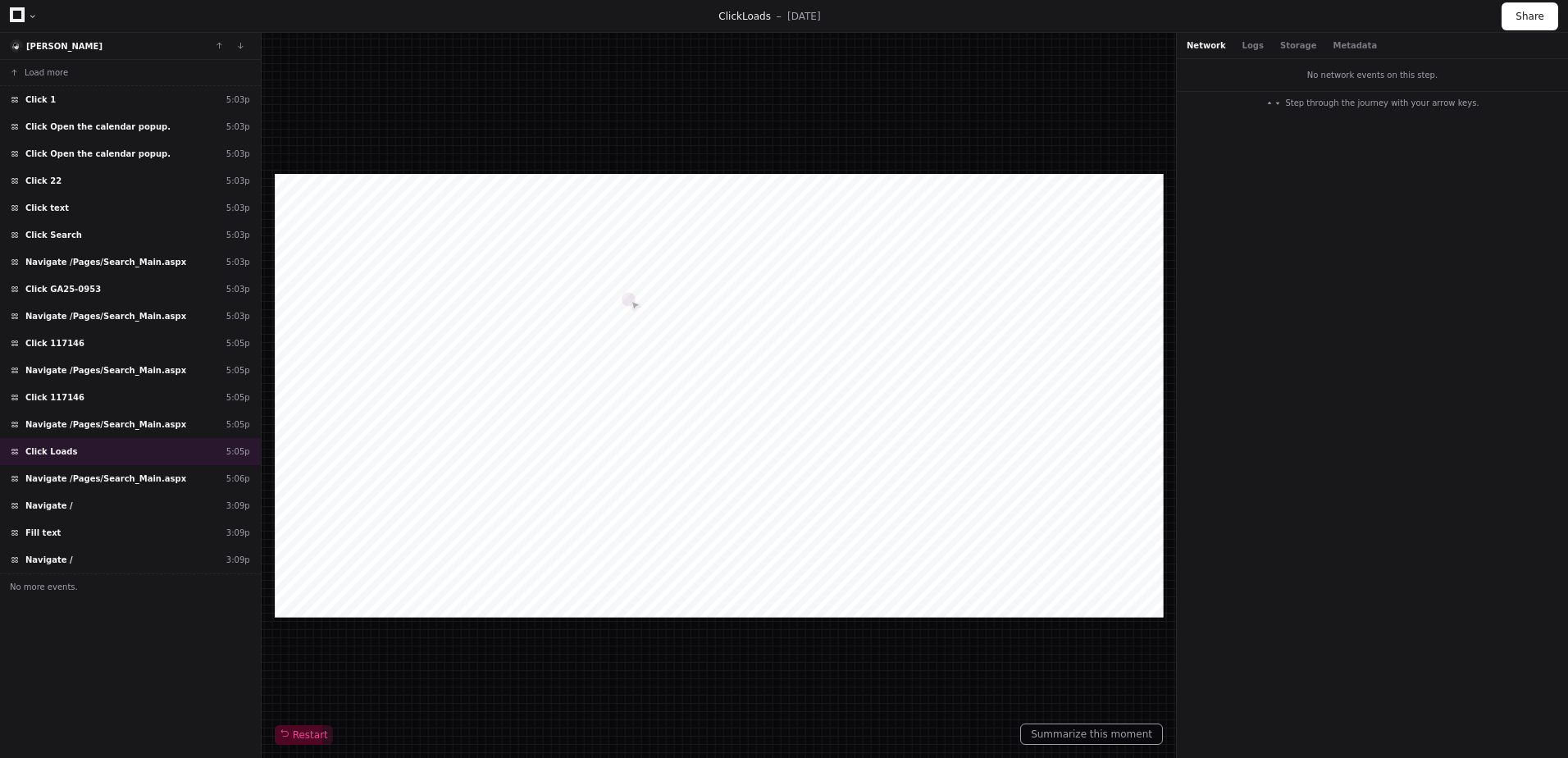
click at [1242, 59] on div "Network Logs Storage Metadata" at bounding box center [1372, 46] width 391 height 26
click at [1243, 51] on button "Logs" at bounding box center [1253, 45] width 22 height 12
click at [1295, 47] on button "Storage" at bounding box center [1298, 45] width 36 height 12
click at [1348, 44] on button "Metadata" at bounding box center [1354, 45] width 44 height 12
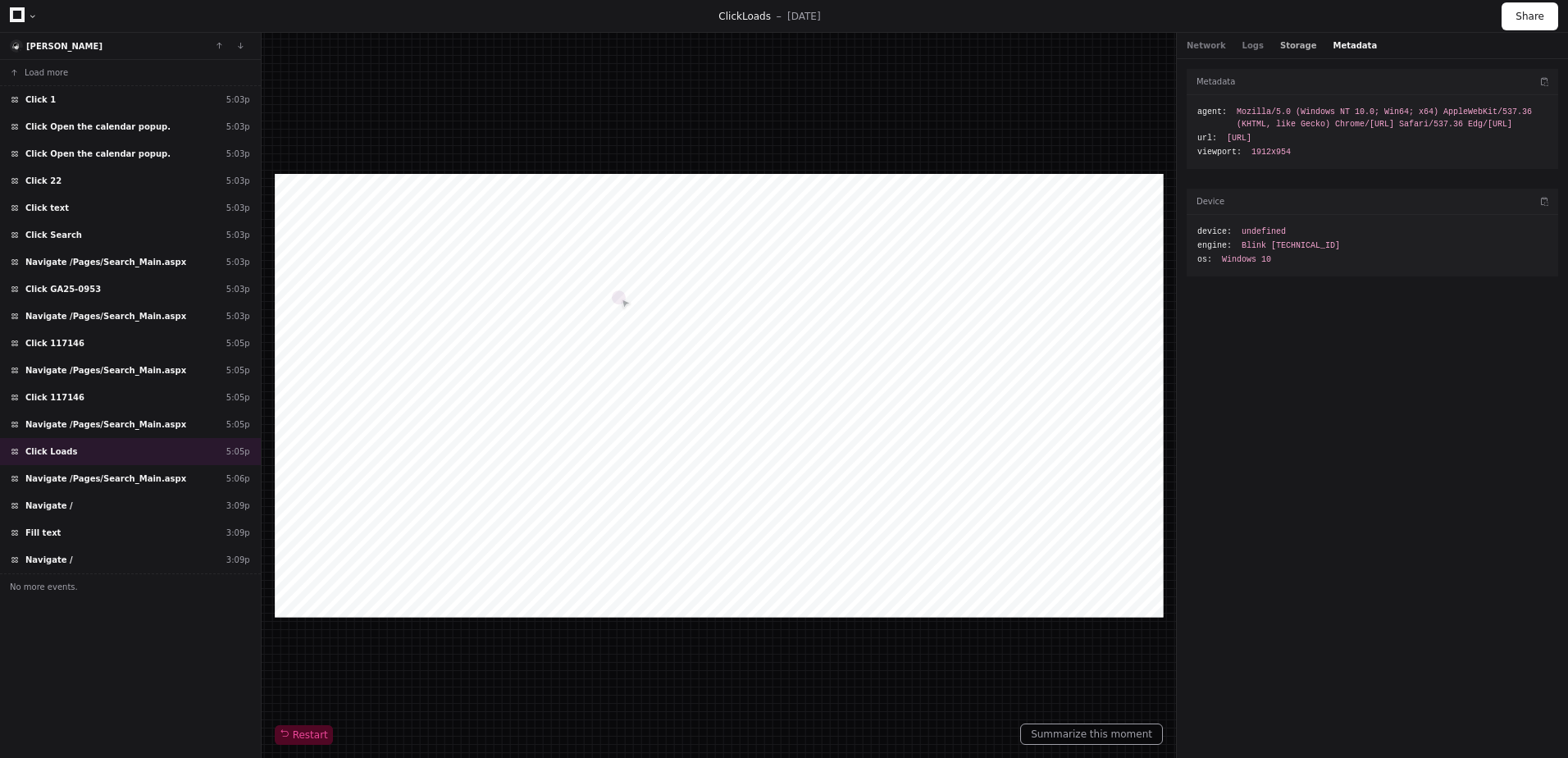
click at [1284, 43] on button "Storage" at bounding box center [1298, 45] width 36 height 12
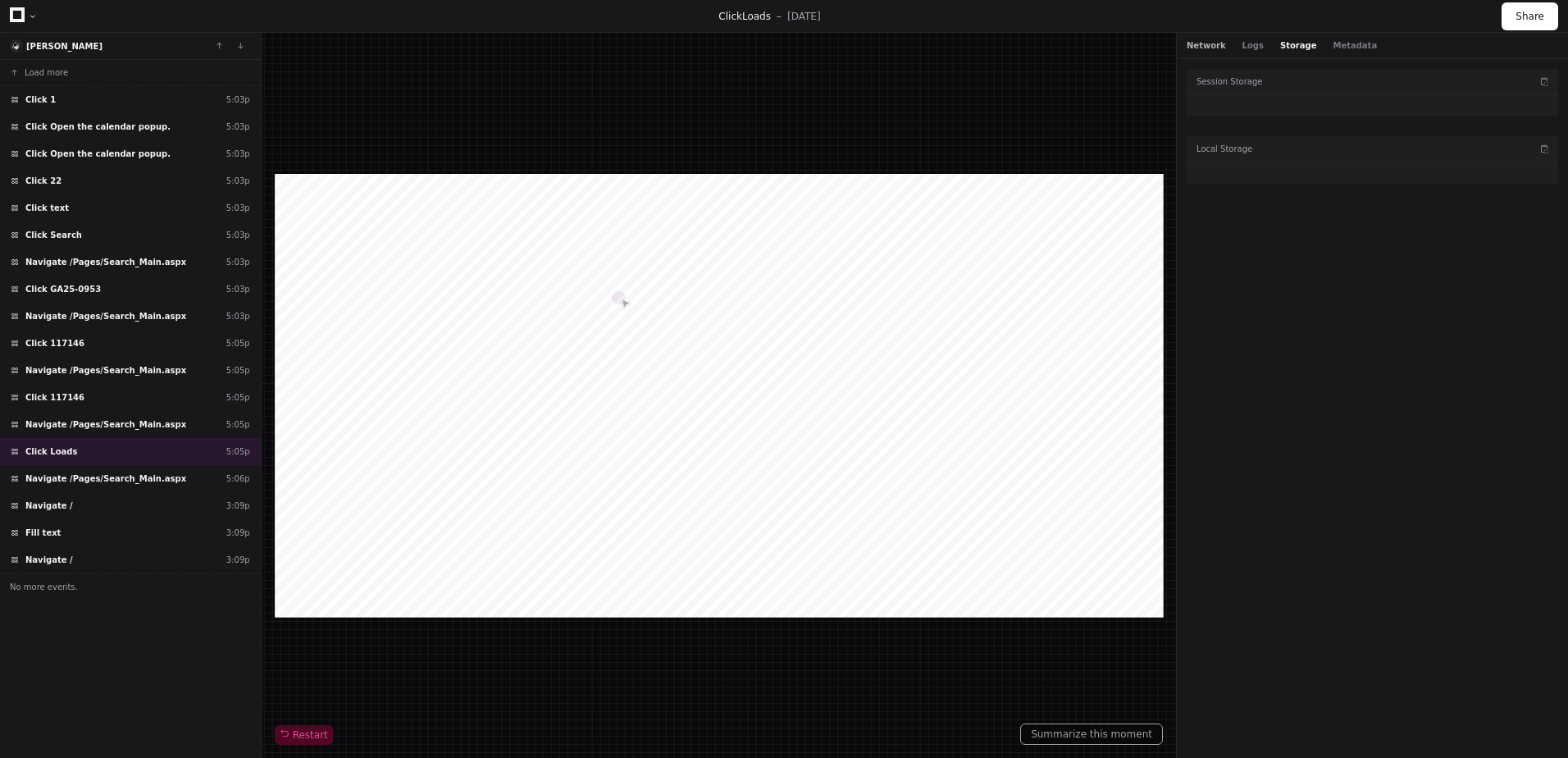
click at [1196, 42] on button "Network" at bounding box center [1207, 45] width 40 height 12
click at [51, 482] on span "Navigate /Pages/Search_Main.aspx" at bounding box center [106, 478] width 161 height 12
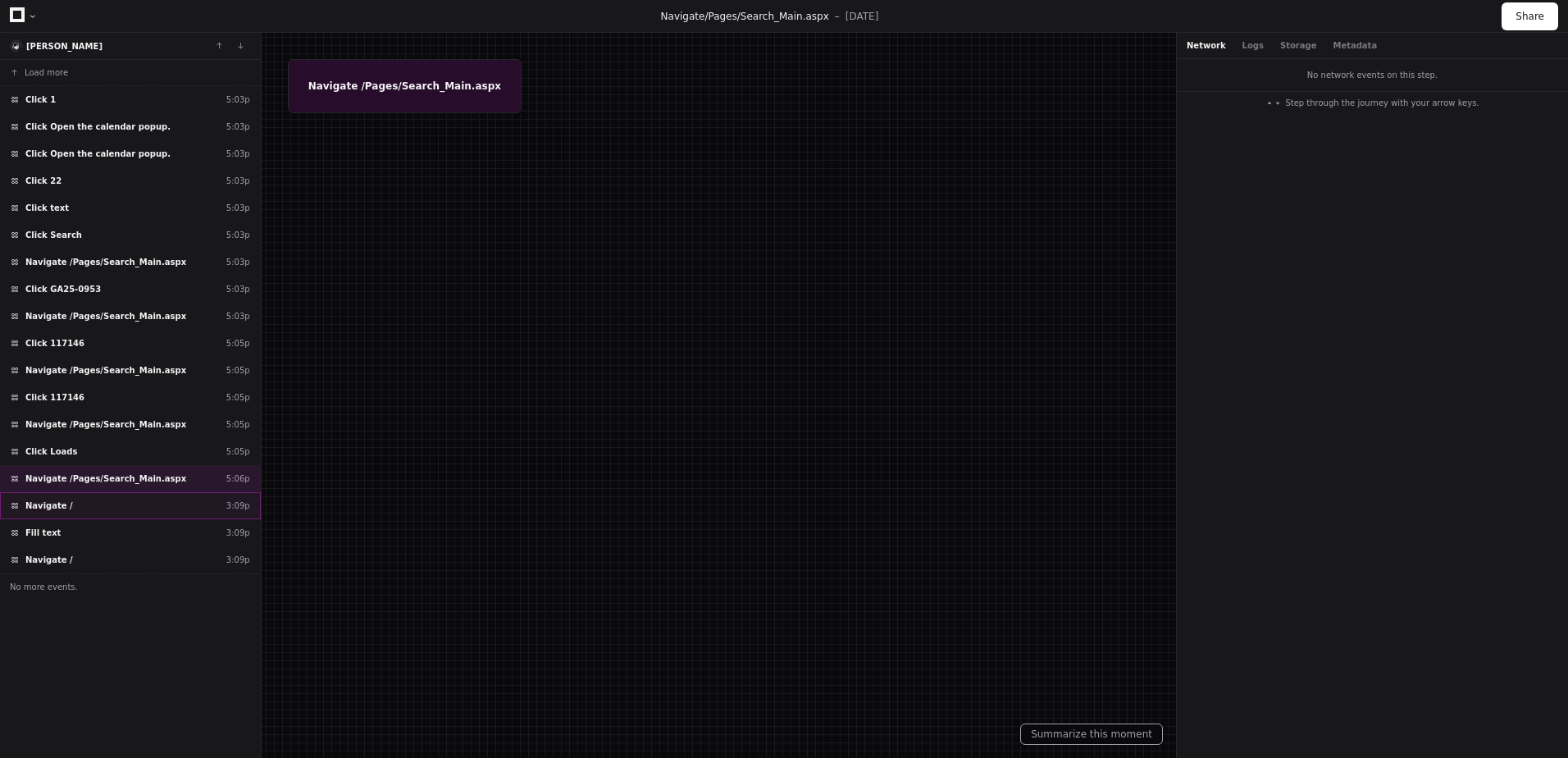
drag, startPoint x: 44, startPoint y: 524, endPoint x: 83, endPoint y: 500, distance: 45.8
click at [45, 524] on div "Fill text 3:09p" at bounding box center [130, 532] width 261 height 27
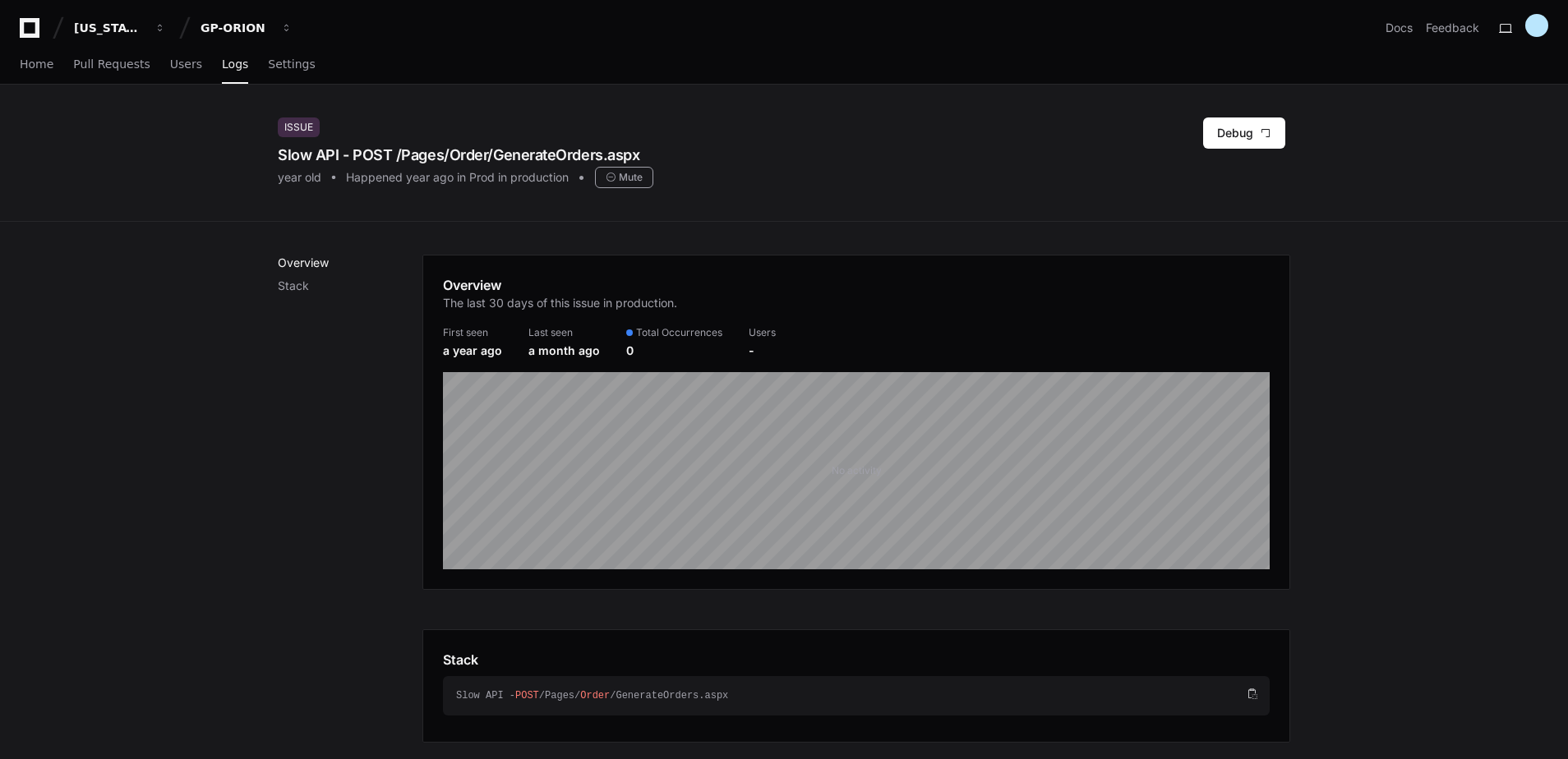
click at [314, 256] on p "Overview" at bounding box center [349, 262] width 145 height 16
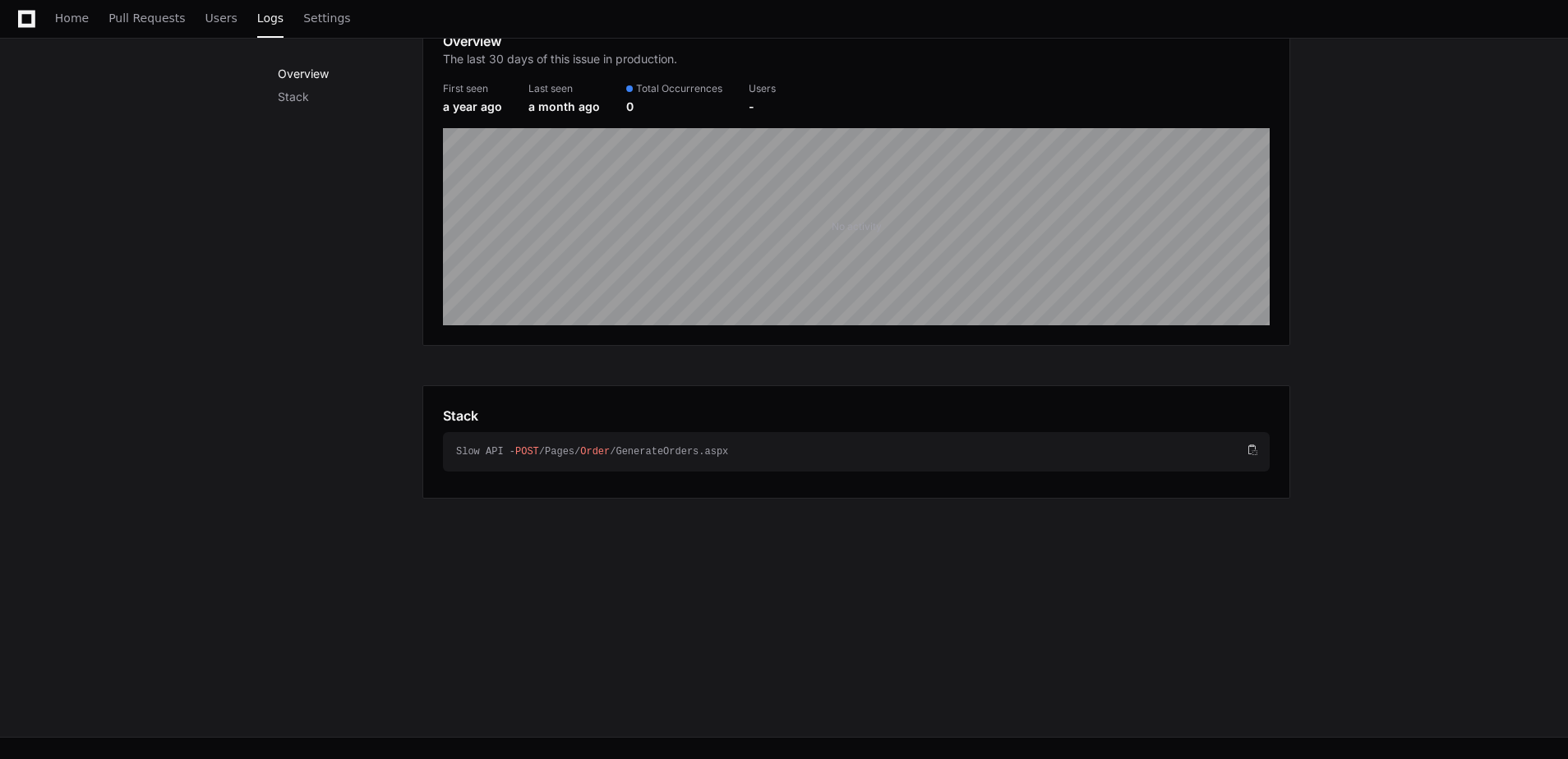
scroll to position [275, 0]
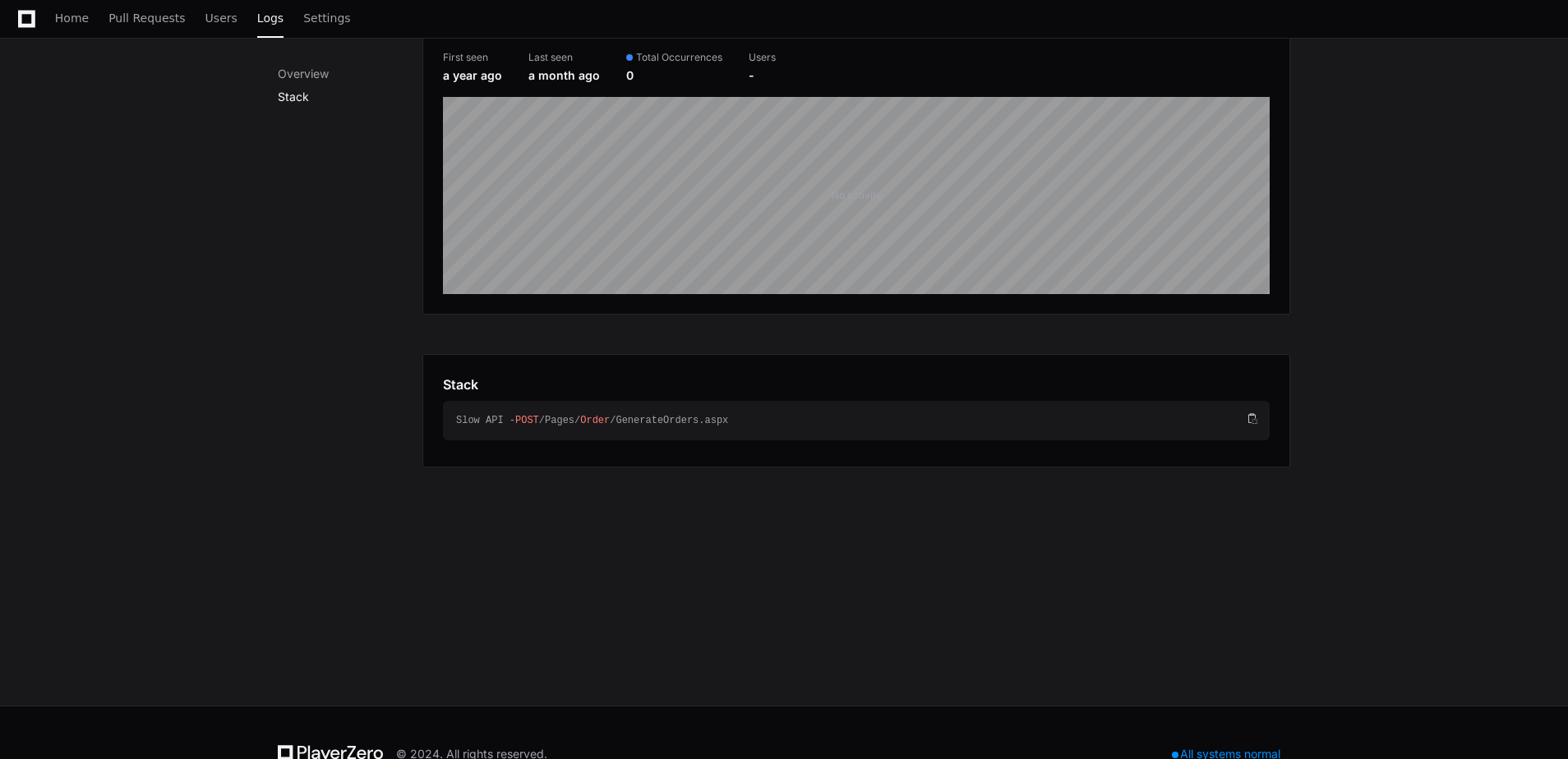
click at [305, 96] on p "Stack" at bounding box center [349, 97] width 145 height 16
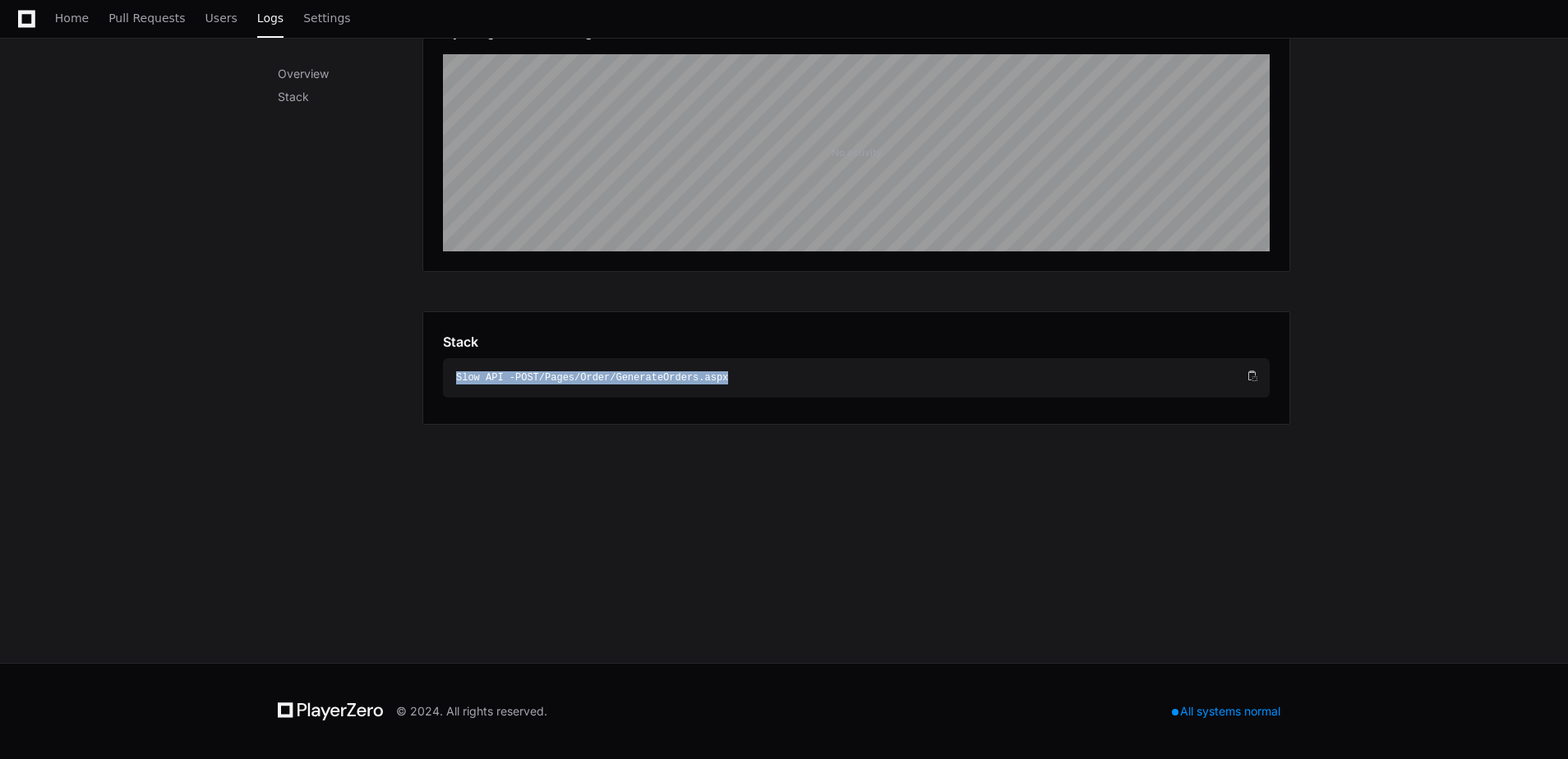
click at [630, 369] on div "Slow API - POST /Pages/ Order /GenerateOrders.aspx" at bounding box center [856, 378] width 827 height 40
click at [317, 251] on div "Overview Stack" at bounding box center [349, 180] width 145 height 487
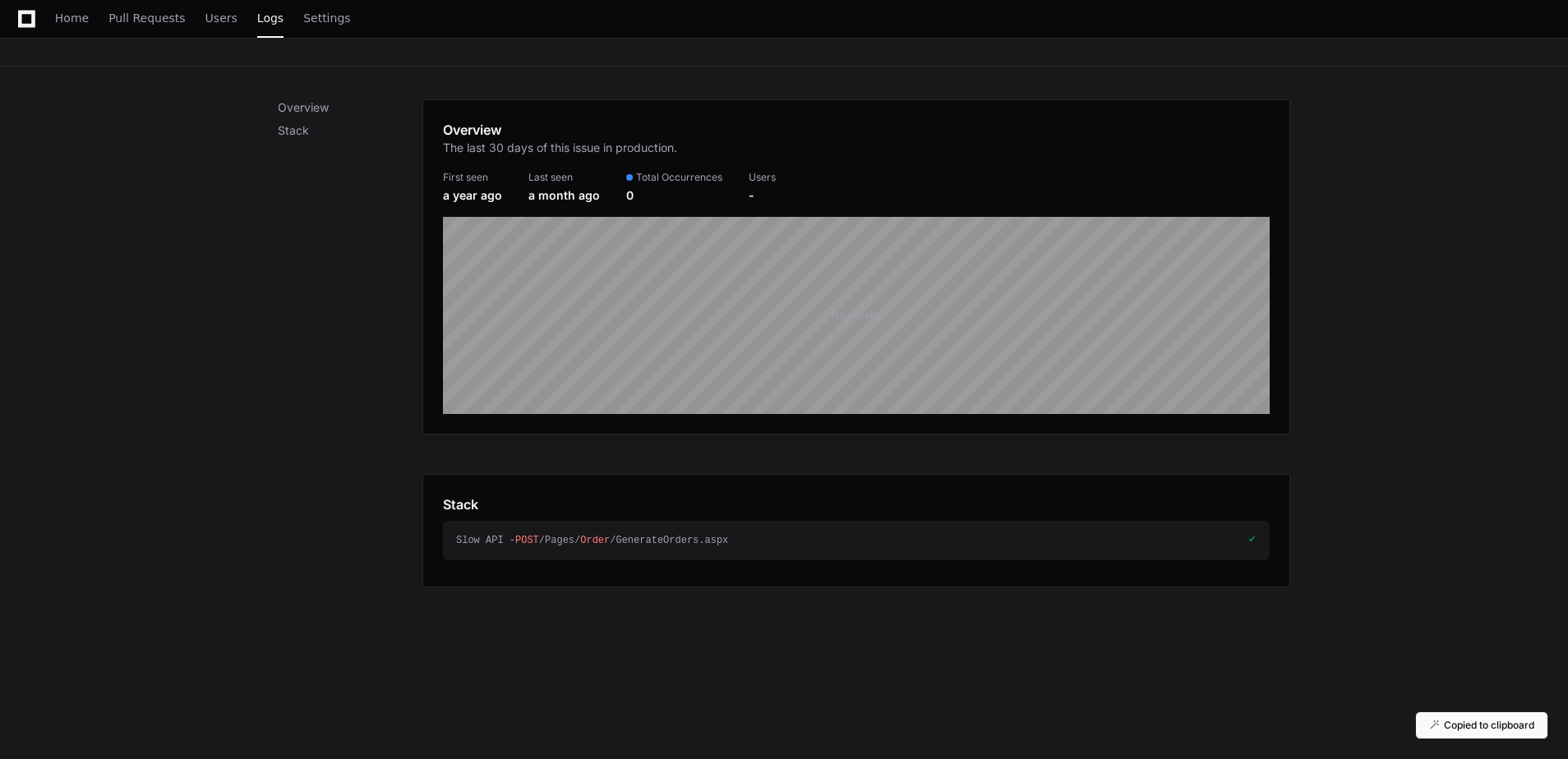
scroll to position [0, 0]
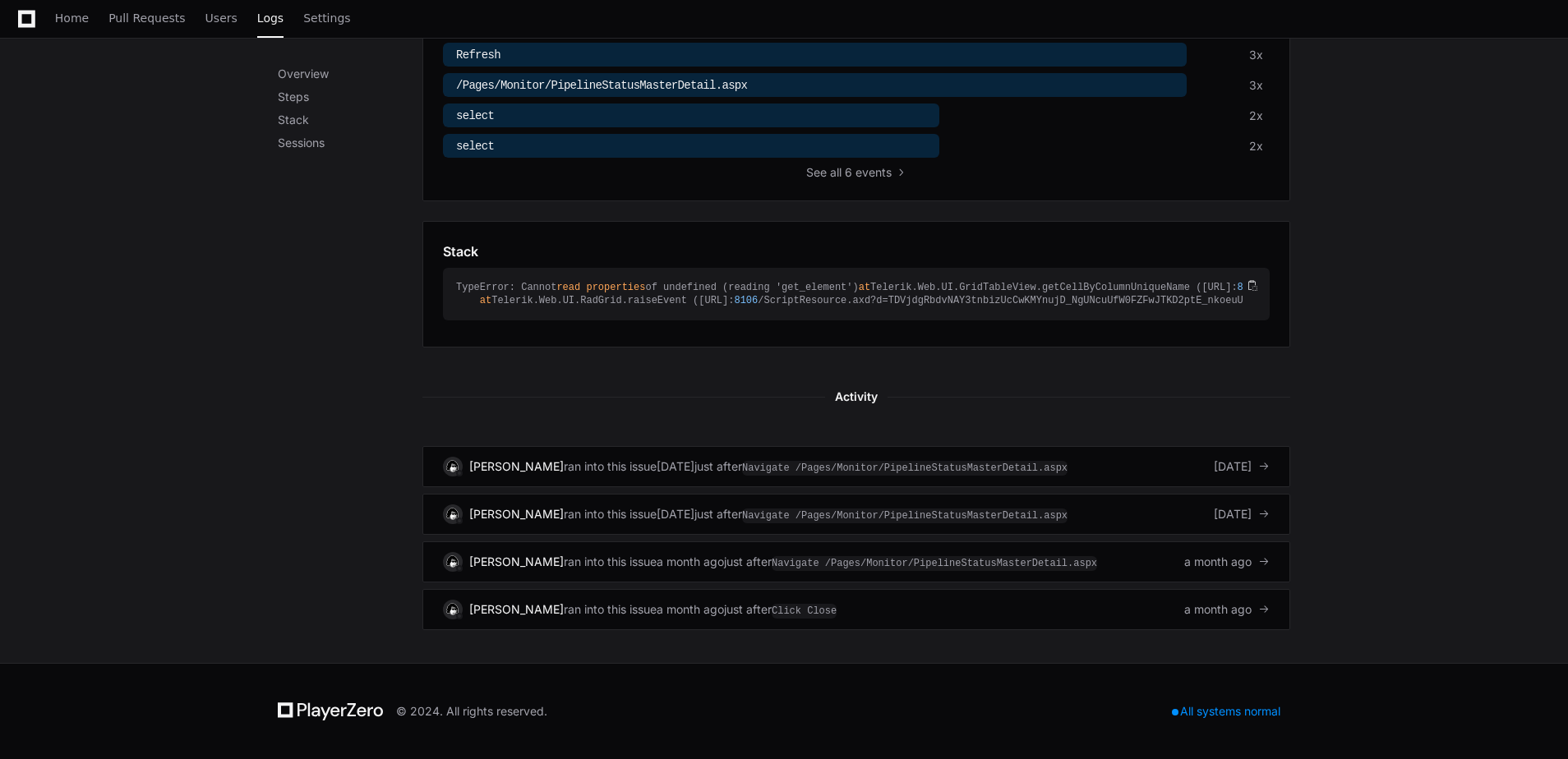
scroll to position [760, 0]
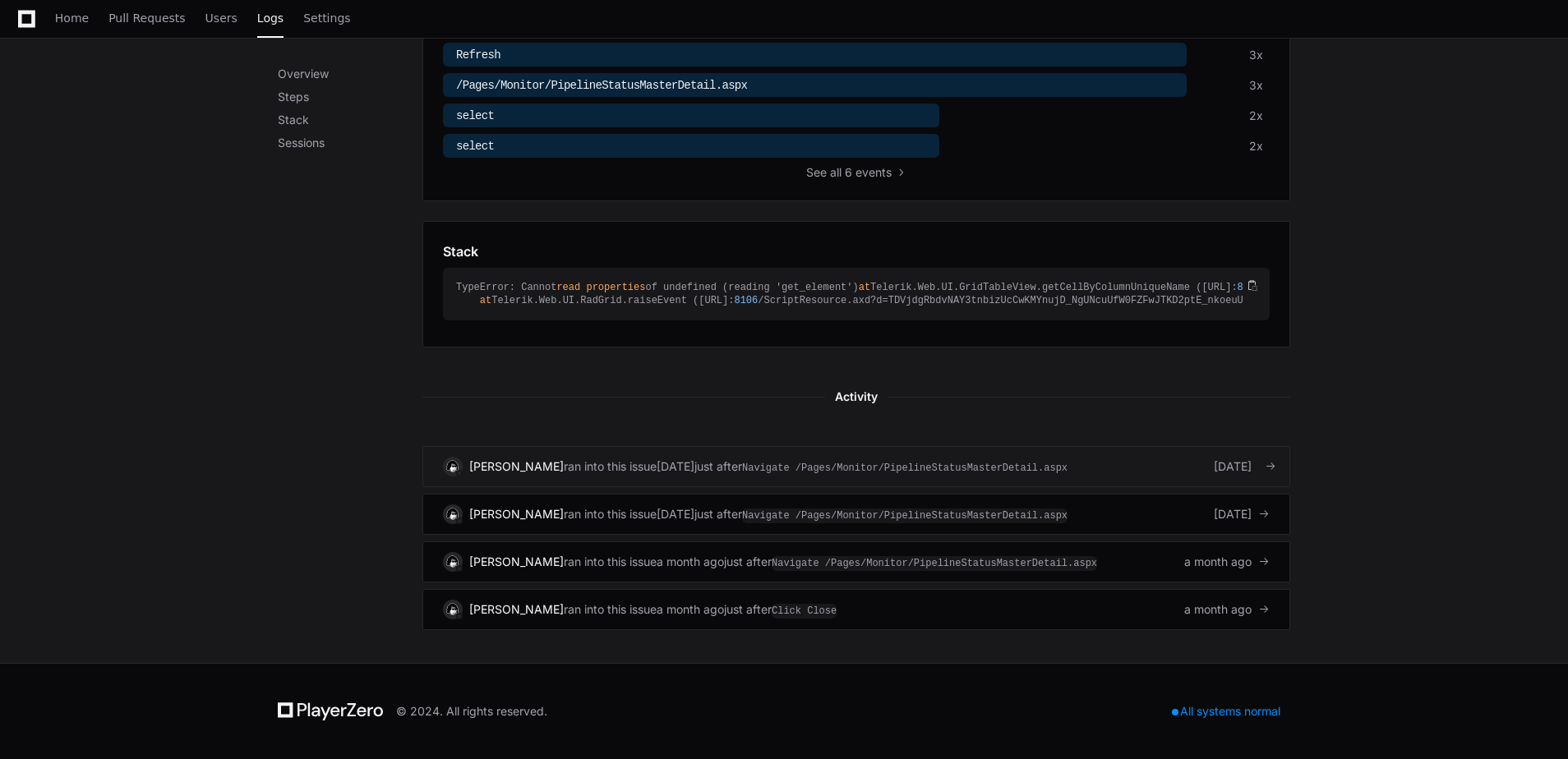
click at [1159, 461] on div "[PERSON_NAME] ran into this issue [DATE] just after Navigate /Pages/Monitor/Pip…" at bounding box center [856, 466] width 827 height 20
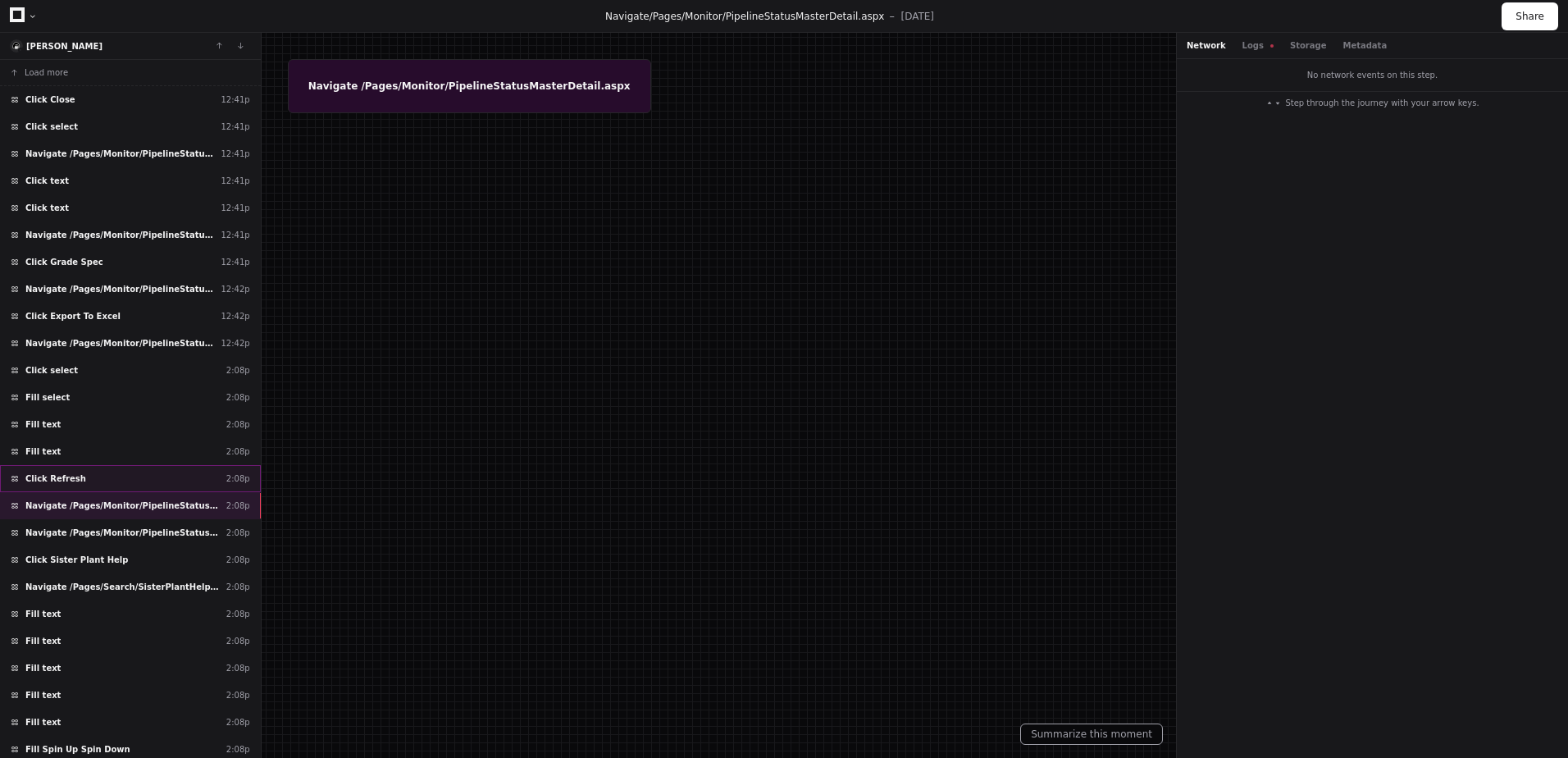
click at [76, 472] on div "Click Refresh 2:08p" at bounding box center [130, 478] width 261 height 27
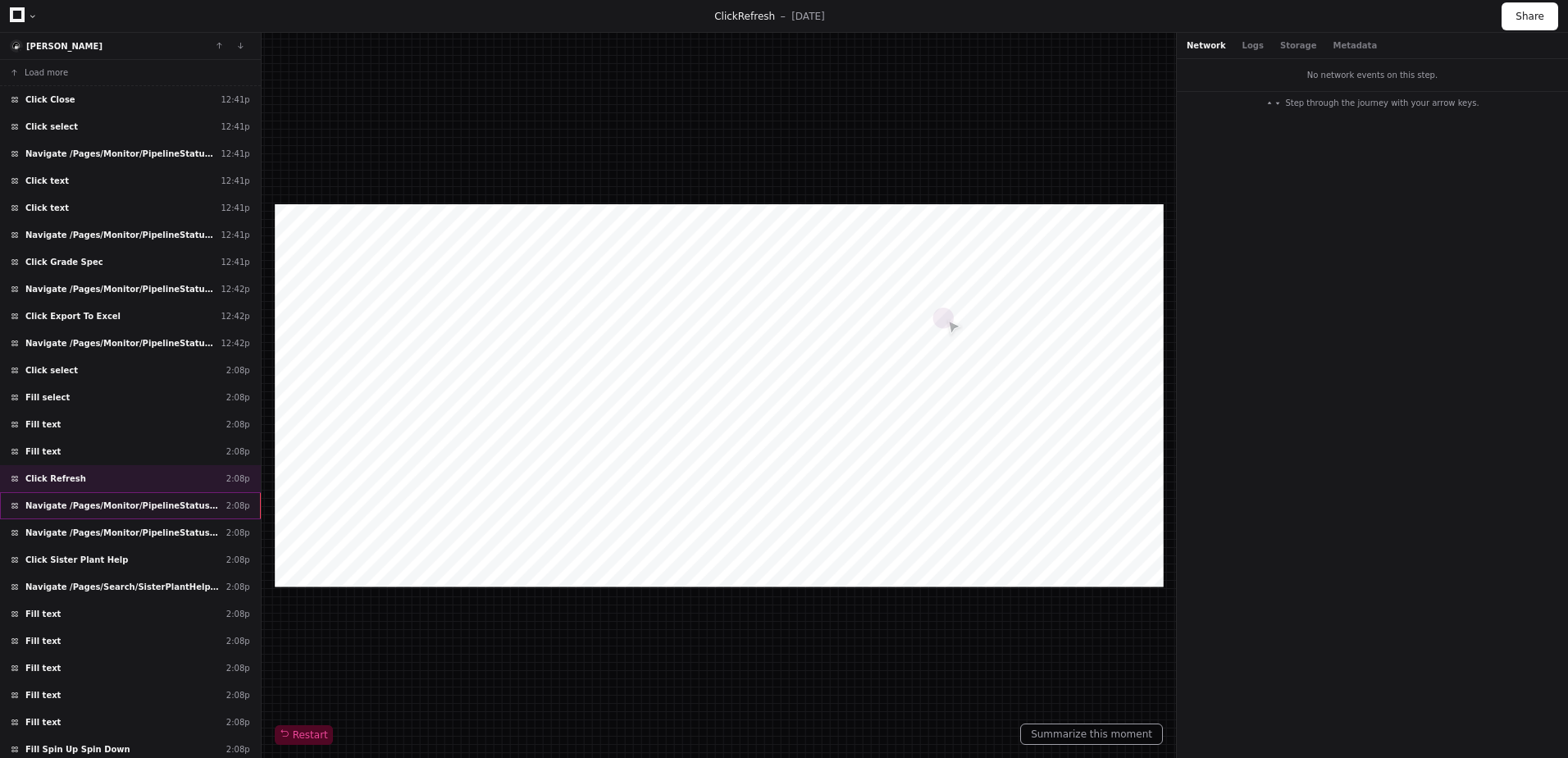
click at [109, 502] on span "Navigate /Pages/Monitor/PipelineStatusMasterDetail.aspx" at bounding box center [123, 505] width 195 height 12
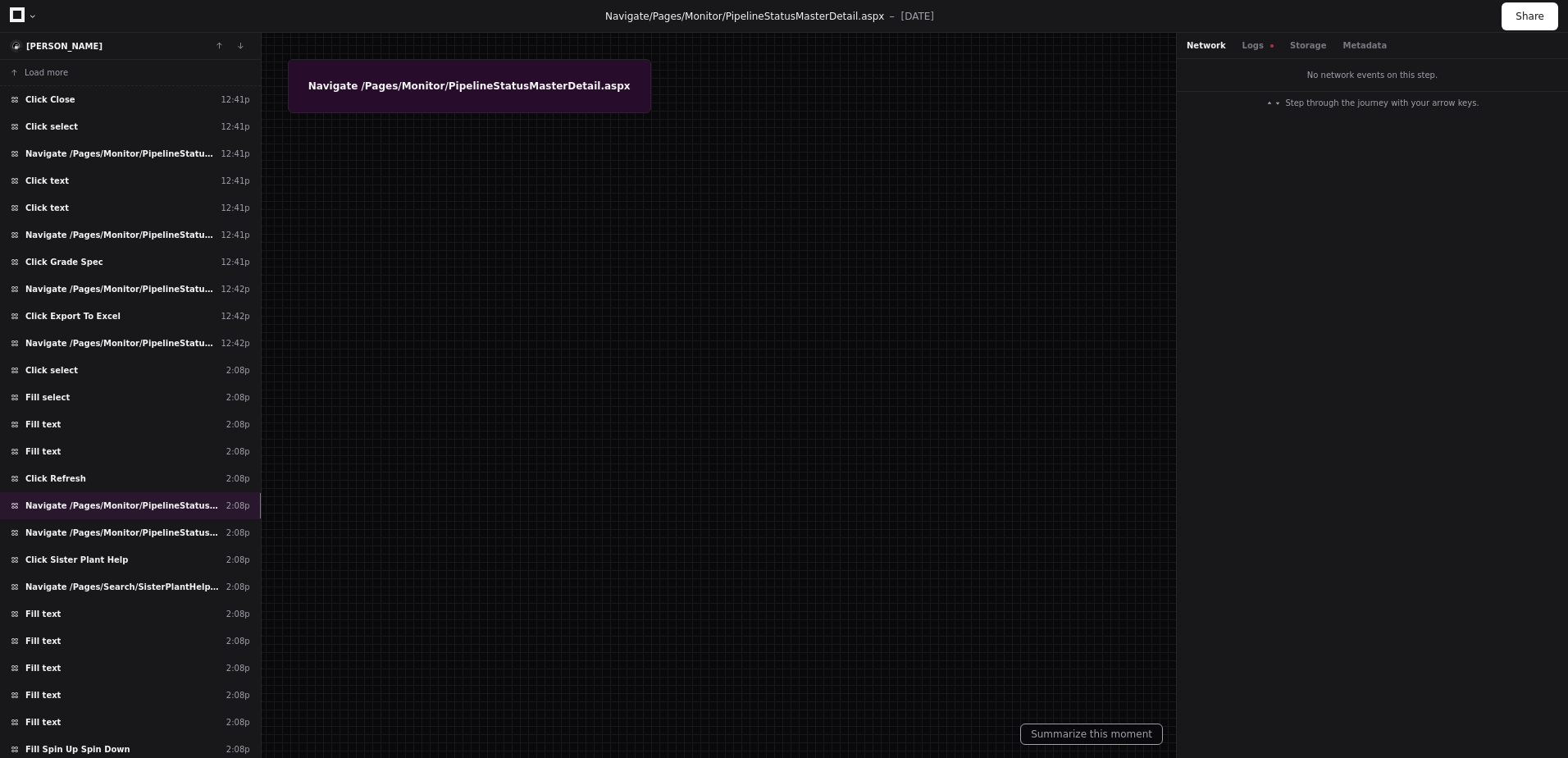
click at [469, 73] on div at bounding box center [784, 379] width 1568 height 758
click at [144, 528] on span "Navigate /Pages/Monitor/PipelineStatusMasterDetail.aspx" at bounding box center [123, 532] width 195 height 12
click at [93, 564] on span "Click Sister Plant Help" at bounding box center [77, 560] width 102 height 12
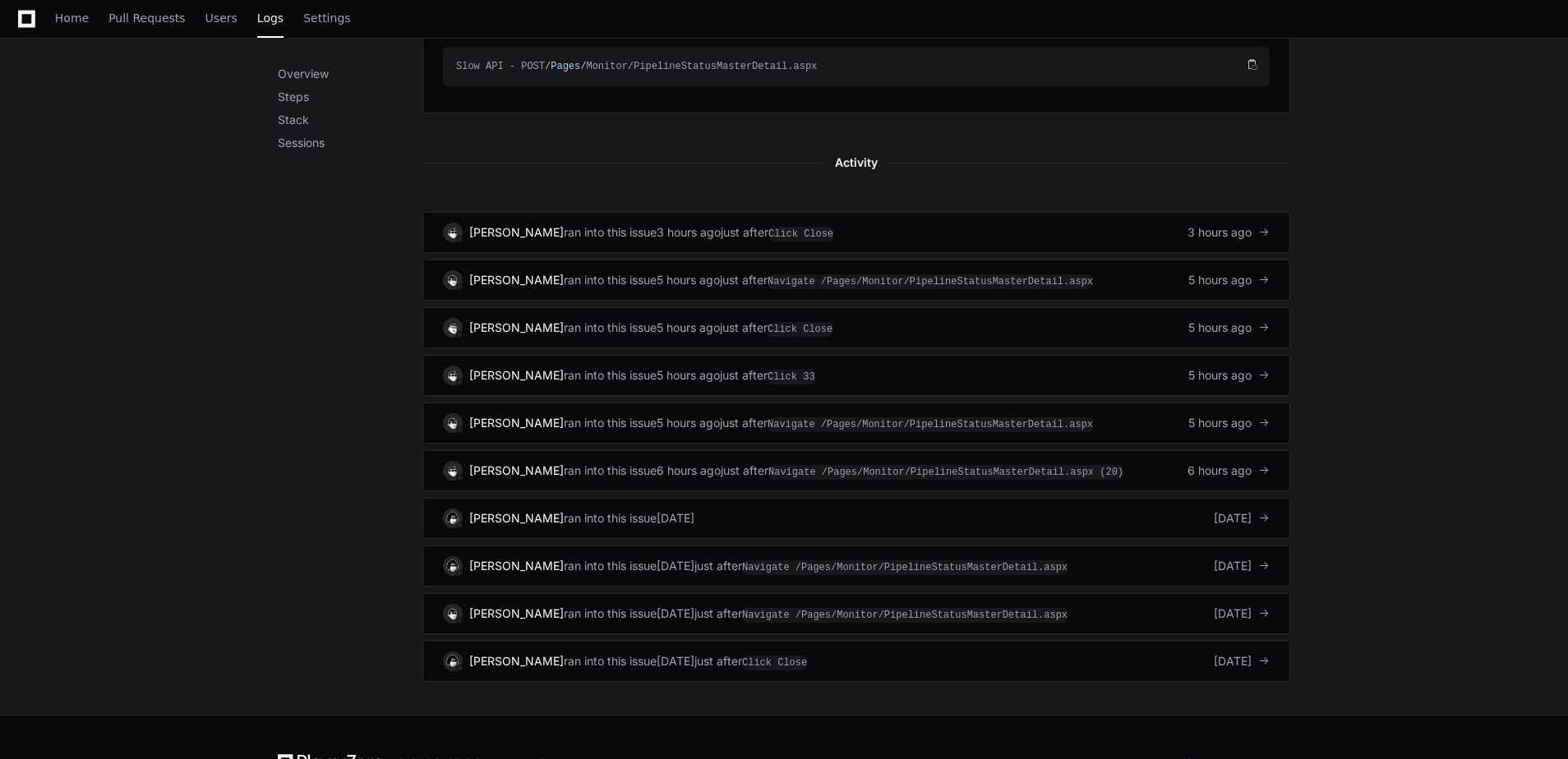
scroll to position [903, 0]
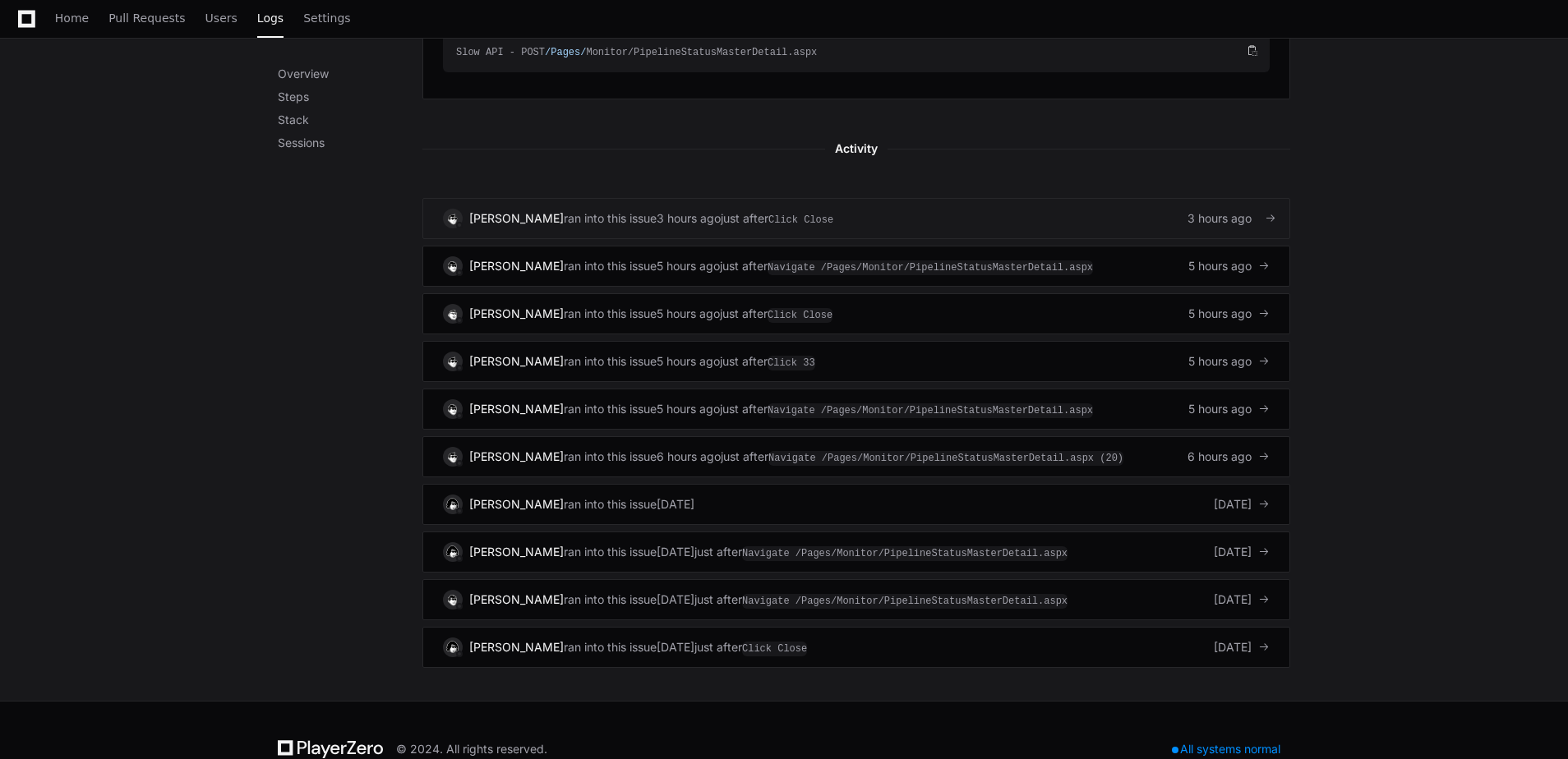
click at [966, 221] on div "[PERSON_NAME] ran into this issue 3 hours ago just after Click Close 3 hours ago" at bounding box center [856, 218] width 827 height 20
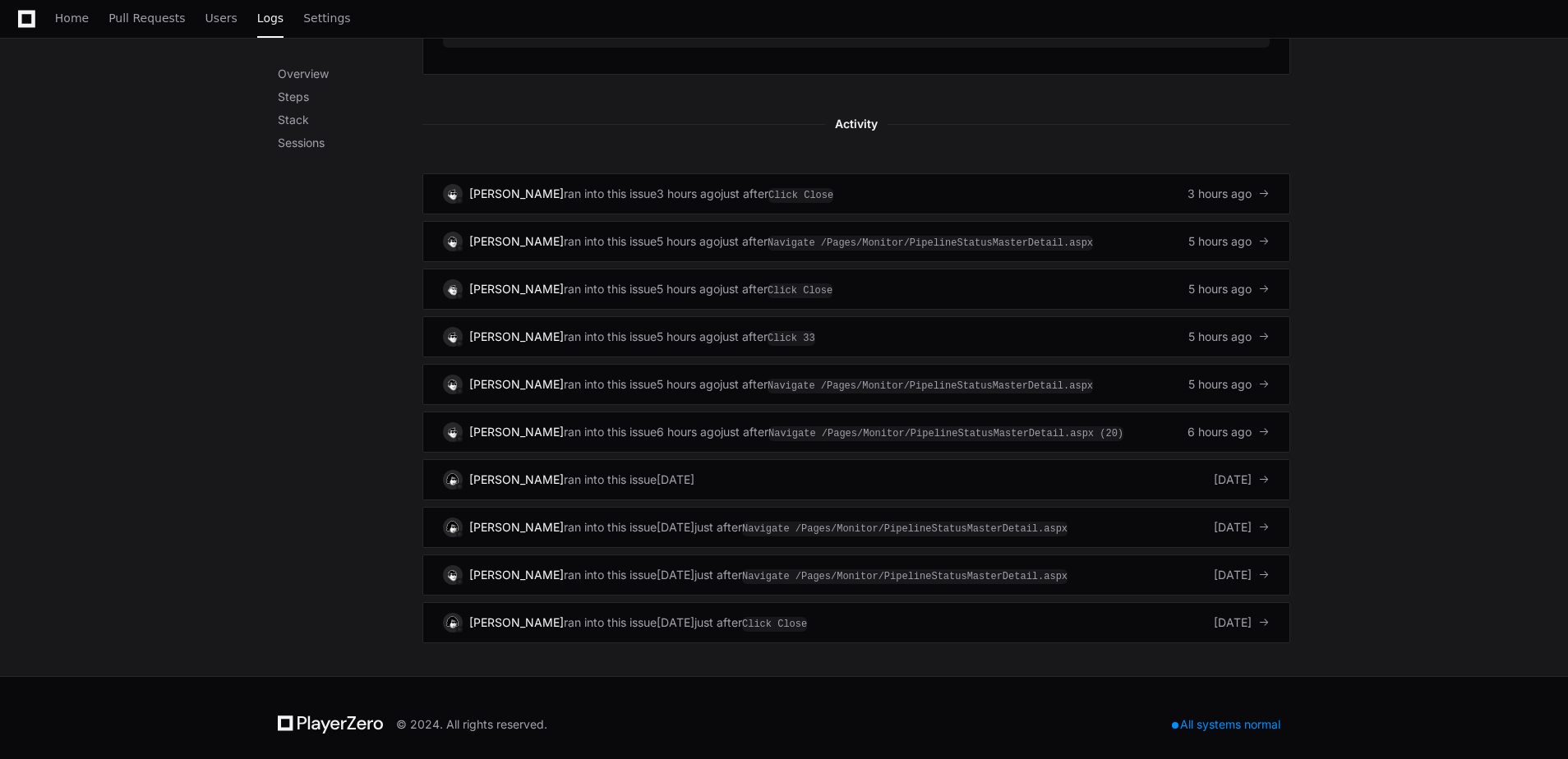
scroll to position [941, 0]
